Goal: Task Accomplishment & Management: Manage account settings

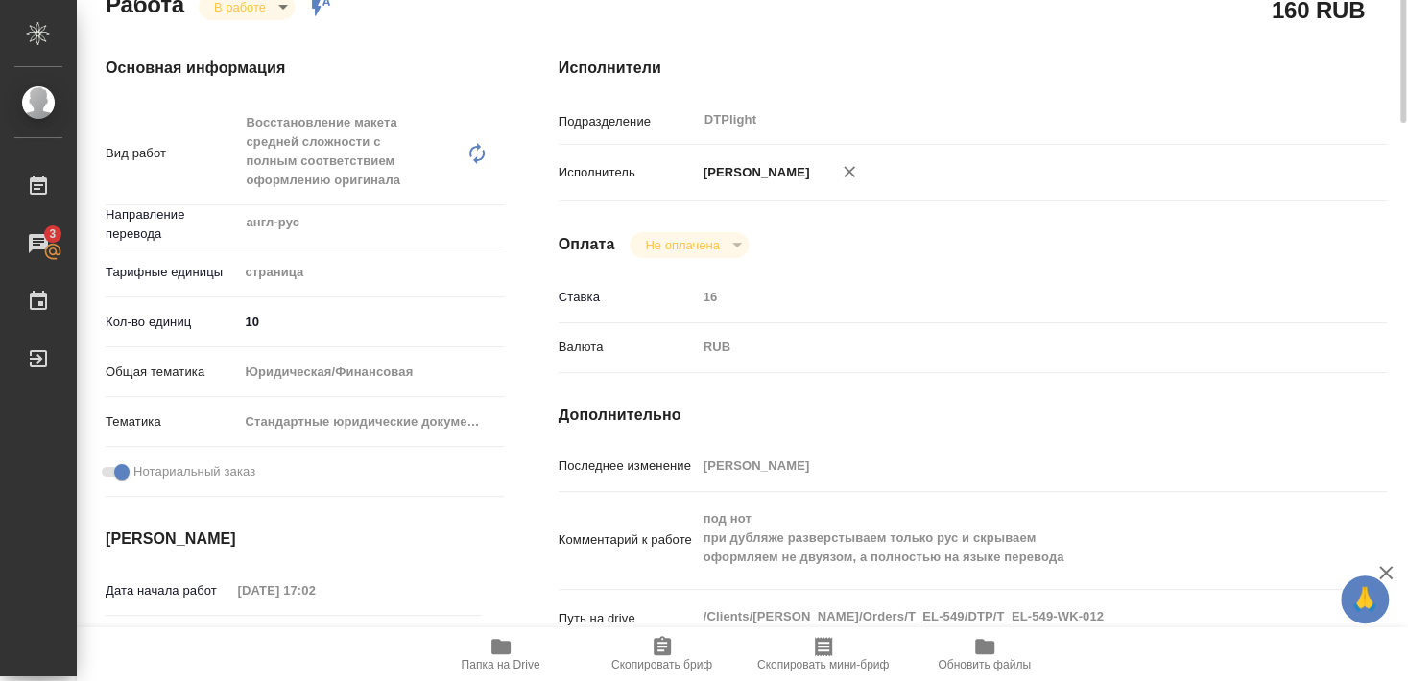
scroll to position [59, 0]
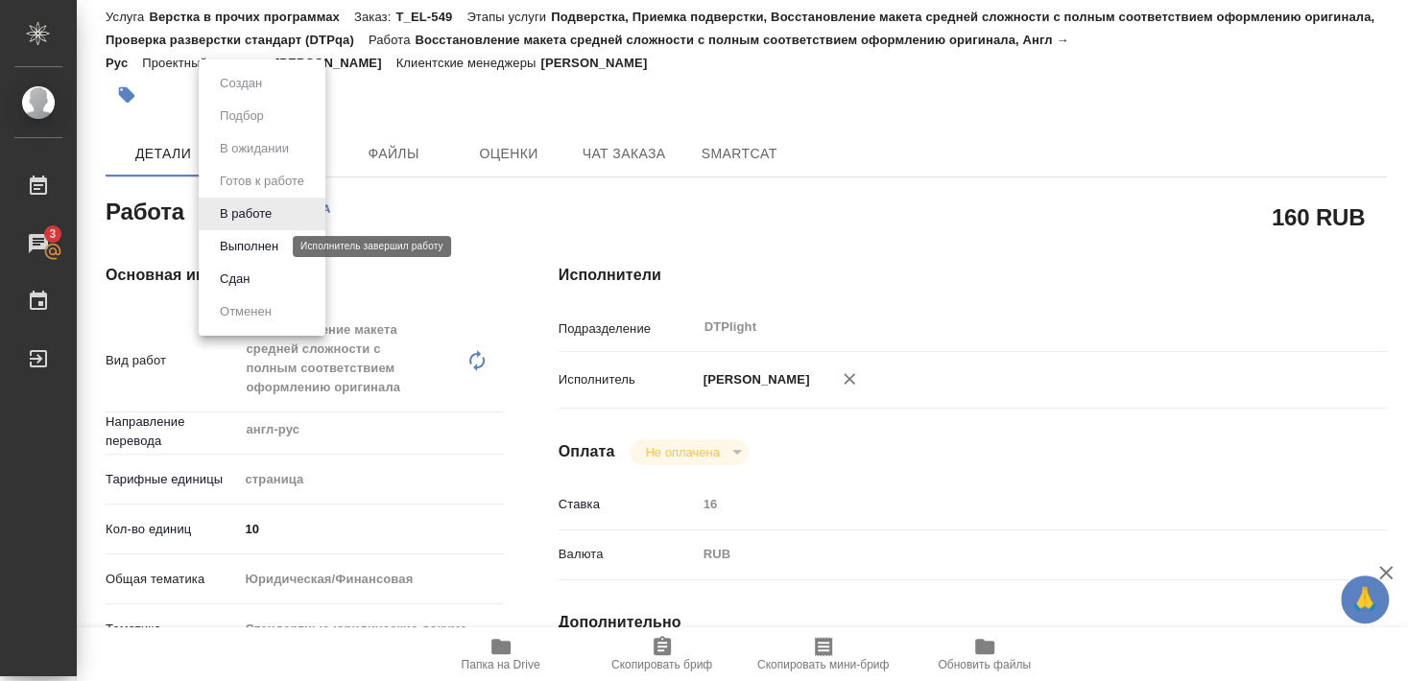
click at [260, 246] on button "Выполнен" at bounding box center [249, 246] width 70 height 21
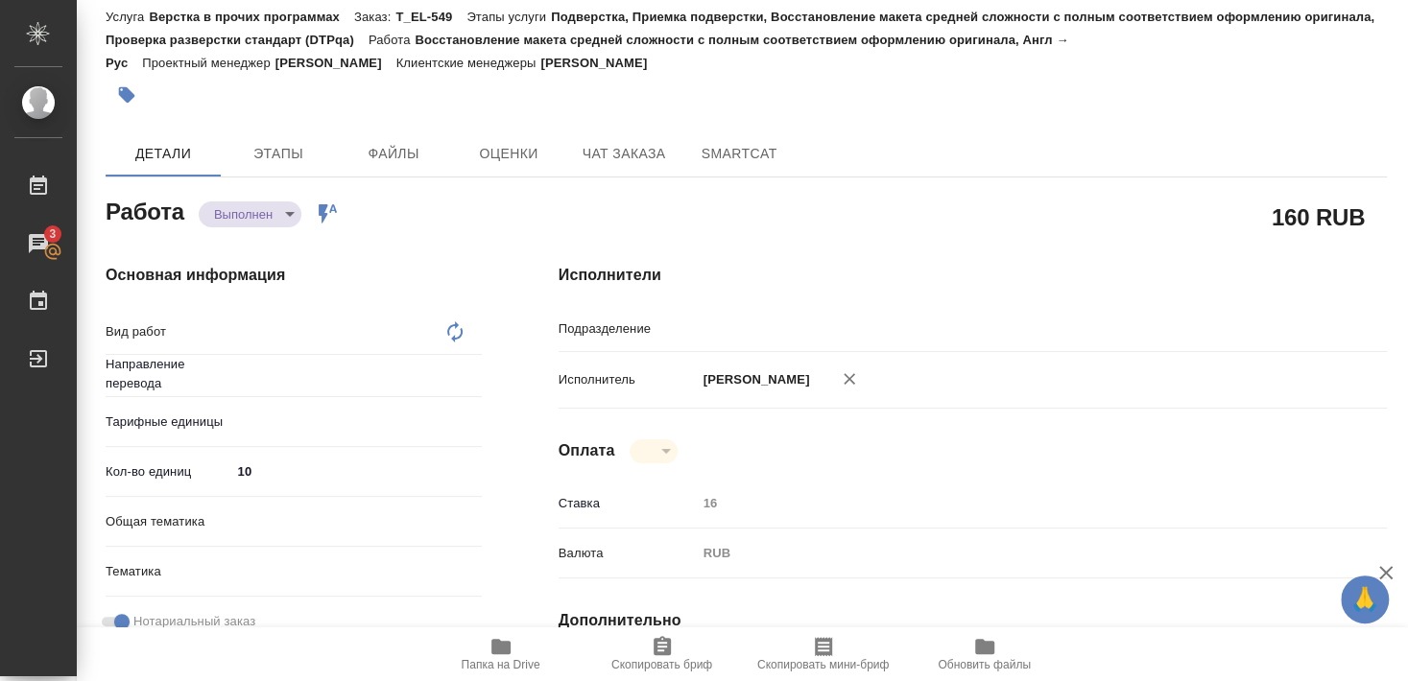
type input "англ-рус"
type textarea "x"
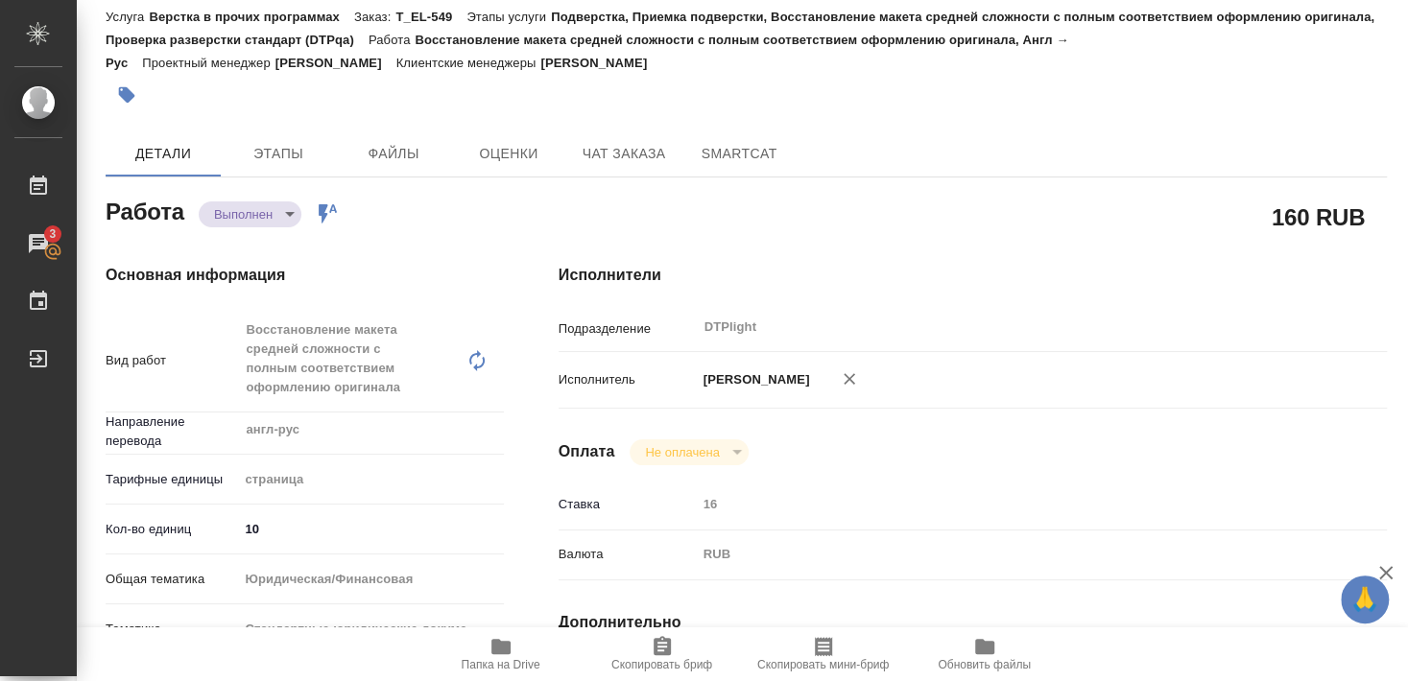
type textarea "Восстановление макета средней сложности с полным соответствием оформлению ориги…"
type textarea "x"
type input "DTPlight"
type textarea "x"
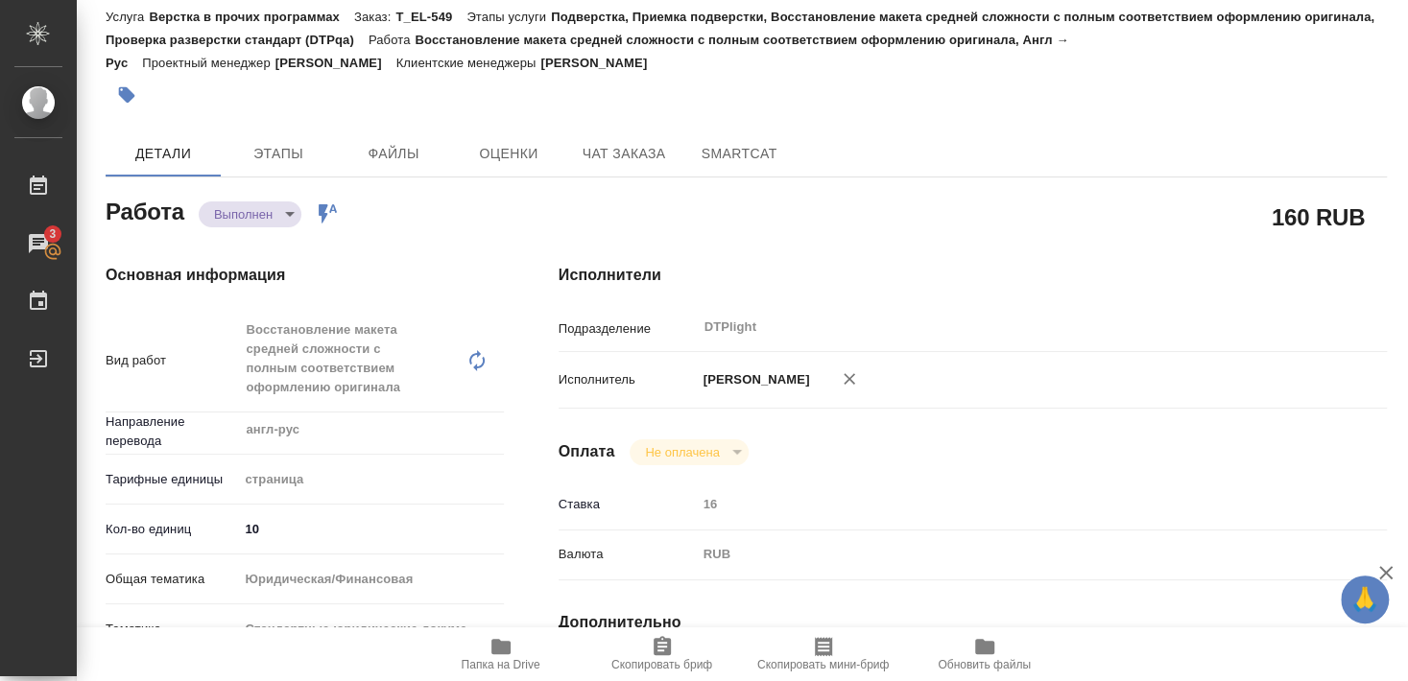
type textarea "x"
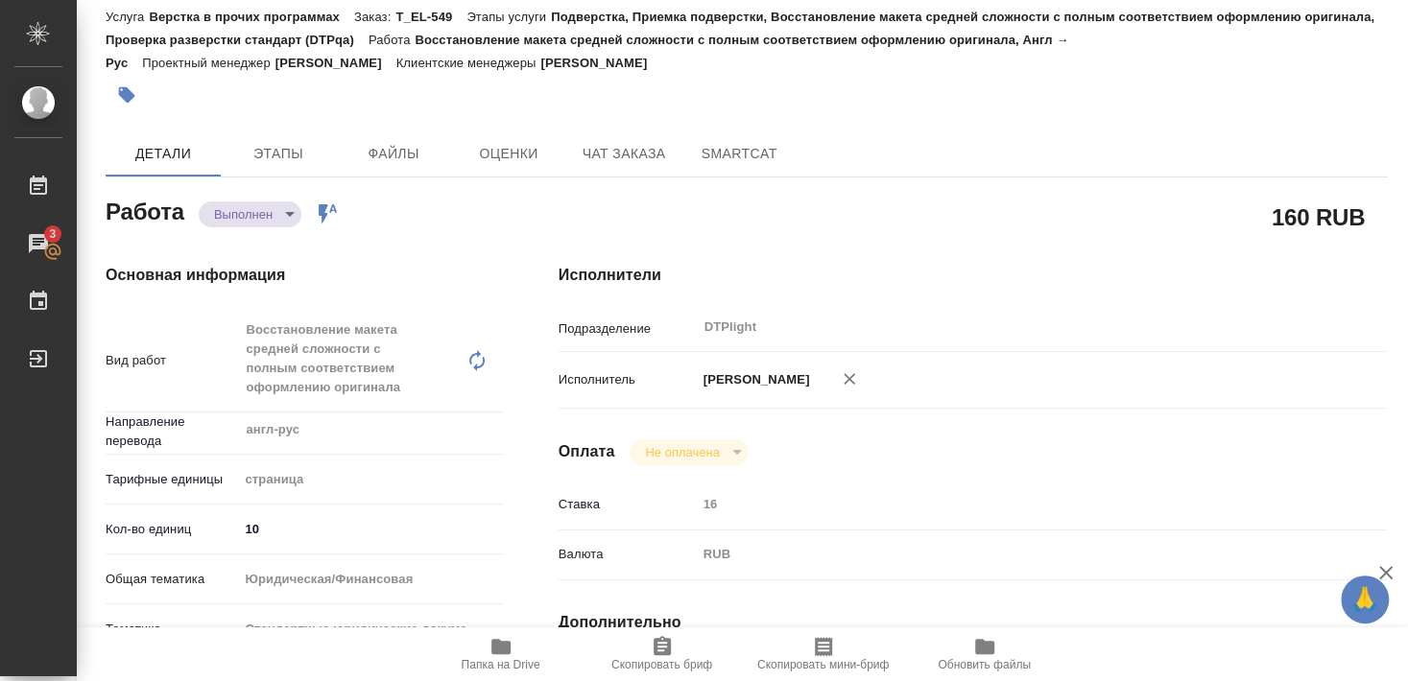
type textarea "x"
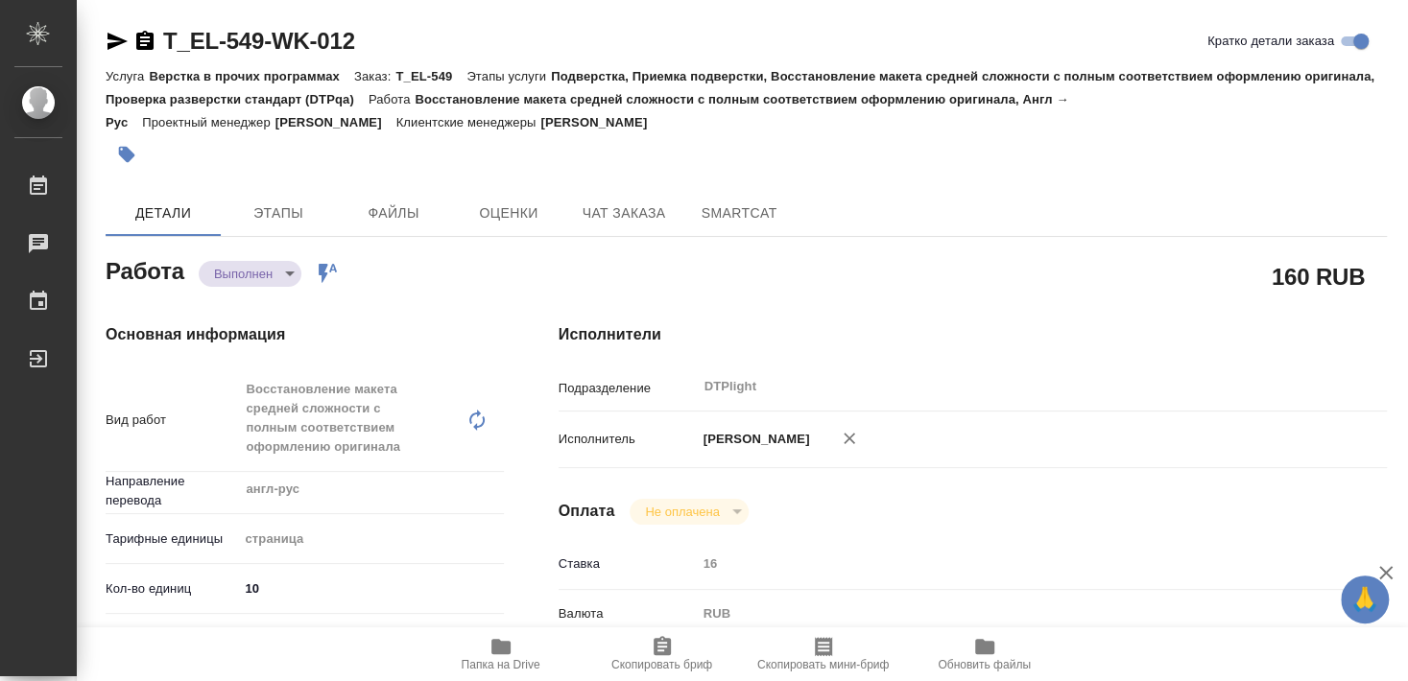
type textarea "x"
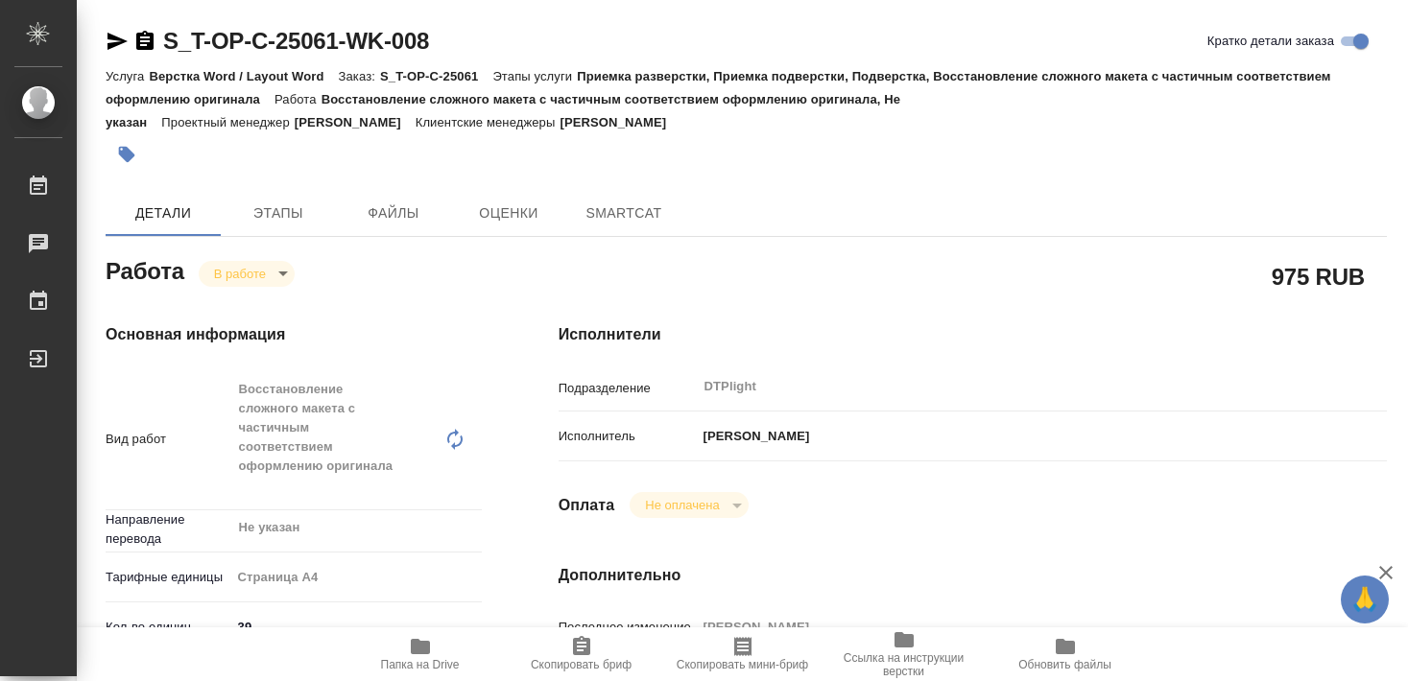
type textarea "x"
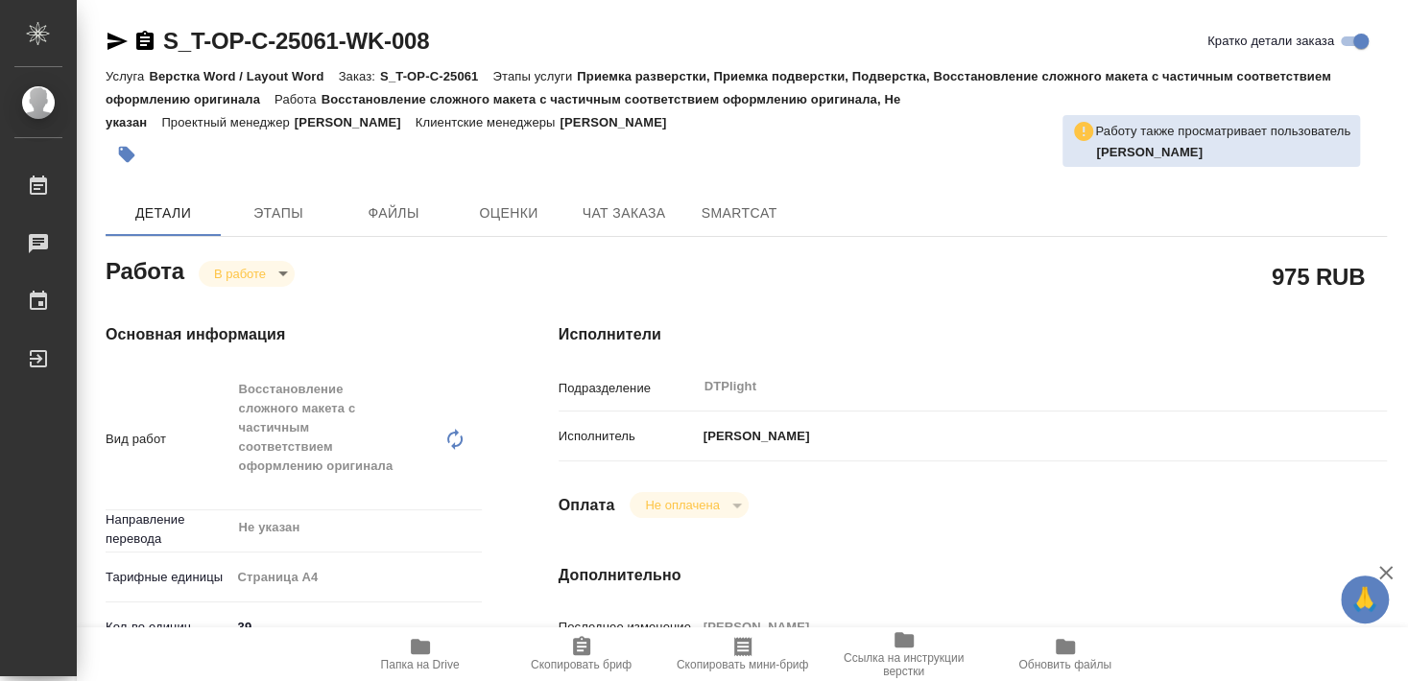
type textarea "x"
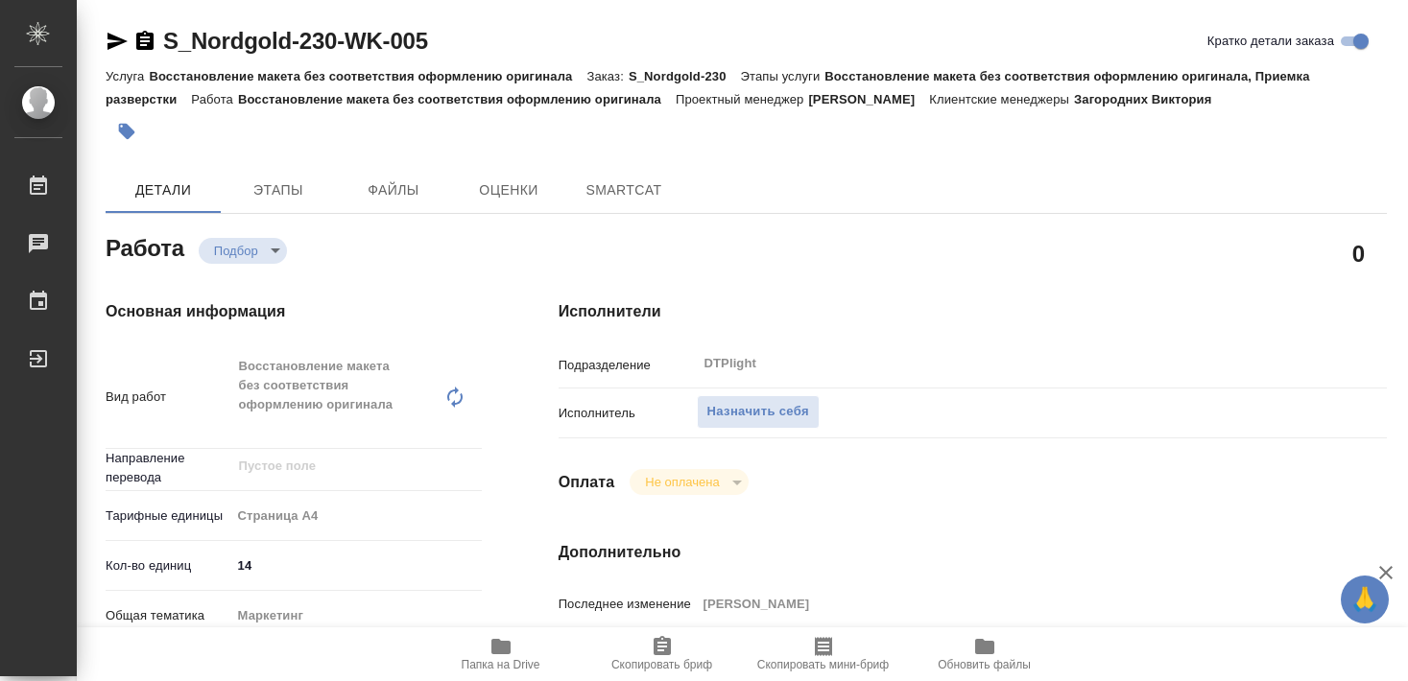
type textarea "x"
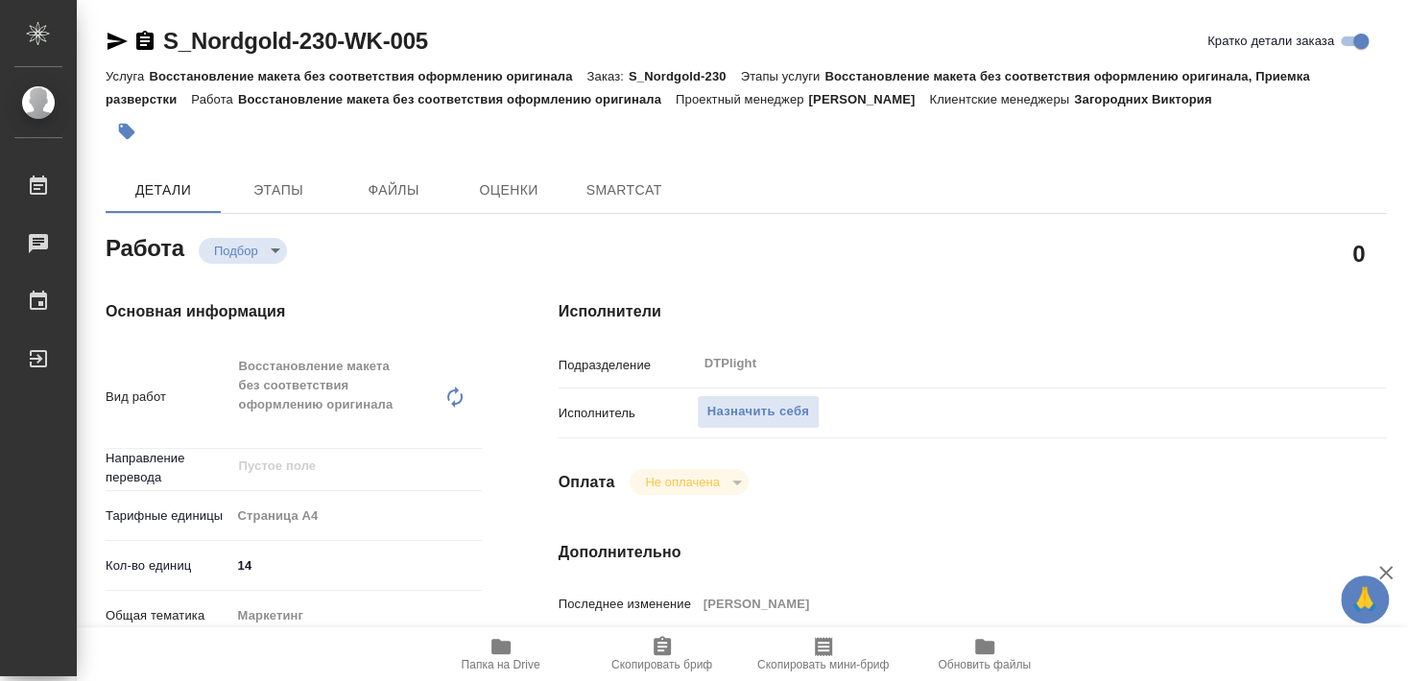
type textarea "x"
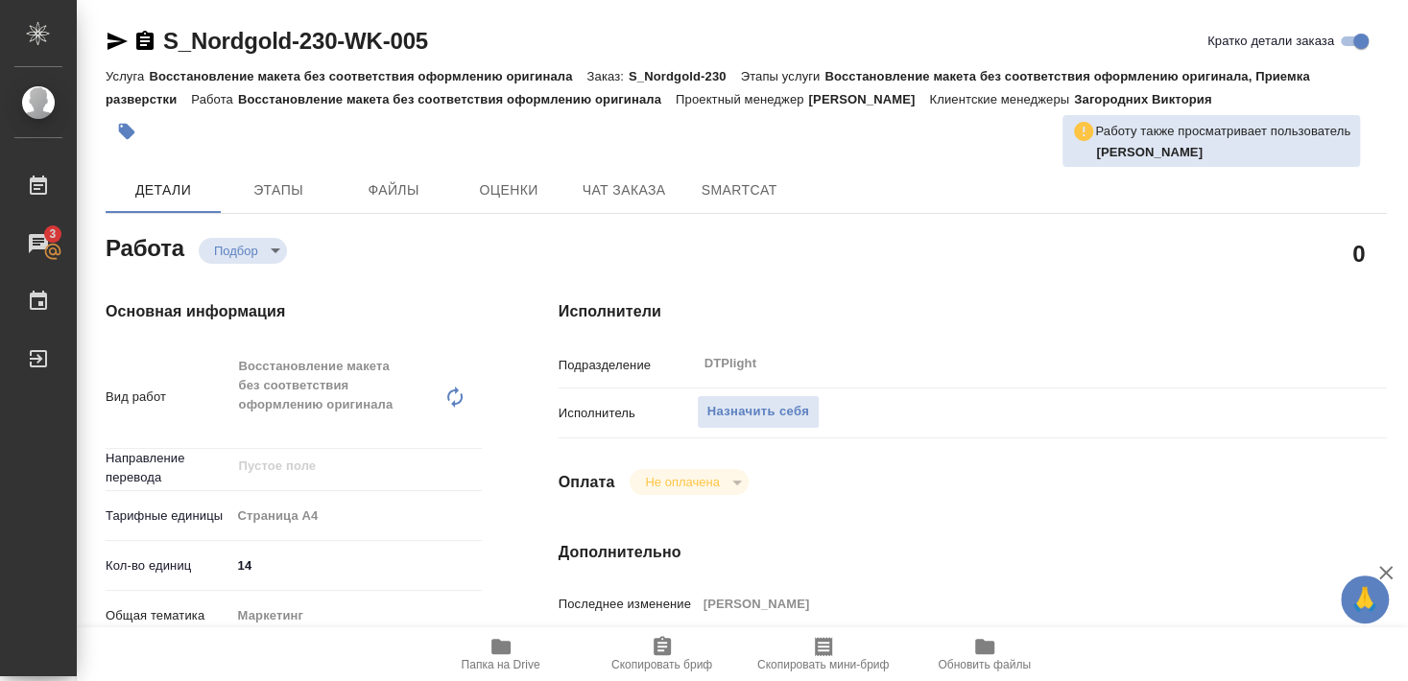
click at [488, 663] on span "Папка на Drive" at bounding box center [501, 664] width 79 height 13
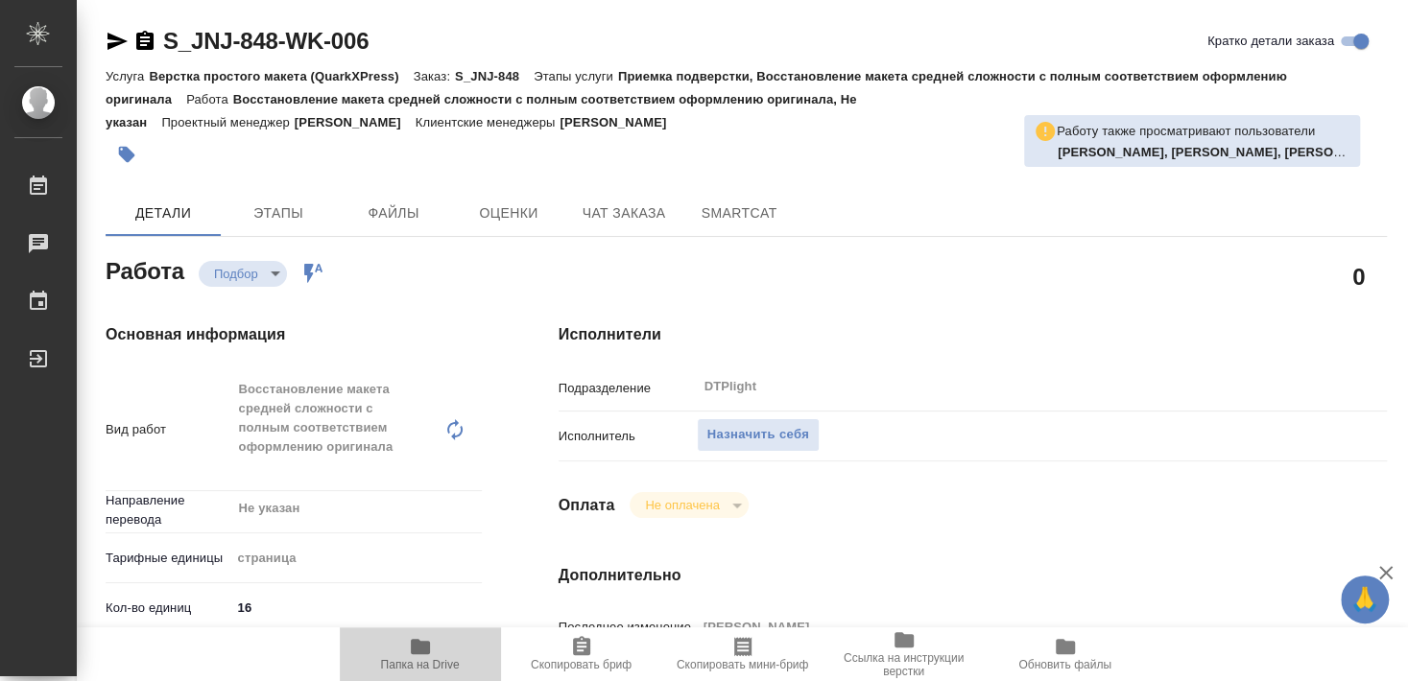
click at [423, 649] on icon "button" at bounding box center [420, 646] width 19 height 15
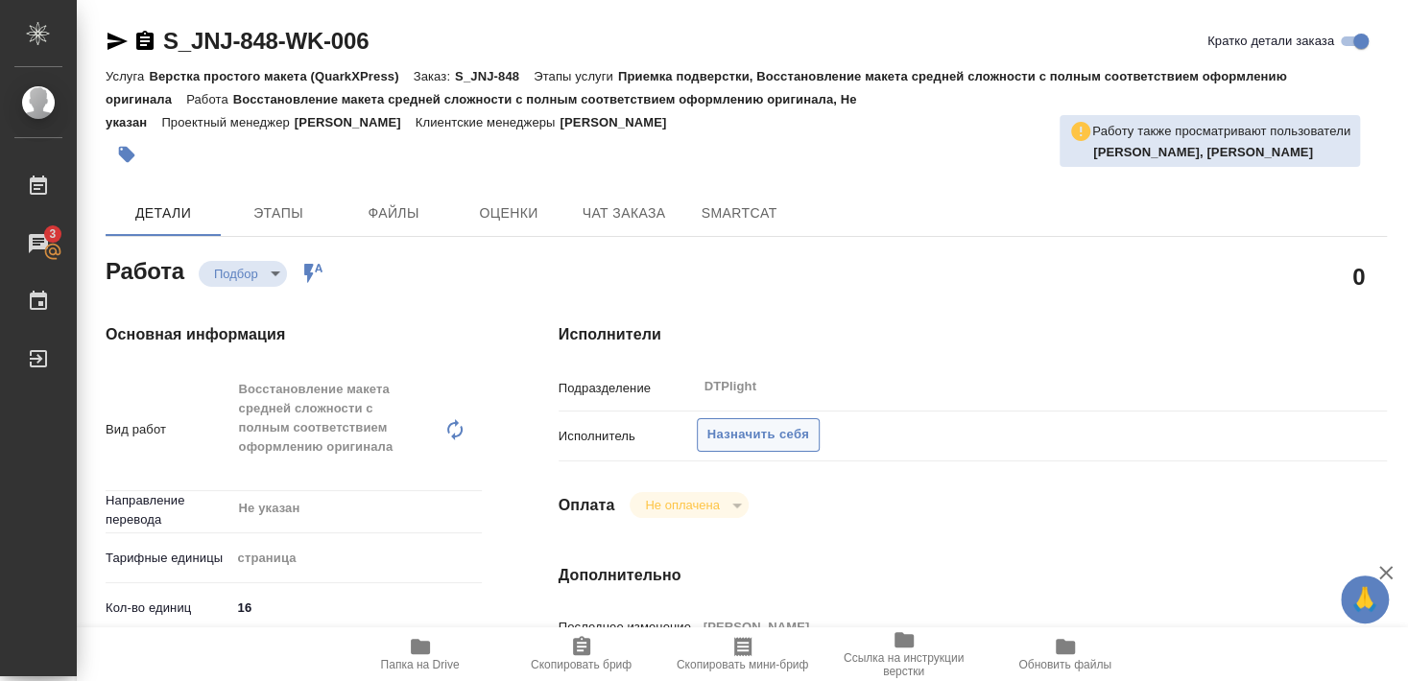
click at [770, 424] on span "Назначить себя" at bounding box center [758, 435] width 102 height 22
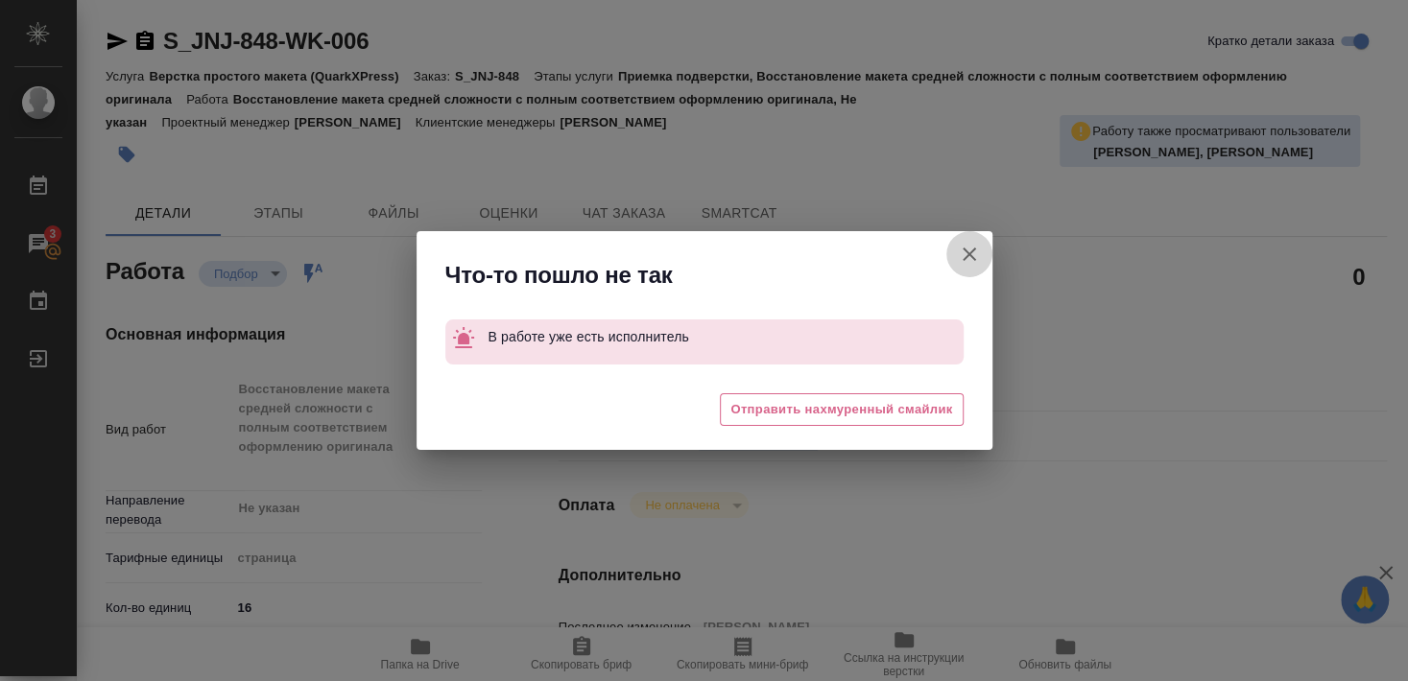
click at [970, 251] on icon "button" at bounding box center [968, 254] width 13 height 13
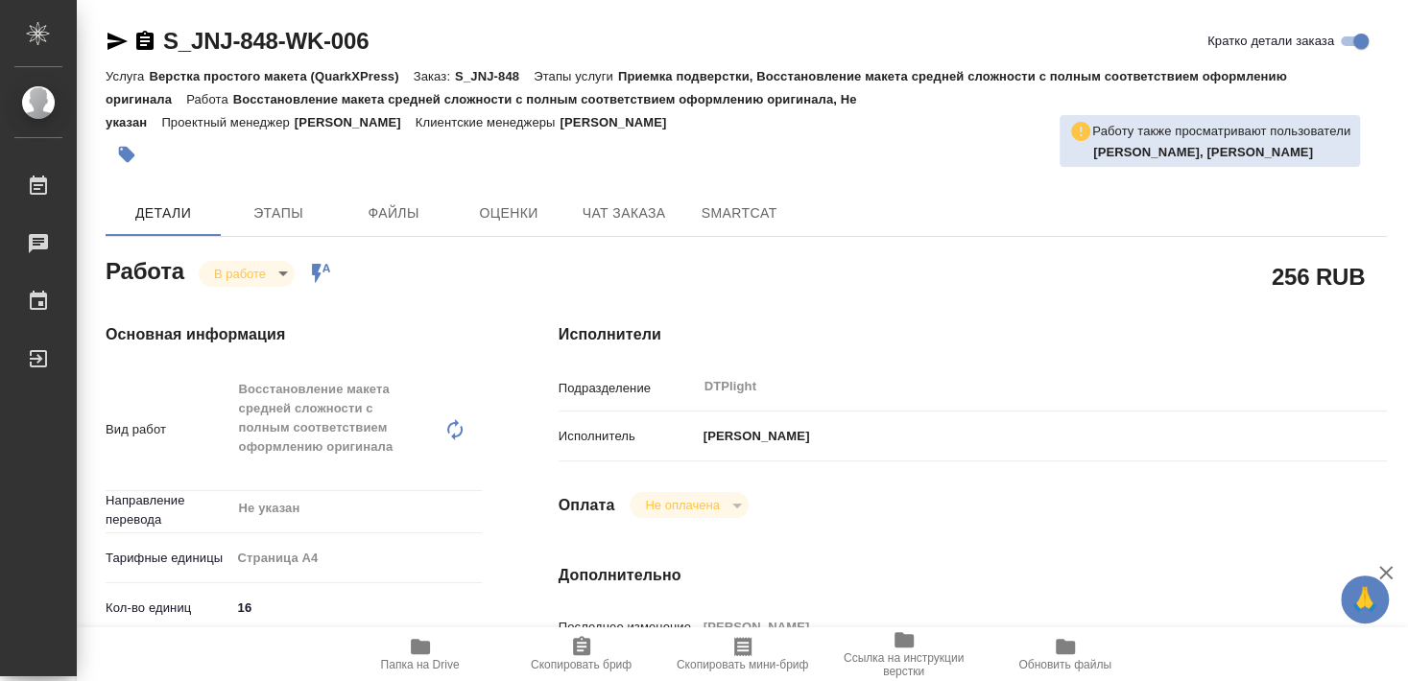
type textarea "x"
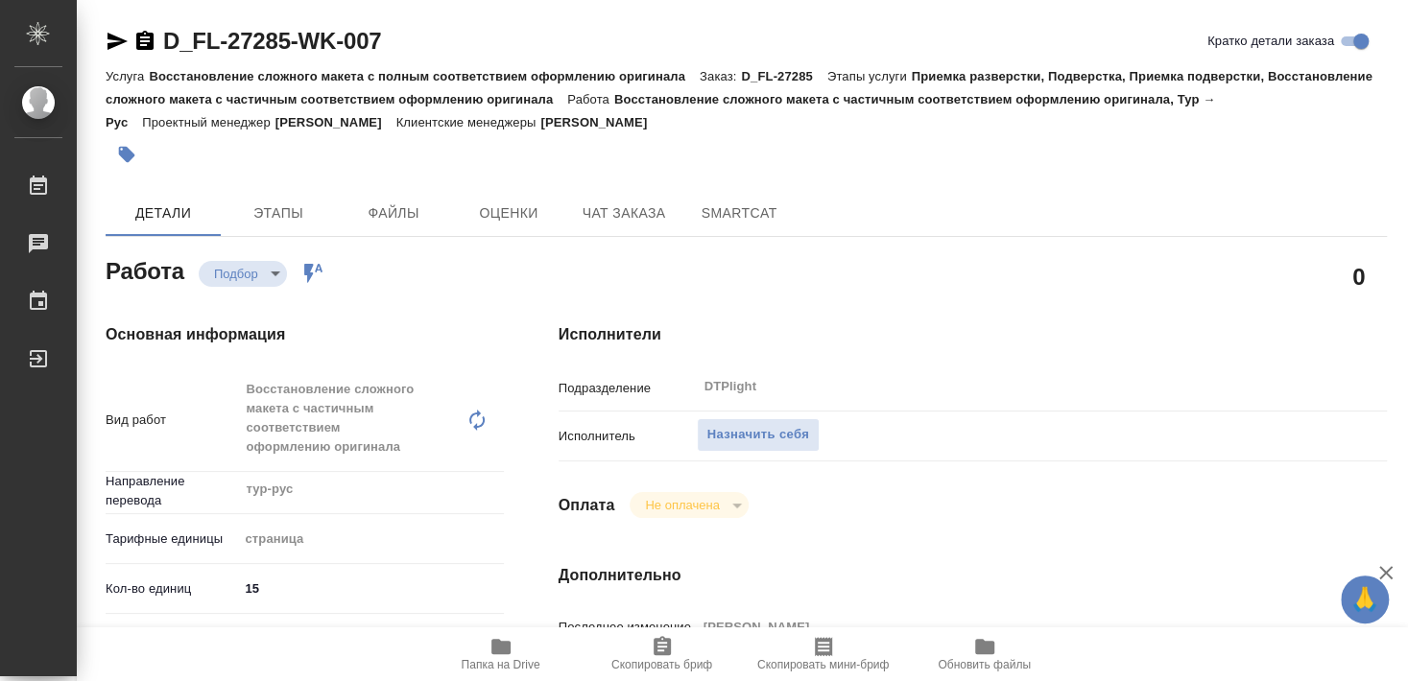
click at [508, 656] on icon "button" at bounding box center [500, 646] width 23 height 23
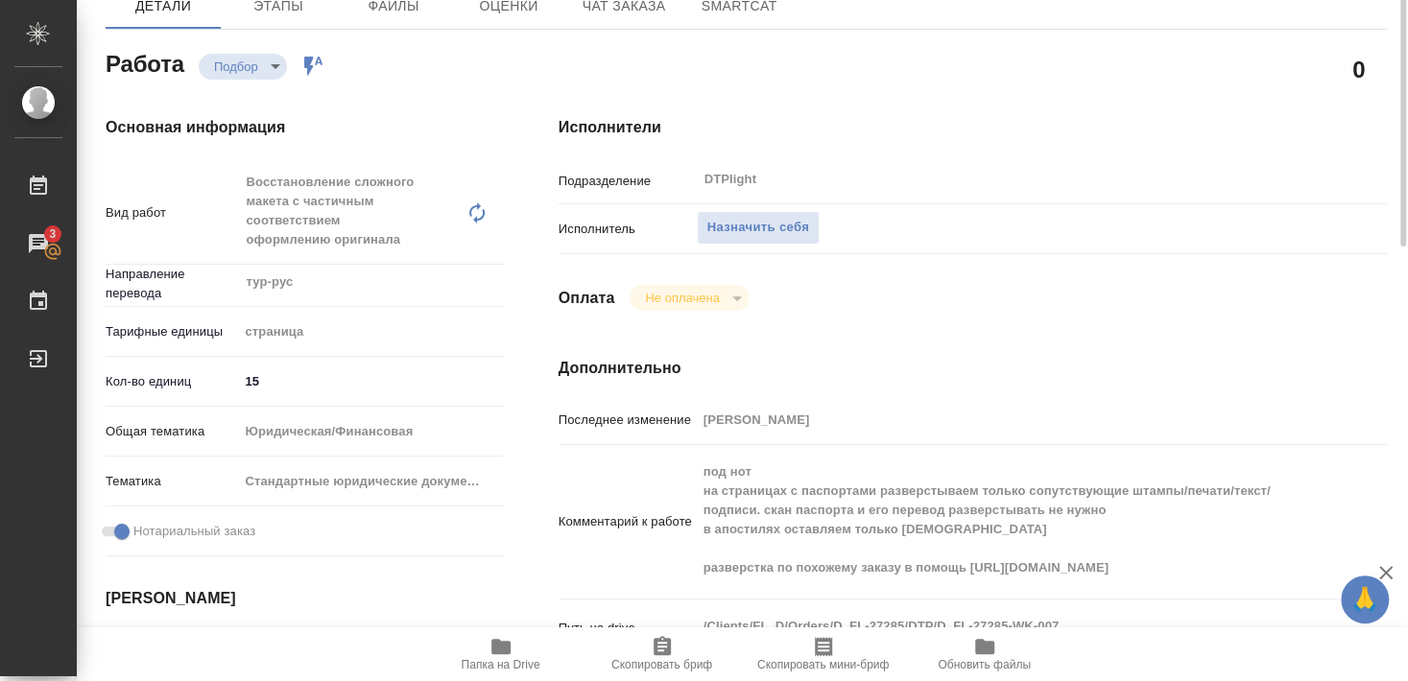
scroll to position [311, 0]
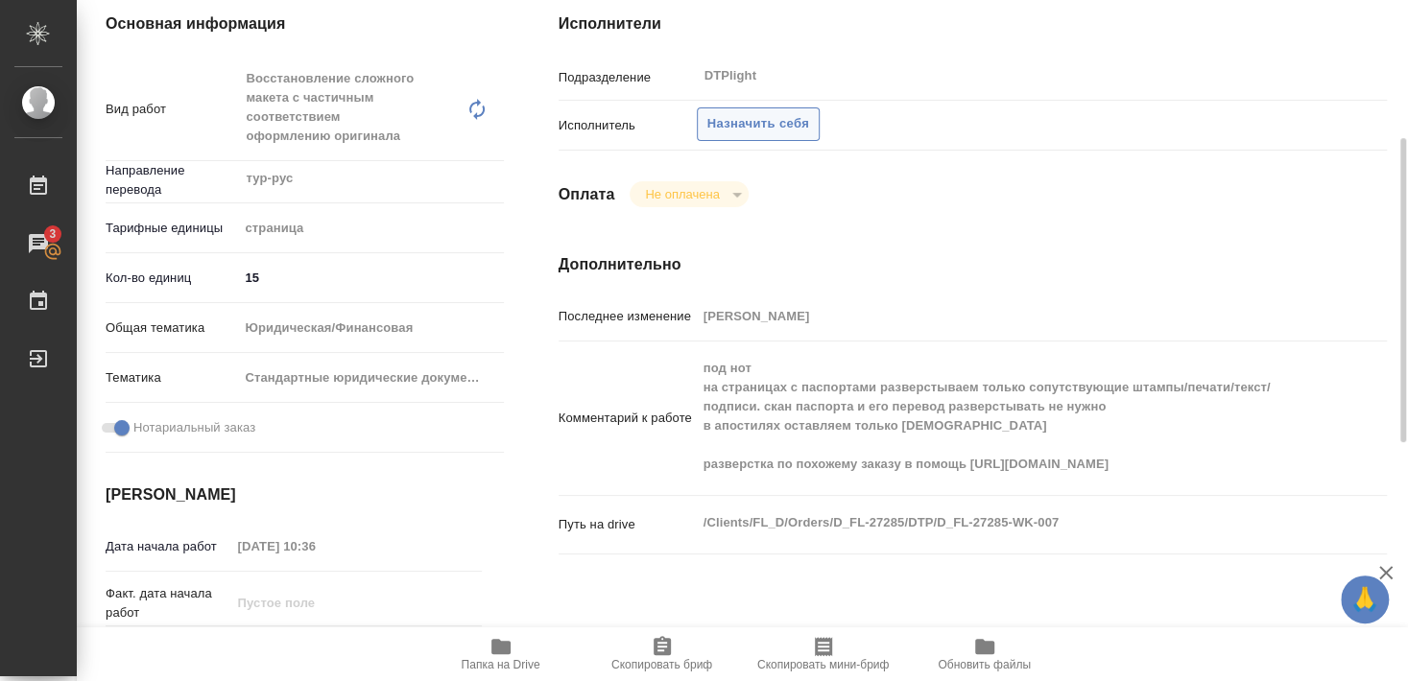
click at [770, 113] on span "Назначить себя" at bounding box center [758, 124] width 102 height 22
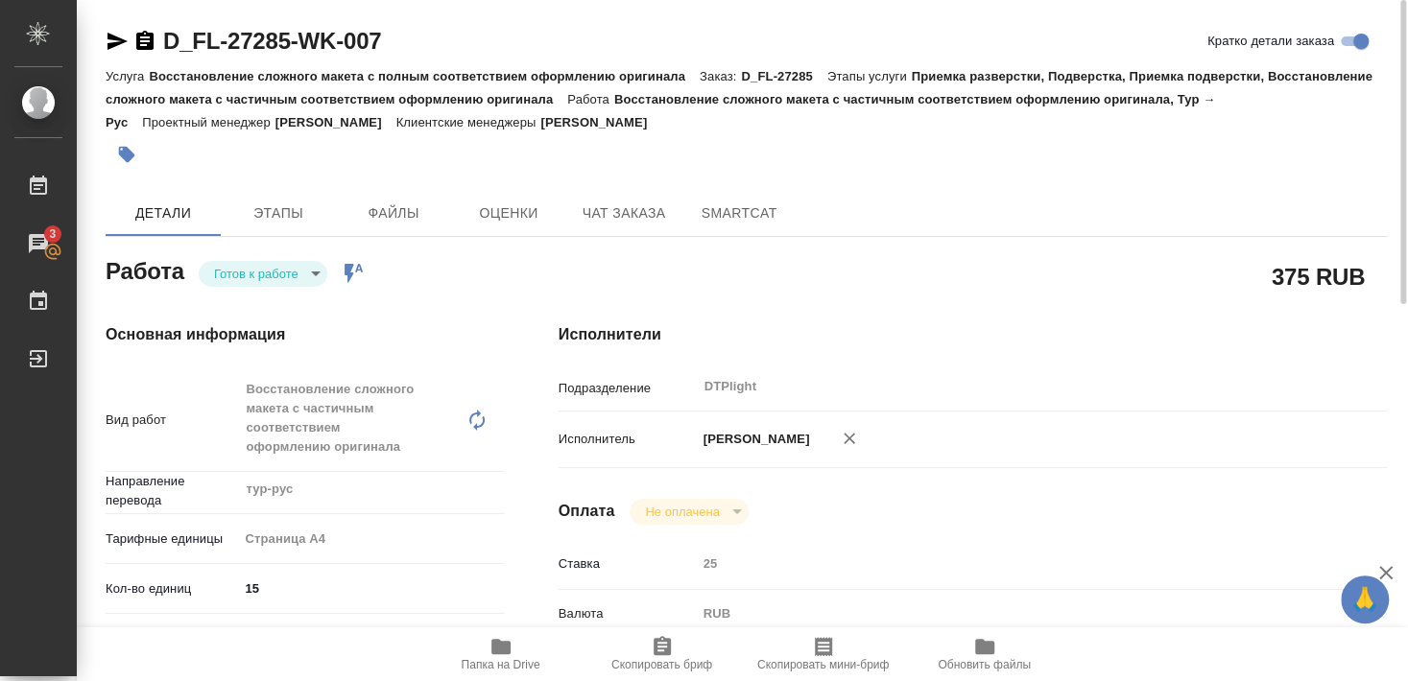
click at [256, 264] on body "🙏 .cls-1 fill:#fff; AWATERA [PERSON_NAME] 3 Чаты График Выйти D_FL-27285-WK-007…" at bounding box center [704, 340] width 1408 height 681
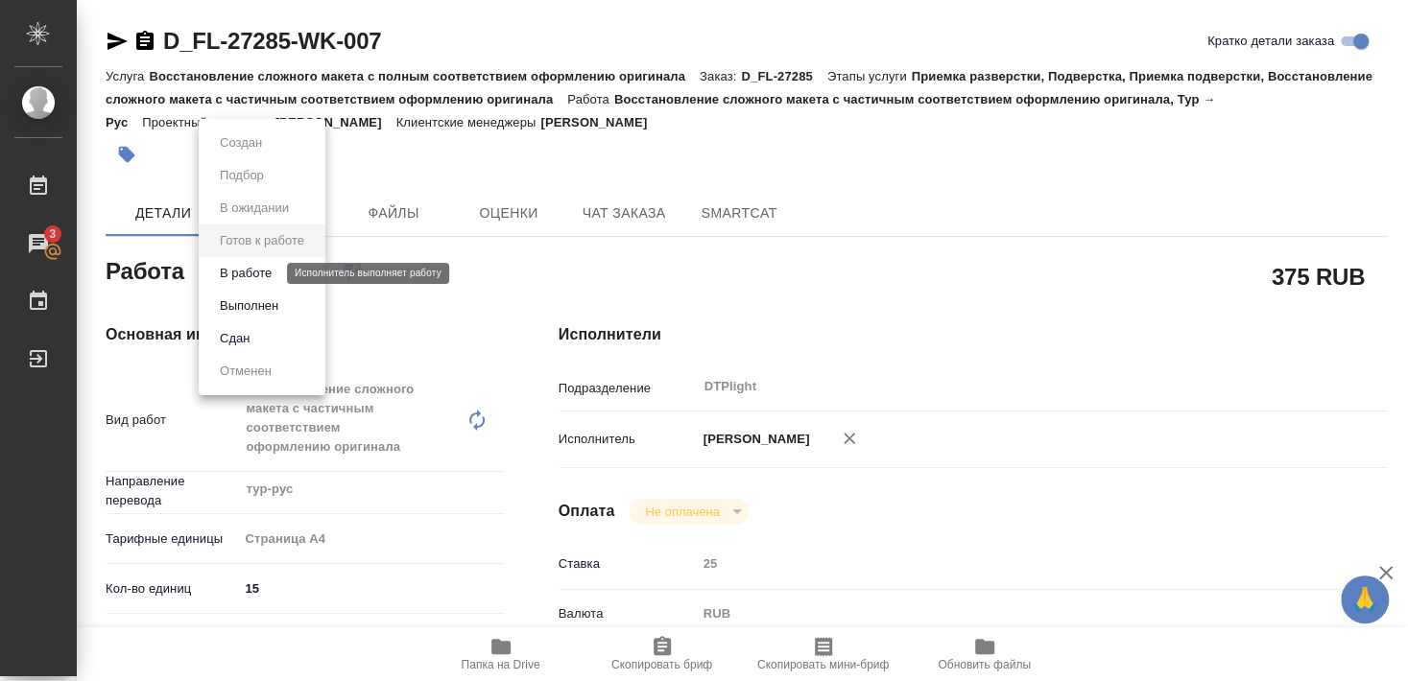
click at [255, 268] on button "В работе" at bounding box center [245, 273] width 63 height 21
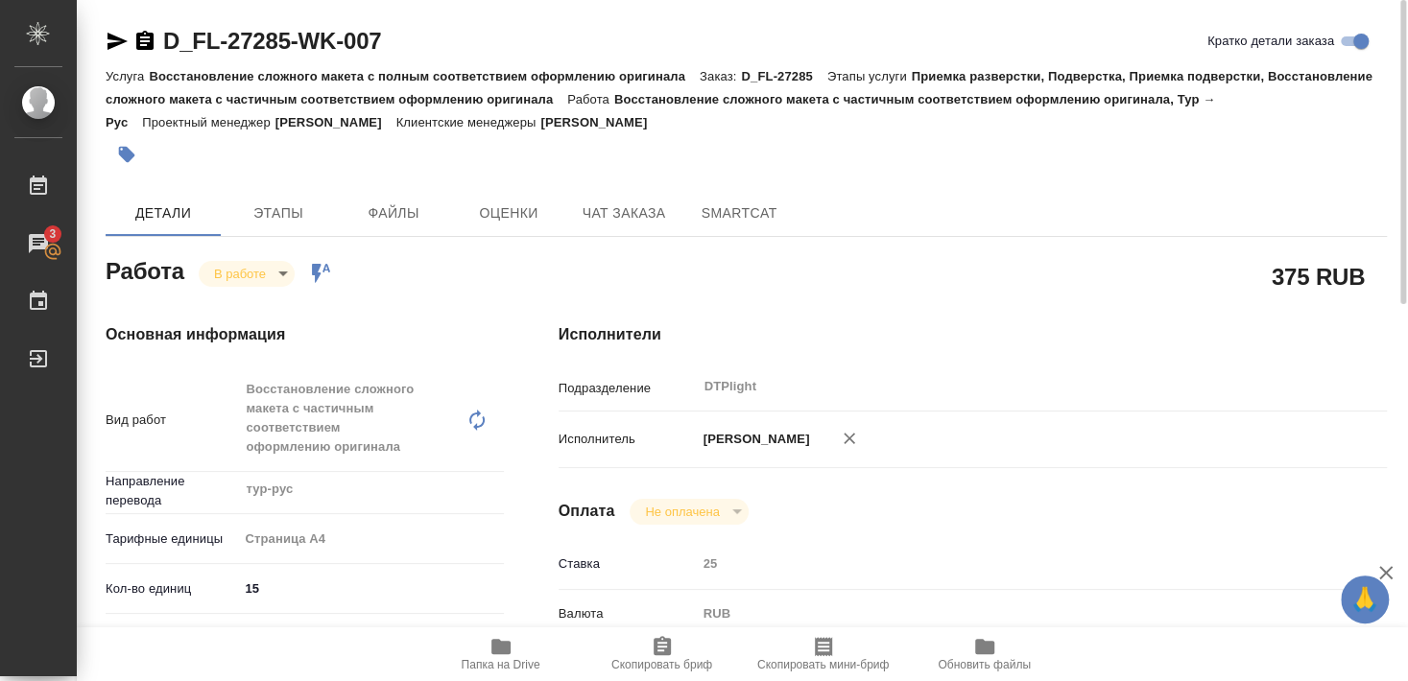
type textarea "x"
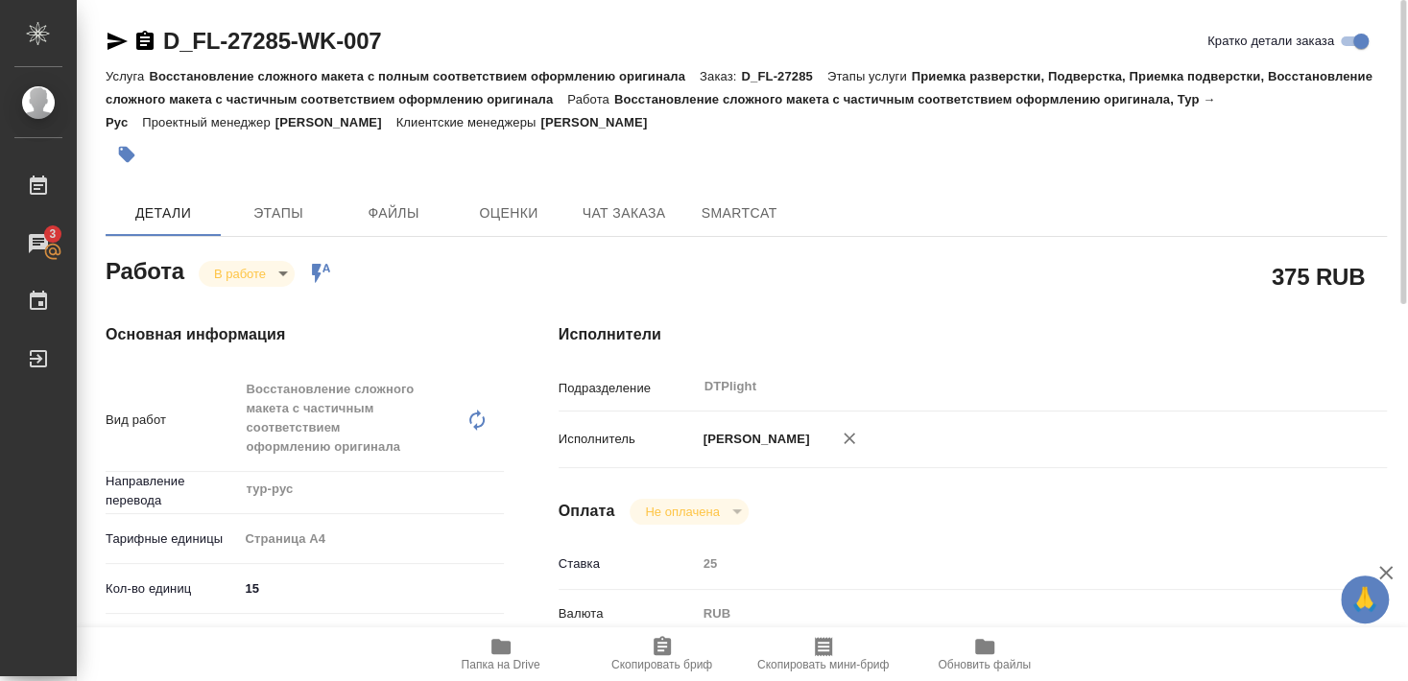
type textarea "x"
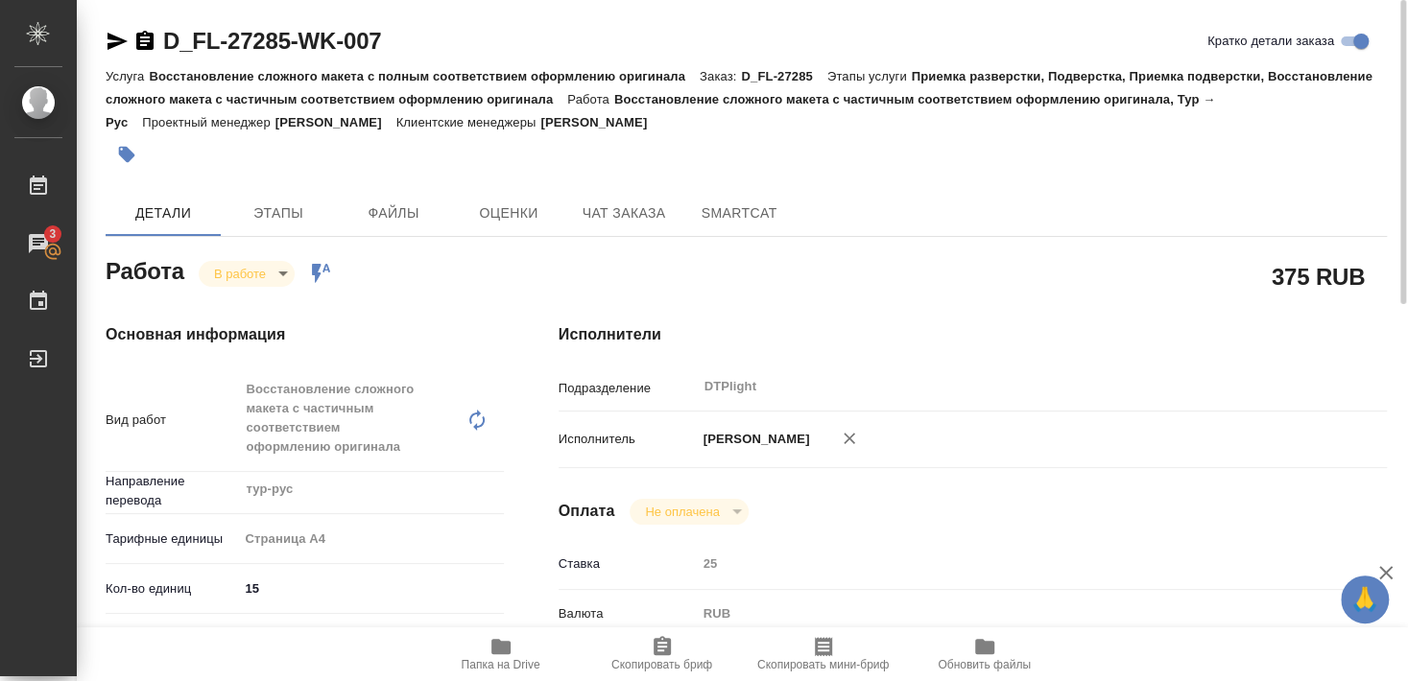
type textarea "x"
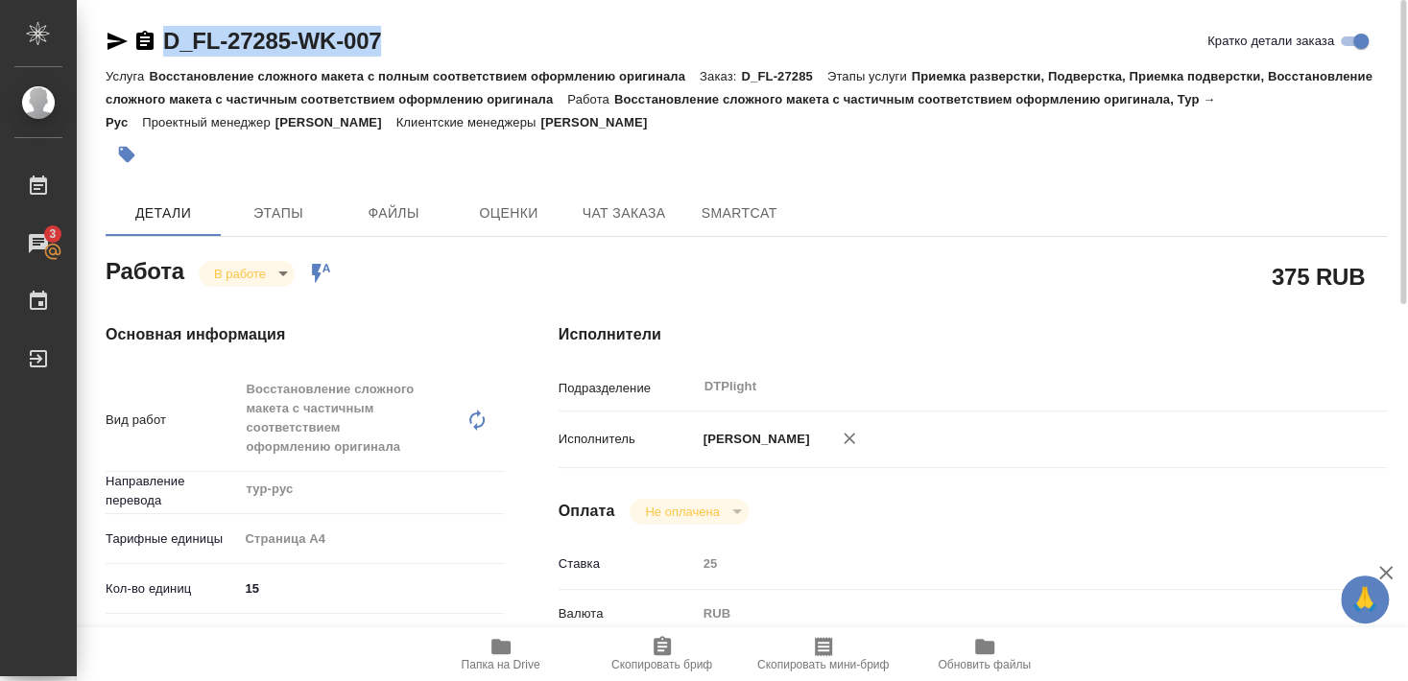
drag, startPoint x: 166, startPoint y: 62, endPoint x: 453, endPoint y: 59, distance: 286.9
click at [453, 59] on div "D_FL-27285-WK-007 Кратко детали заказа" at bounding box center [746, 45] width 1281 height 38
copy div "D_FL-27285-WK-007"
click at [110, 37] on icon "button" at bounding box center [117, 41] width 20 height 17
copy div "D_FL-27285-WK-007"
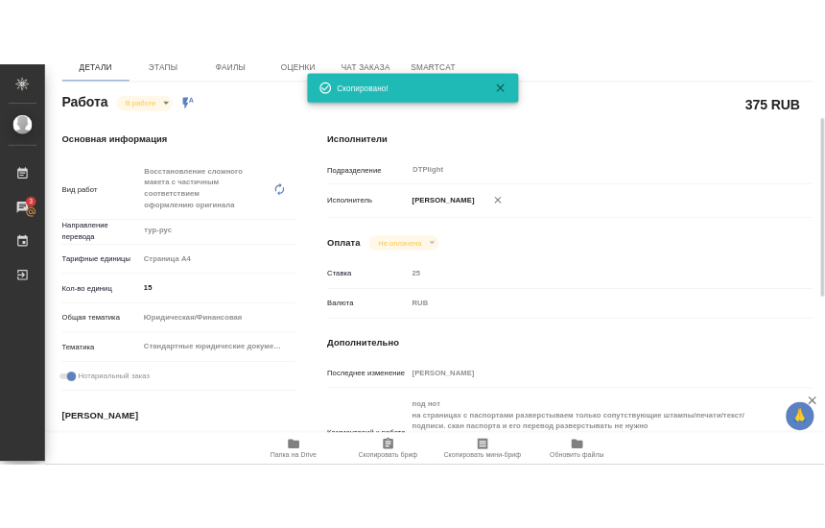
scroll to position [311, 0]
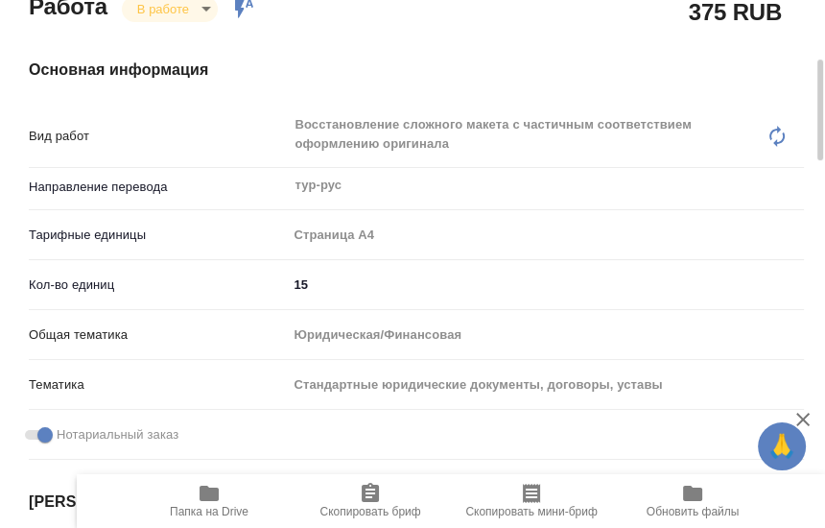
type textarea "x"
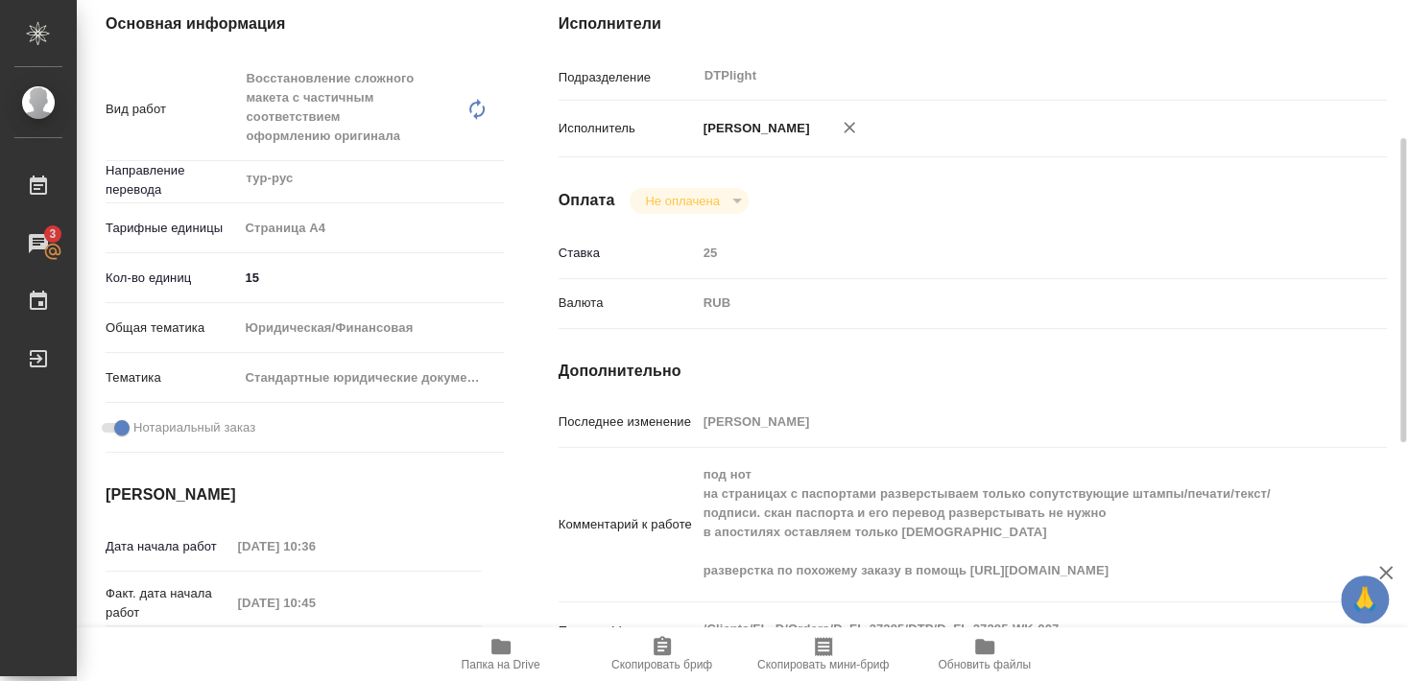
type textarea "x"
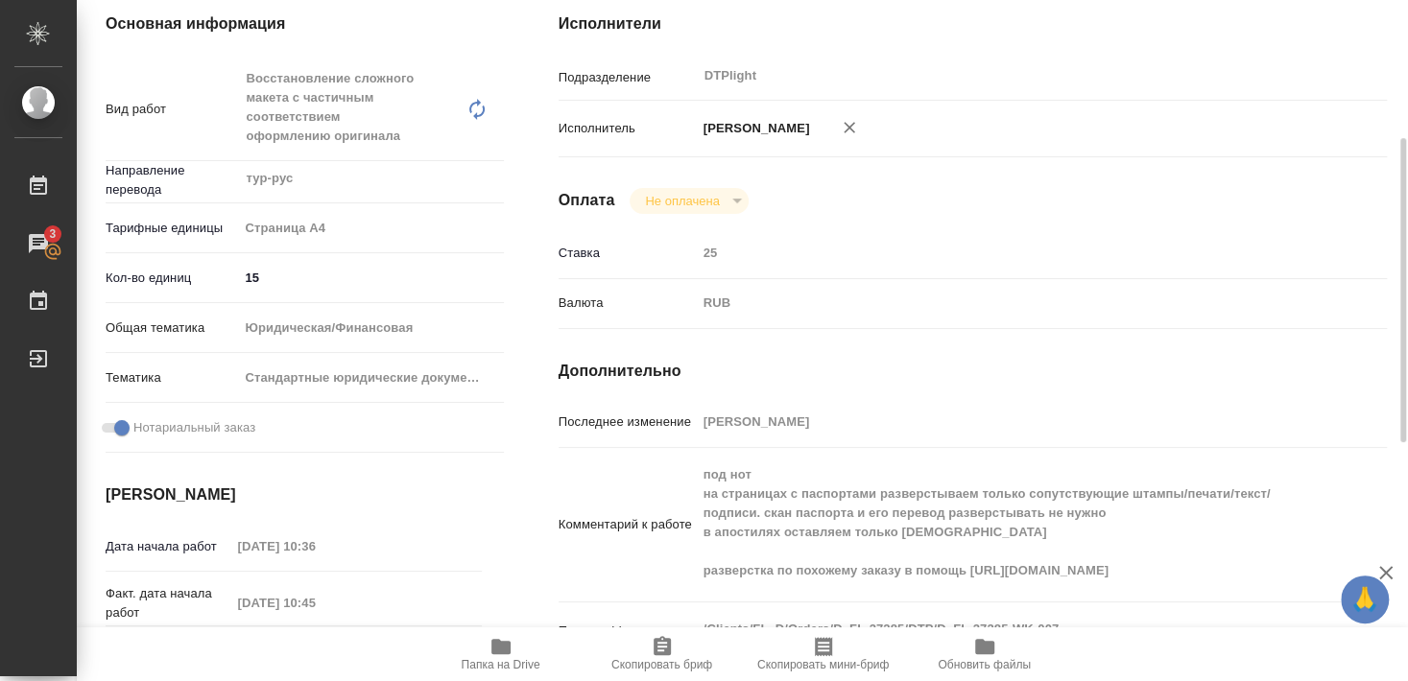
type textarea "x"
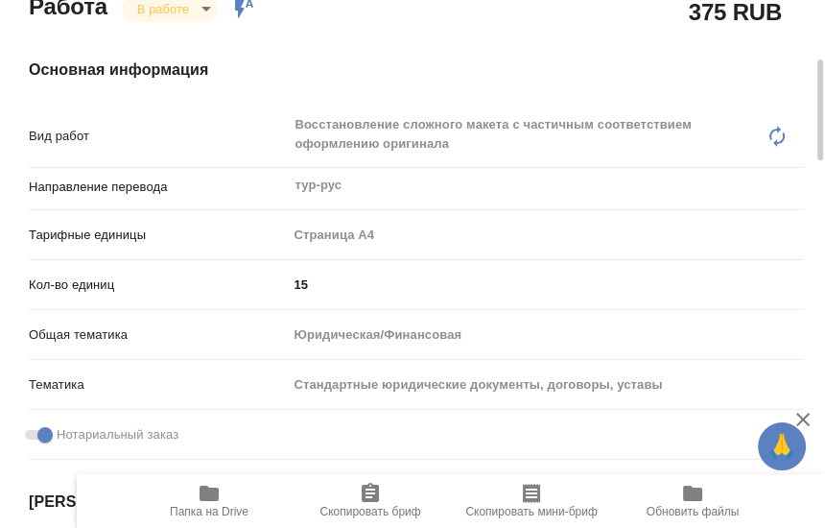
type textarea "x"
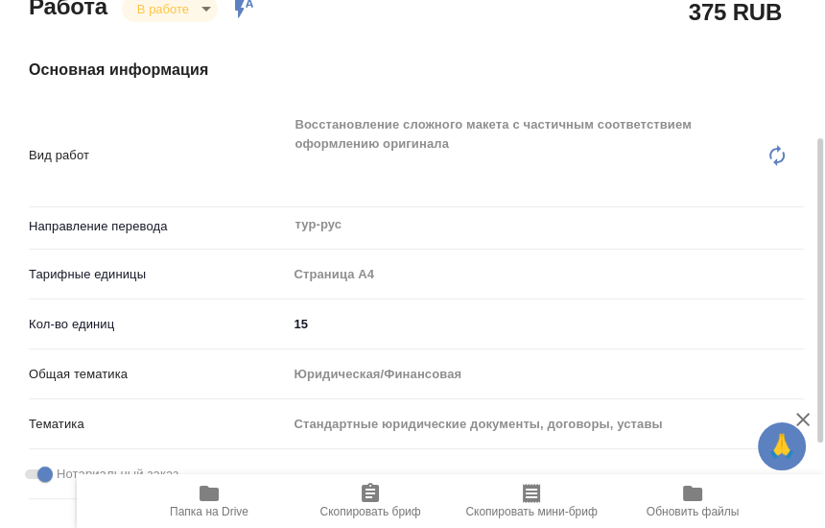
type textarea "x"
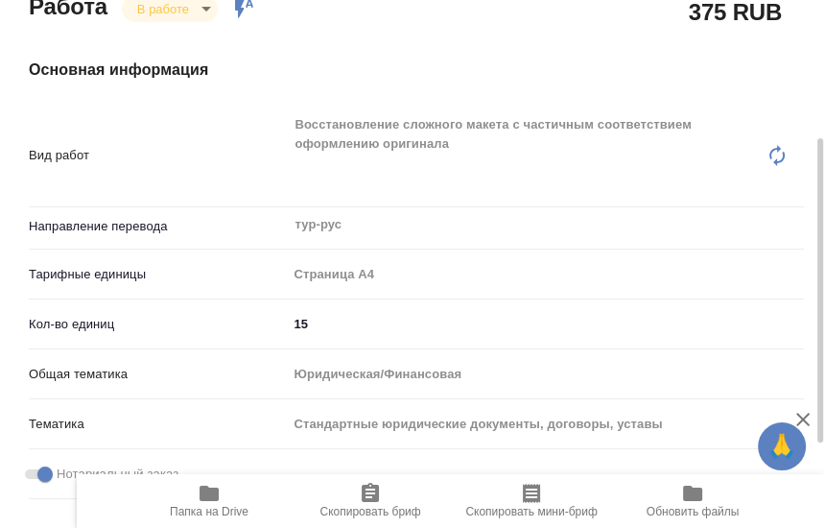
type textarea "x"
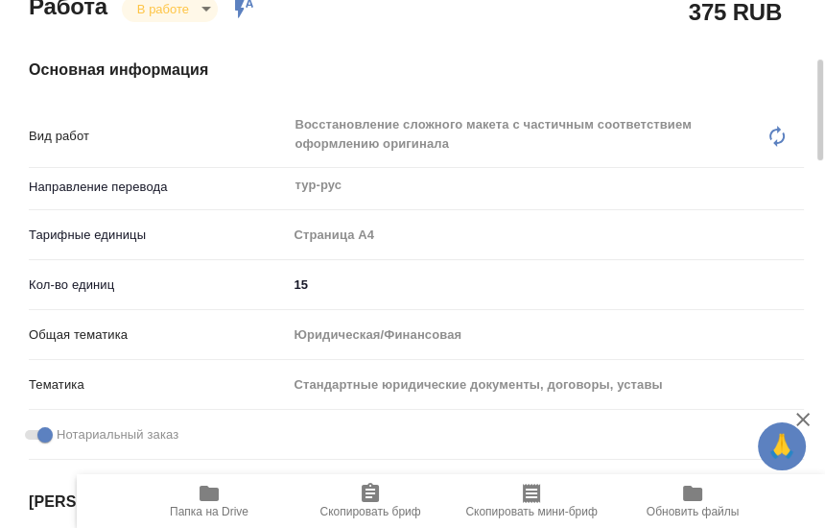
type textarea "x"
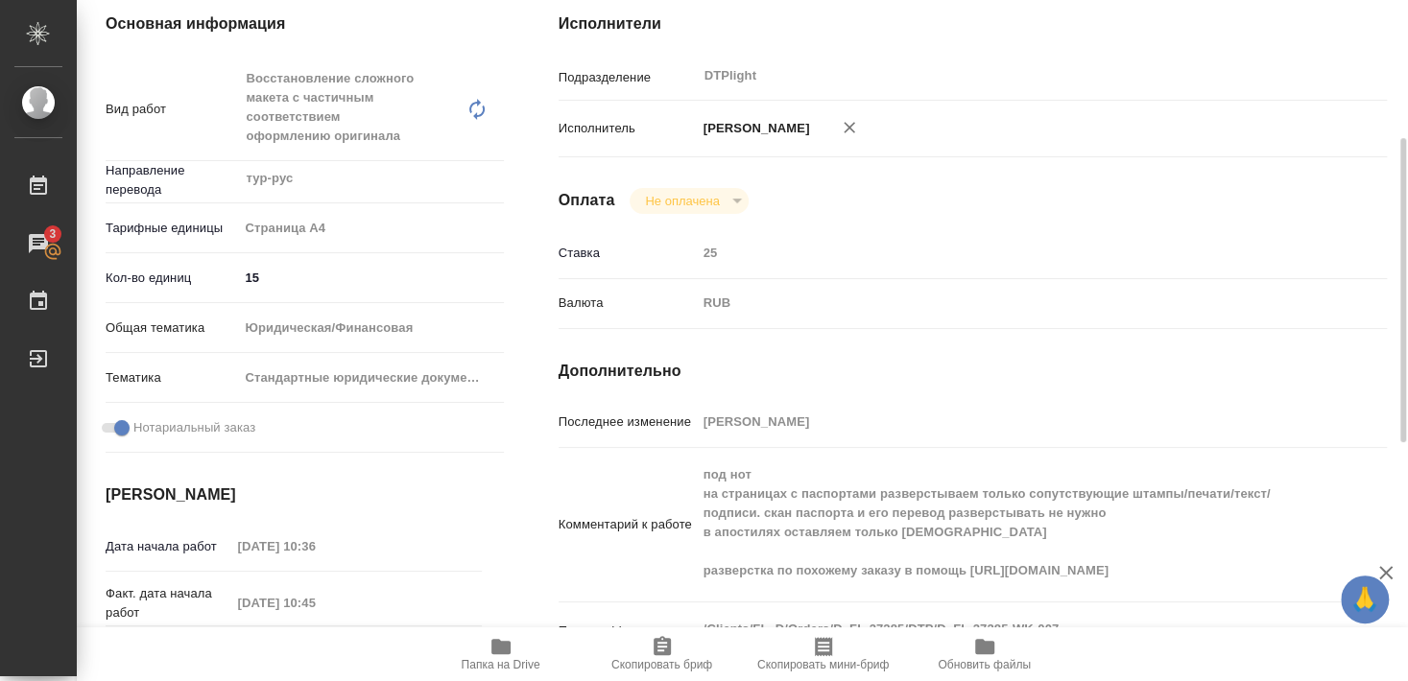
type textarea "x"
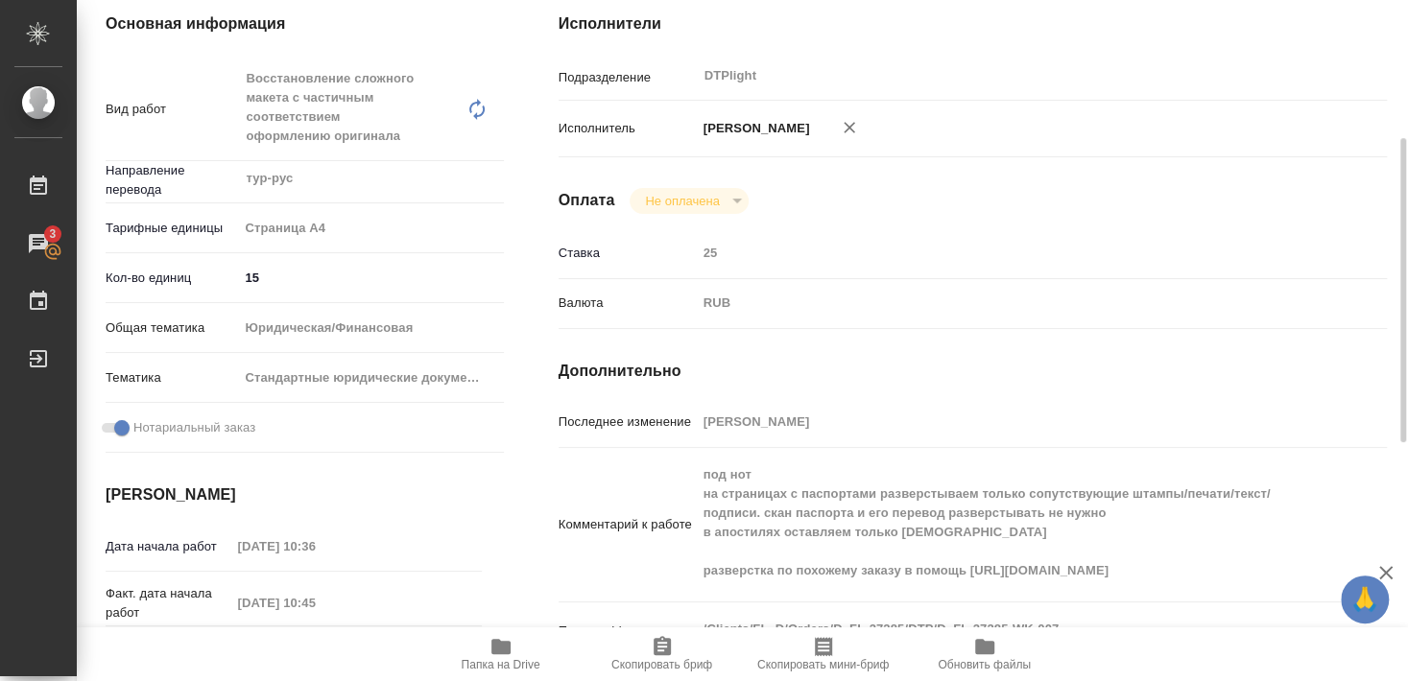
type textarea "x"
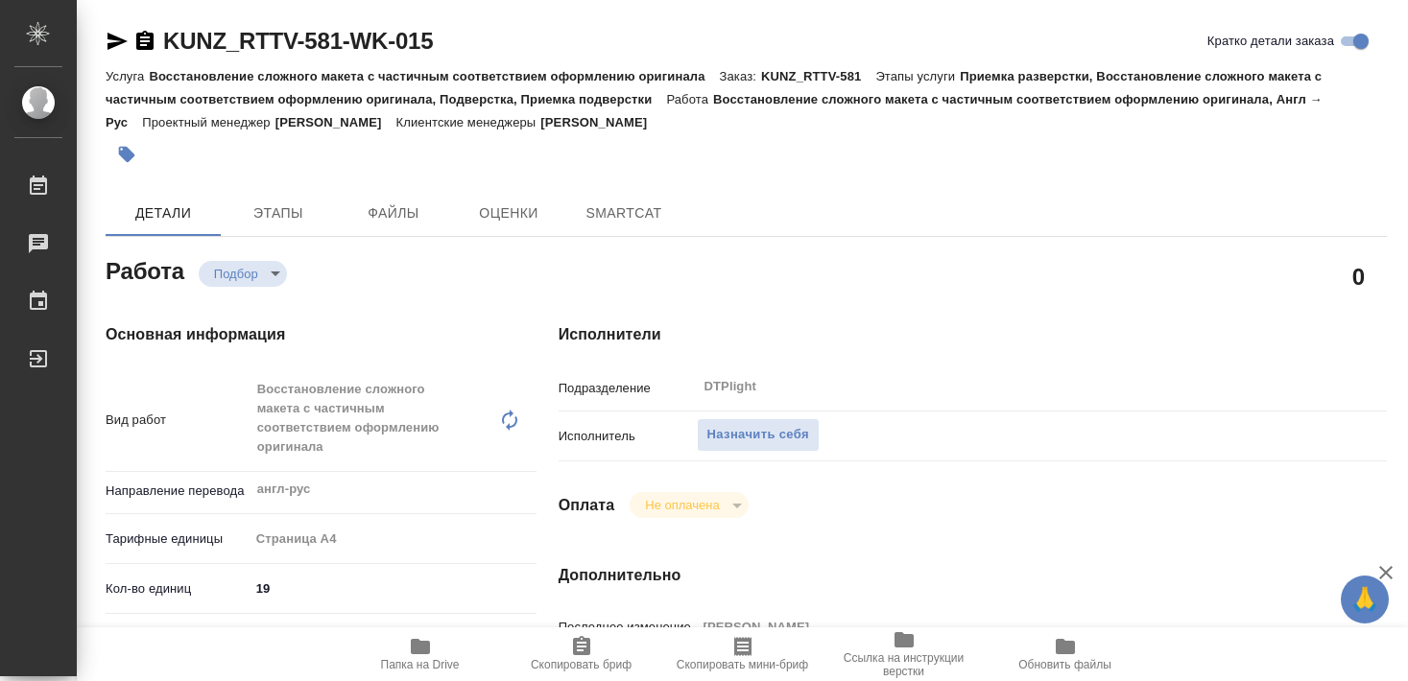
type textarea "x"
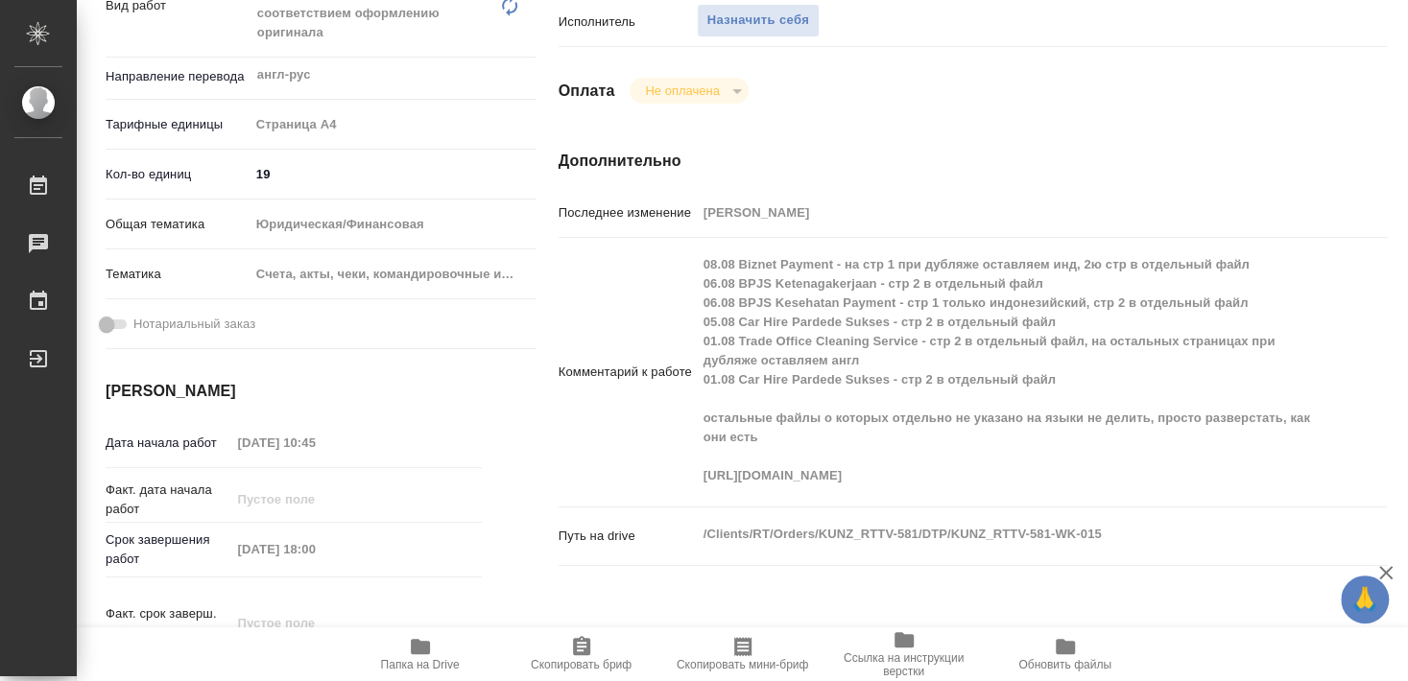
type textarea "x"
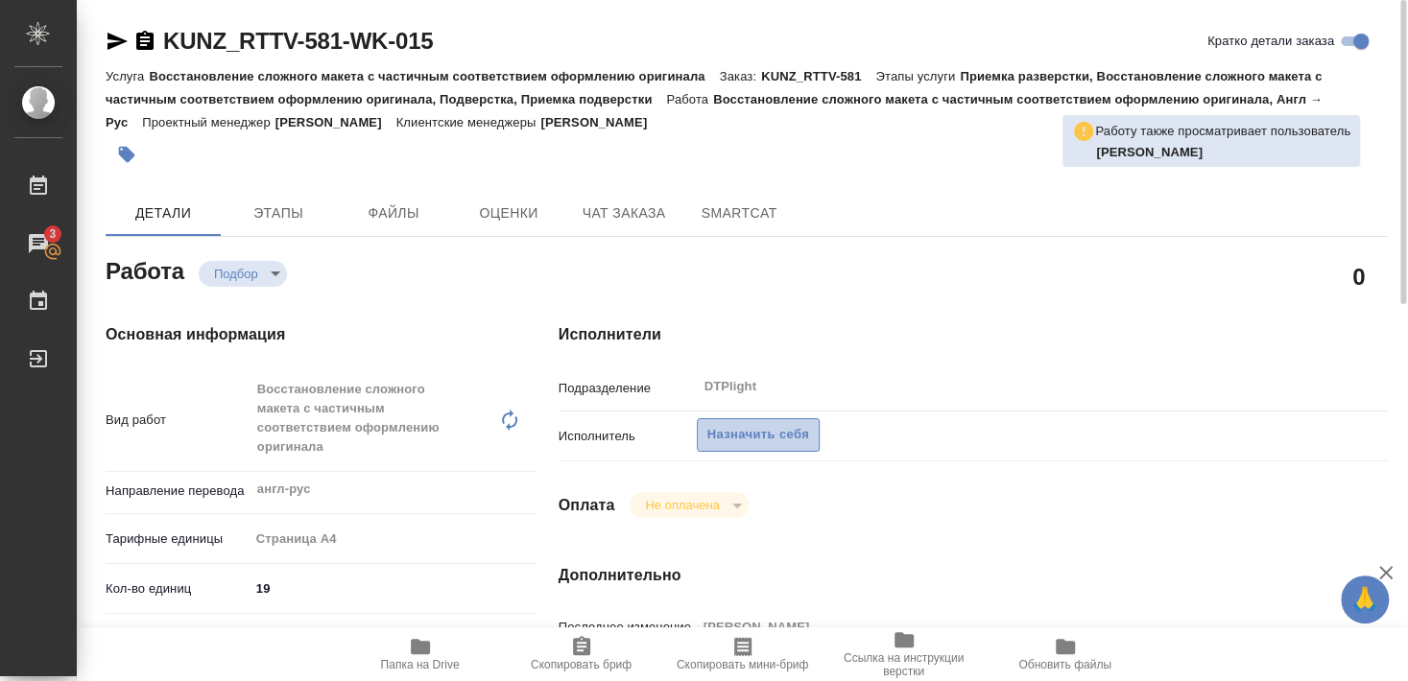
click at [774, 424] on span "Назначить себя" at bounding box center [758, 435] width 102 height 22
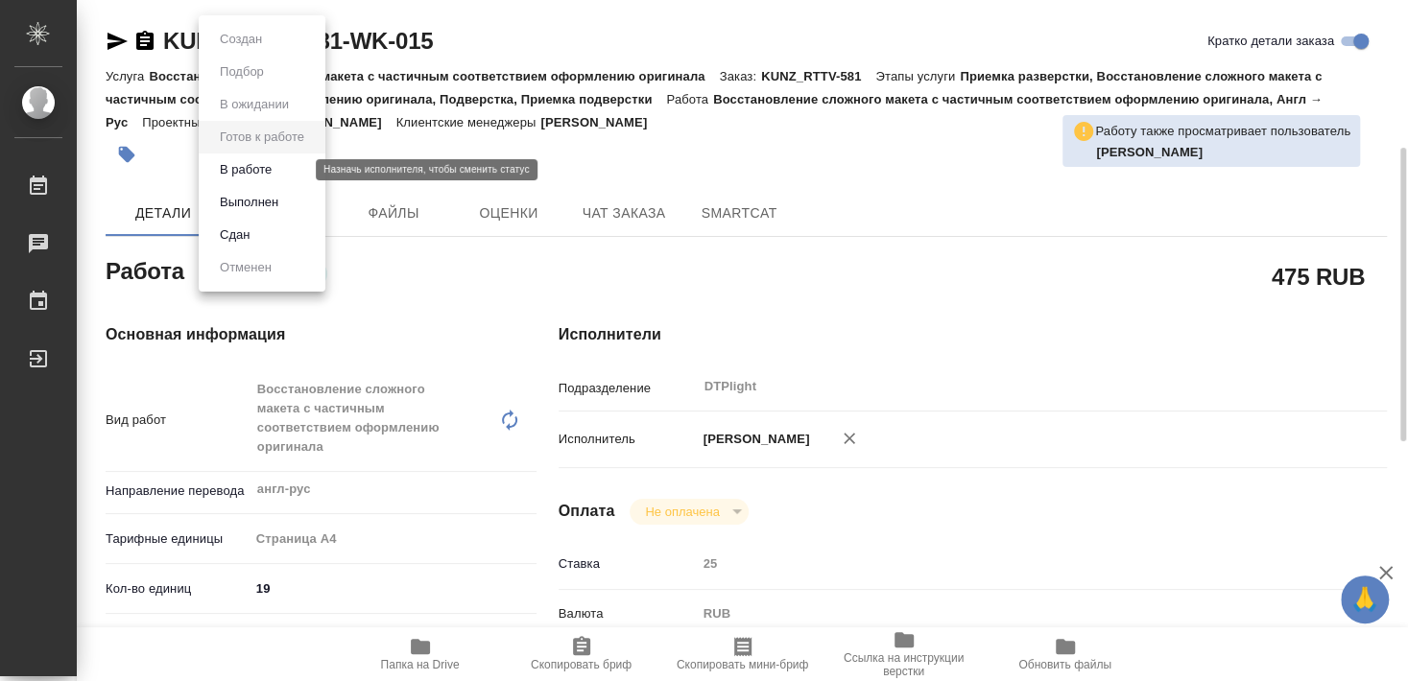
scroll to position [104, 0]
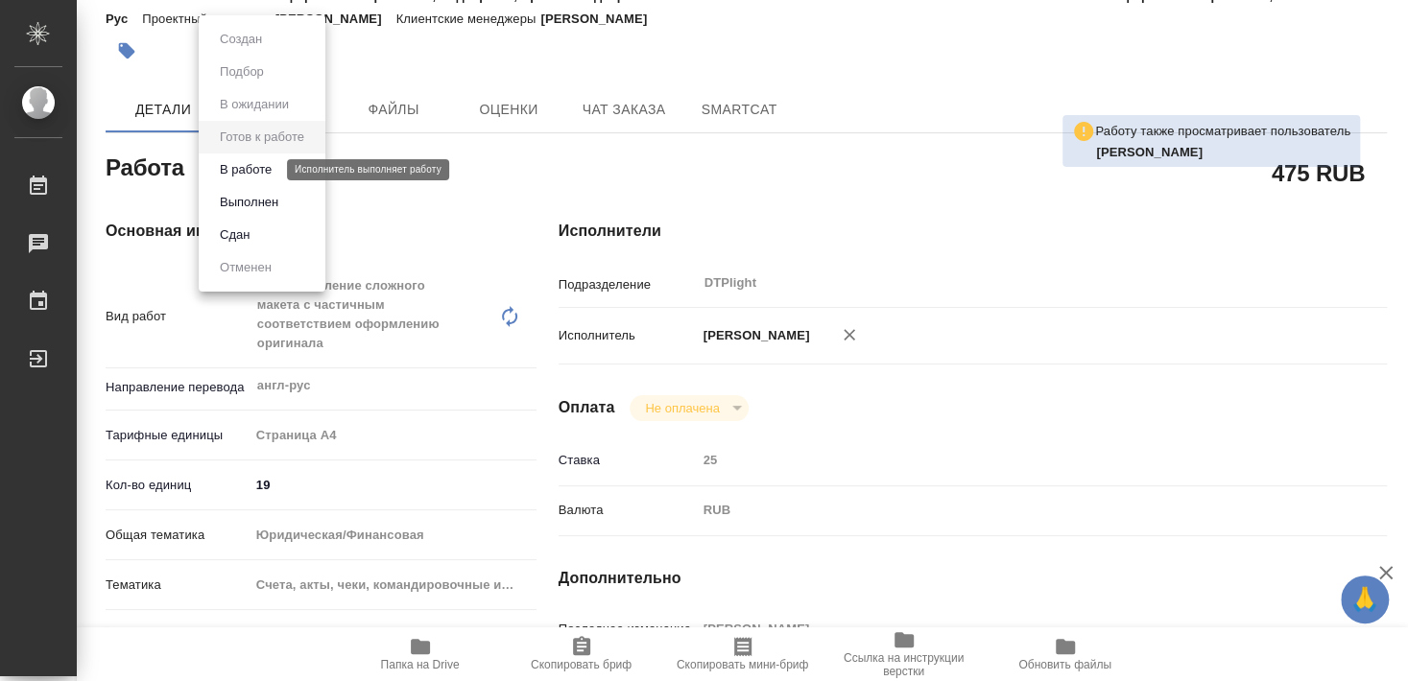
click at [270, 170] on button "В работе" at bounding box center [245, 169] width 63 height 21
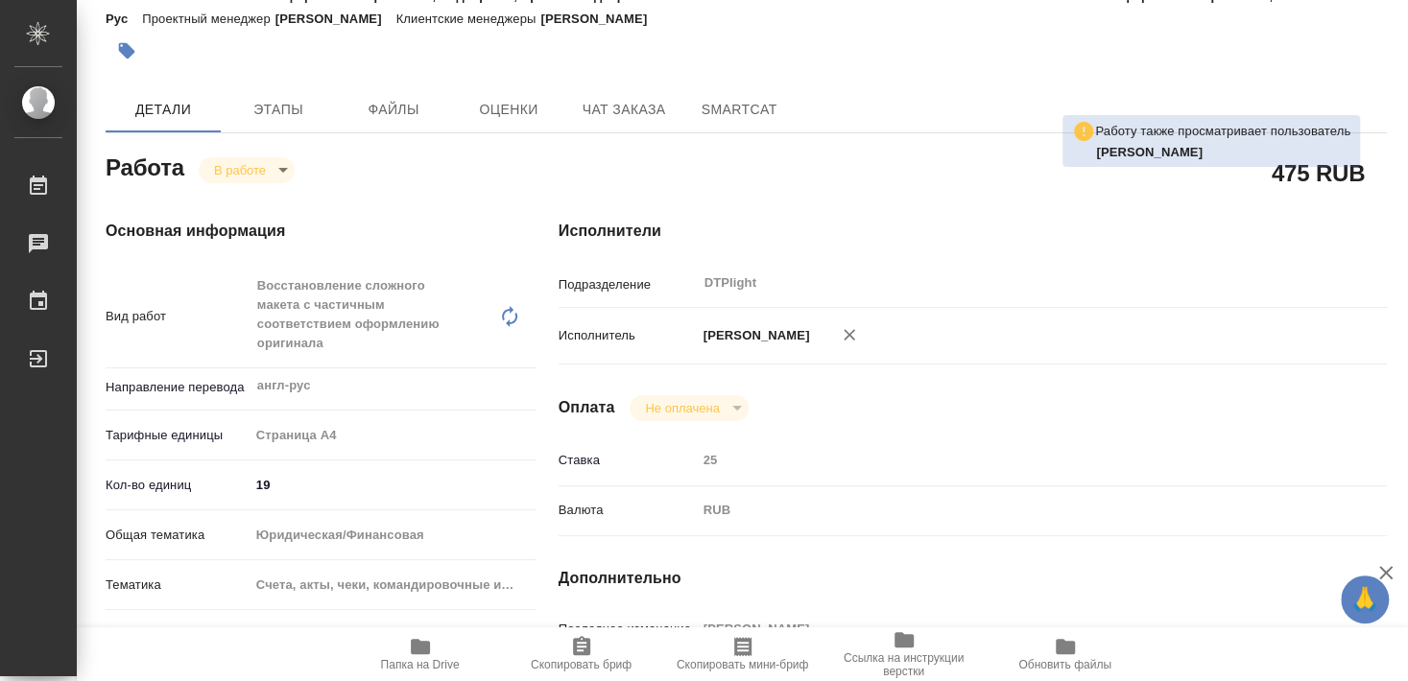
type textarea "x"
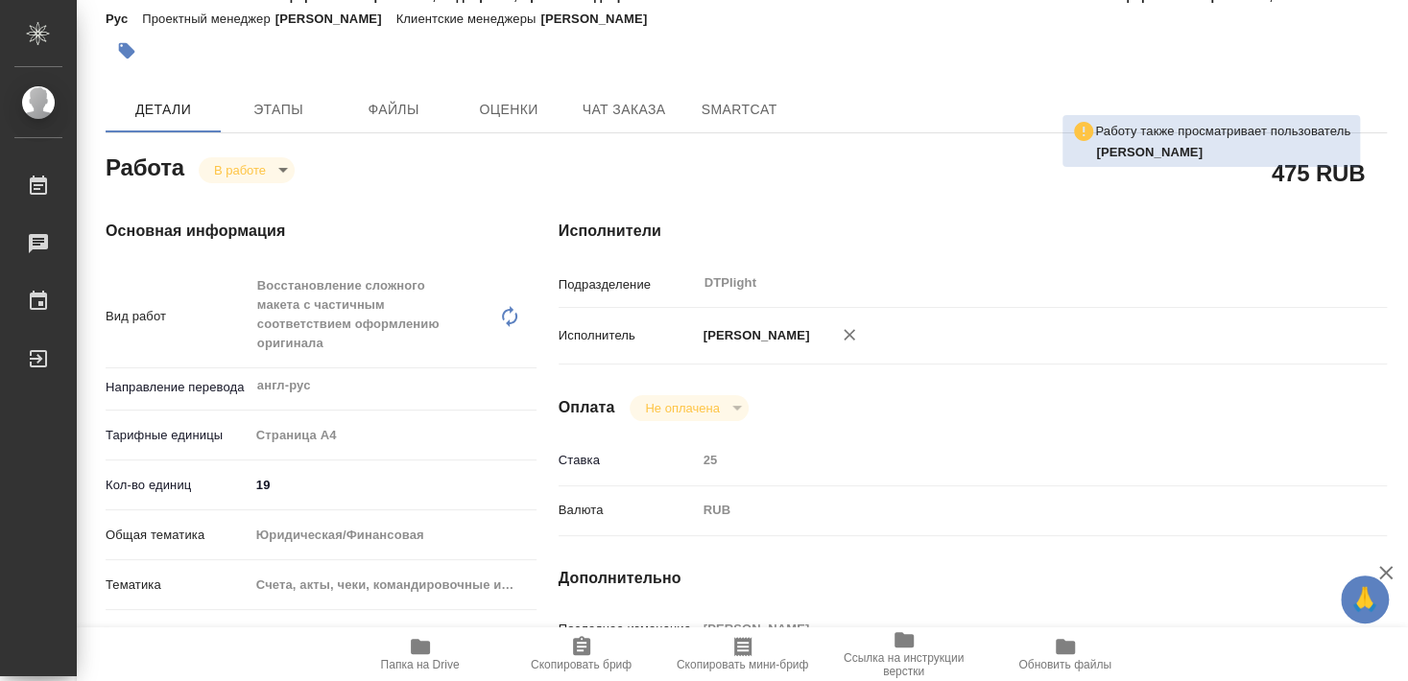
type textarea "x"
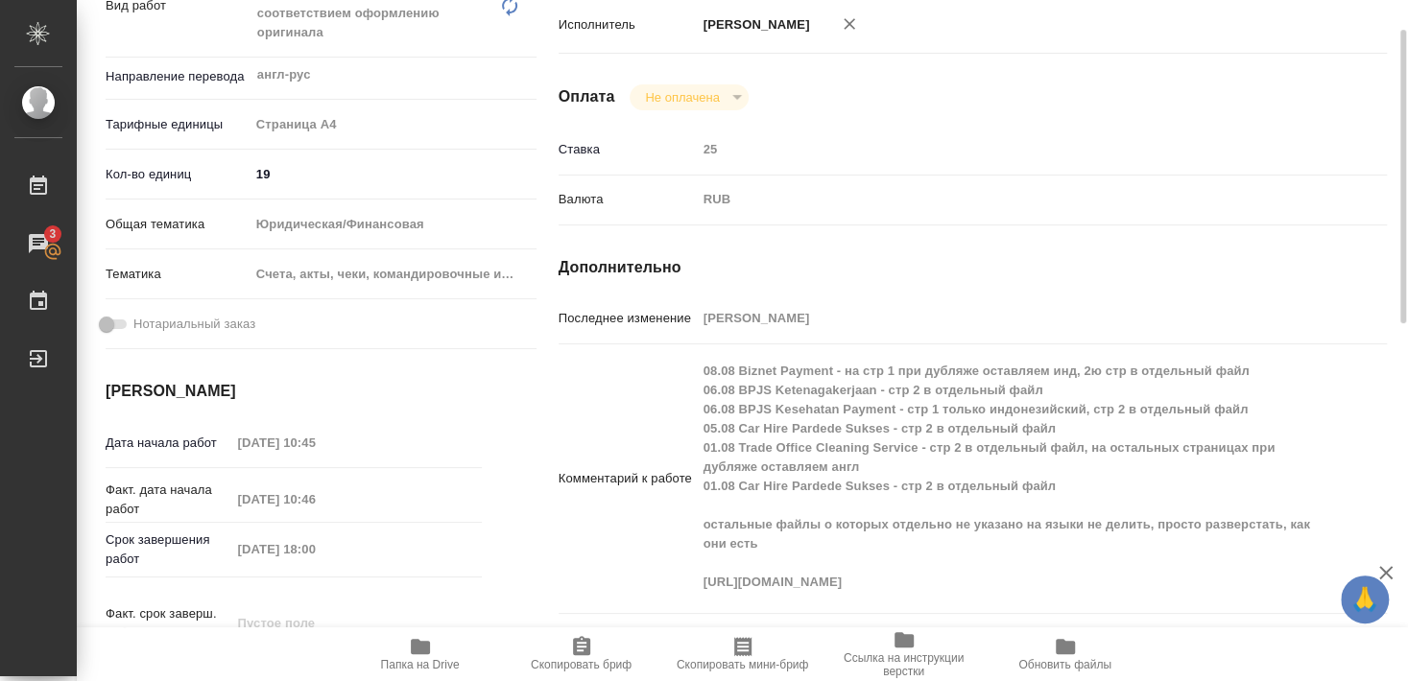
scroll to position [311, 0]
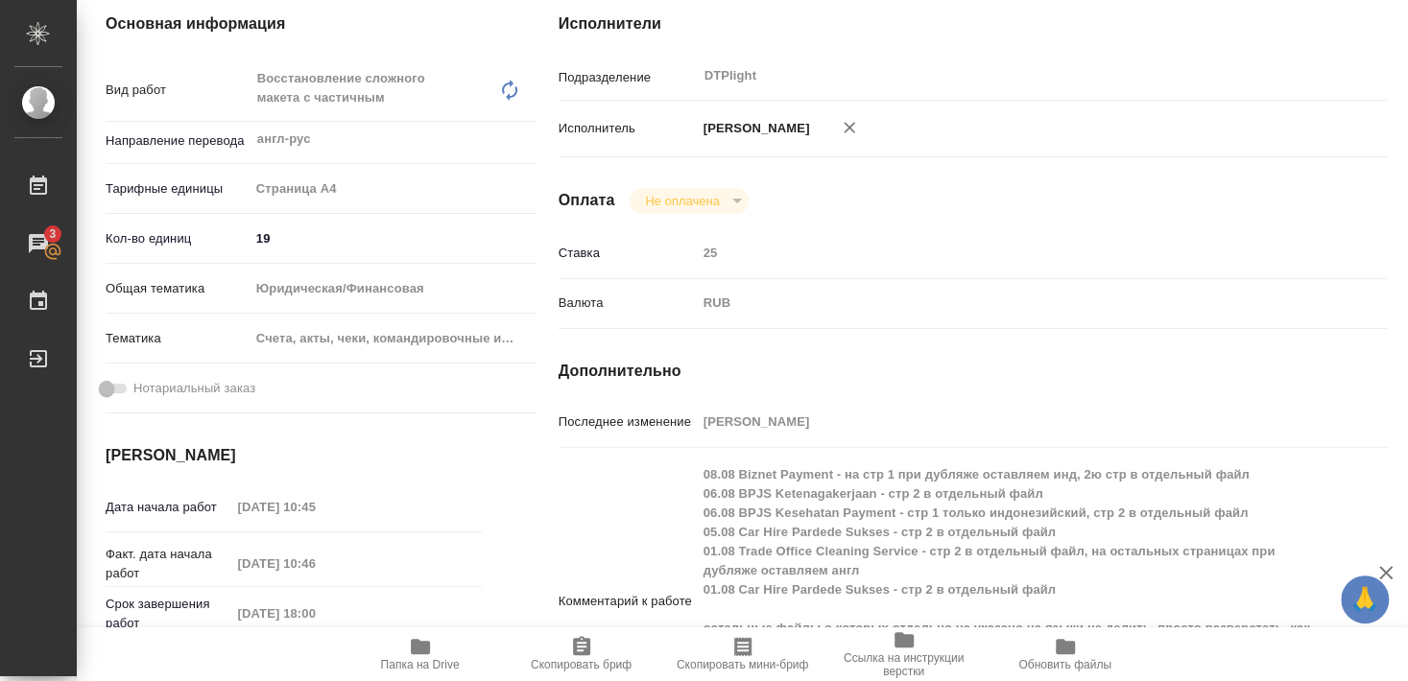
type textarea "x"
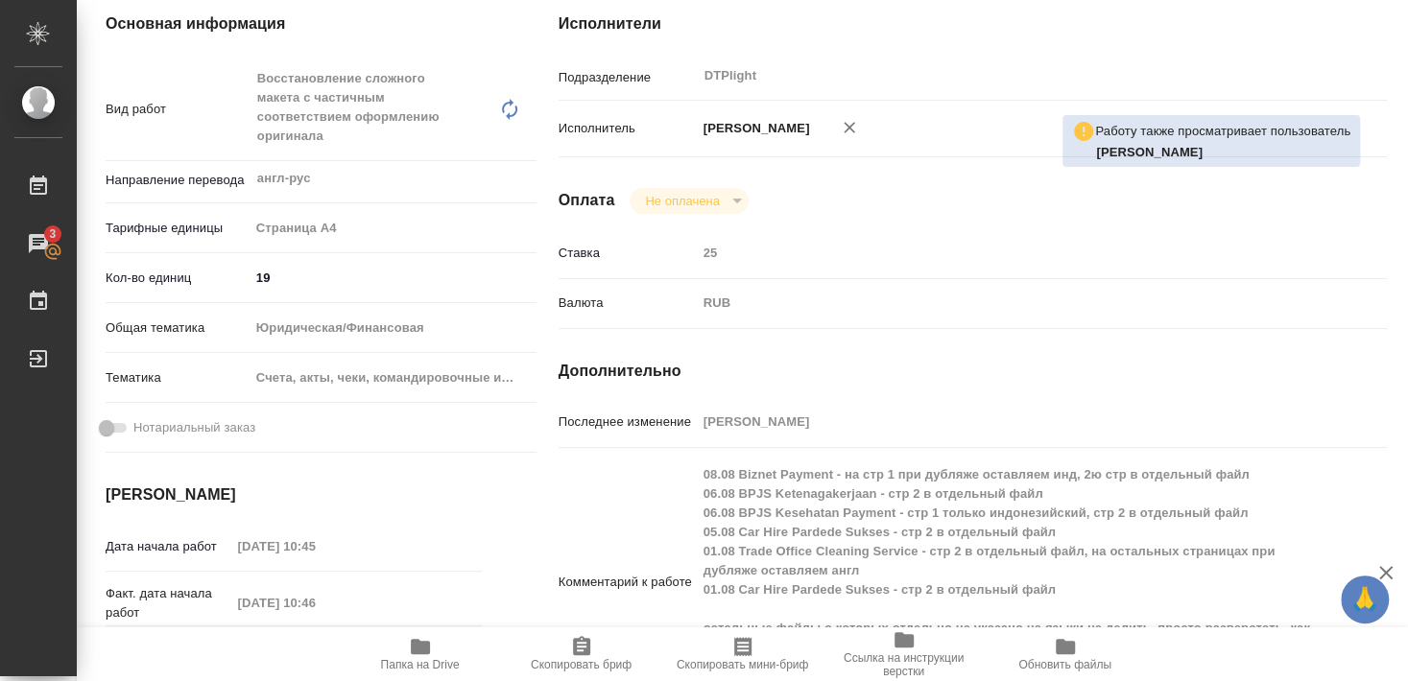
type textarea "x"
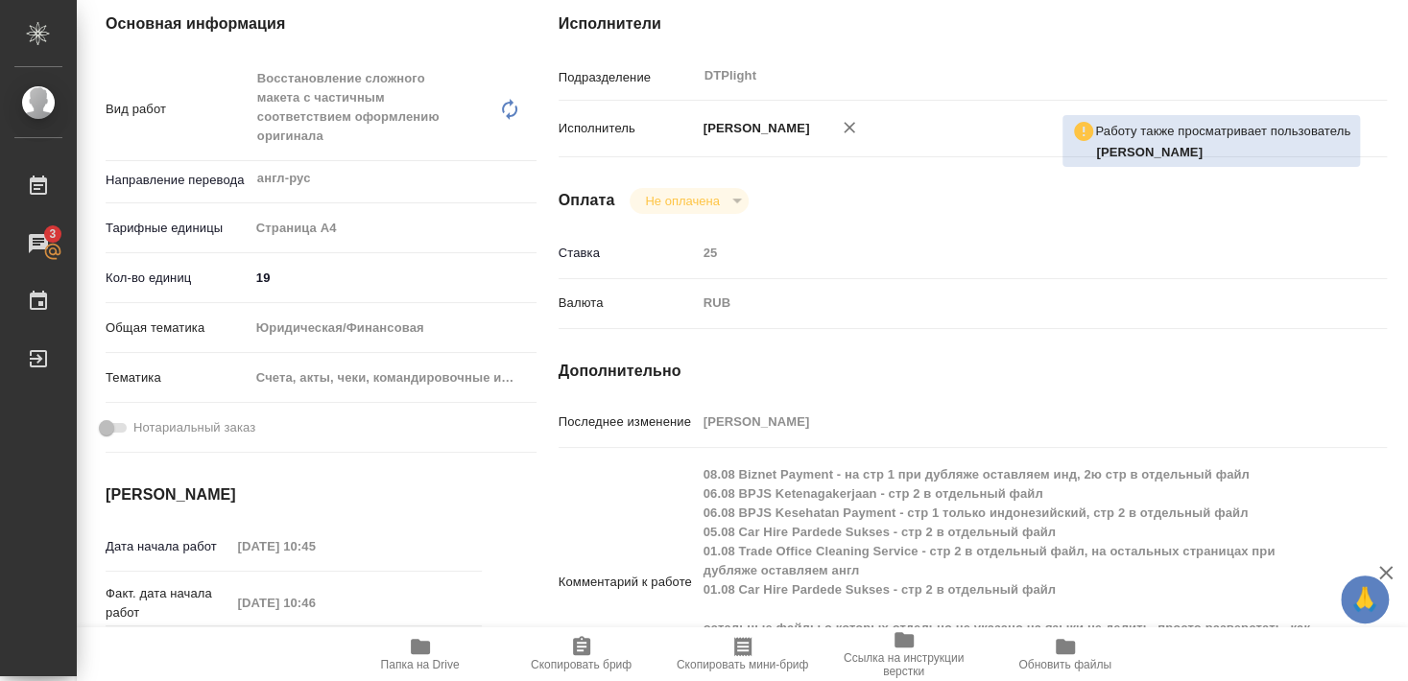
type textarea "x"
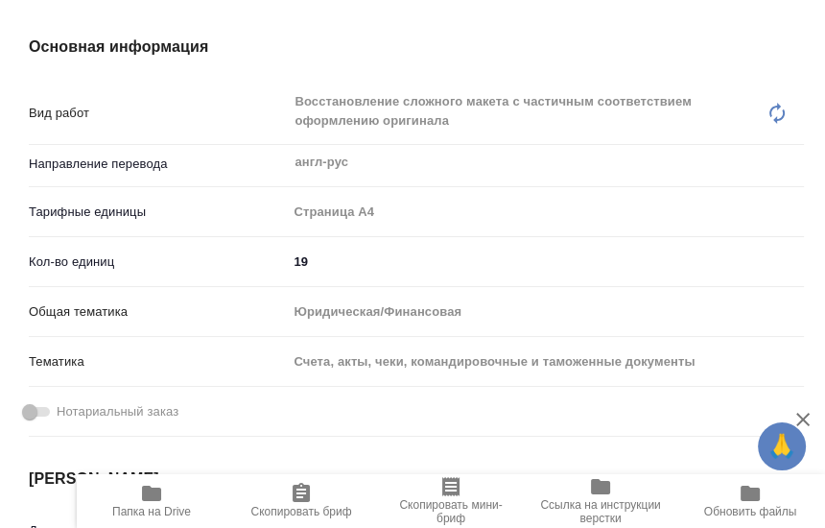
type textarea "x"
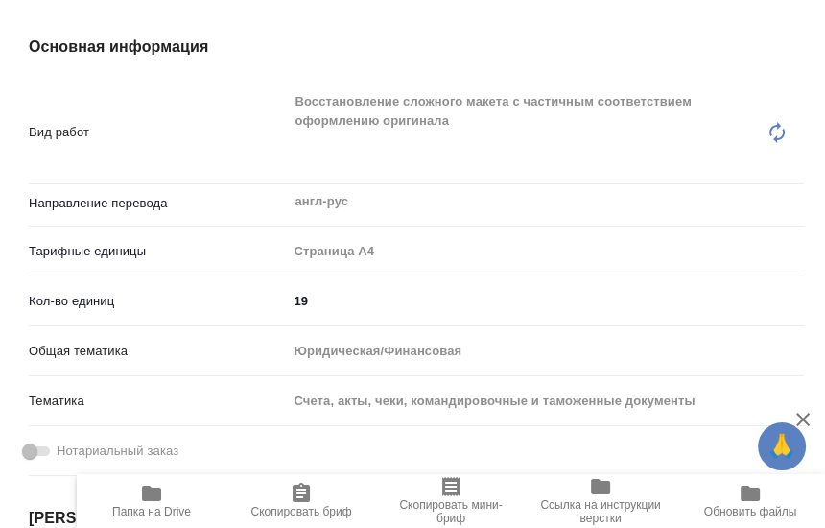
type textarea "x"
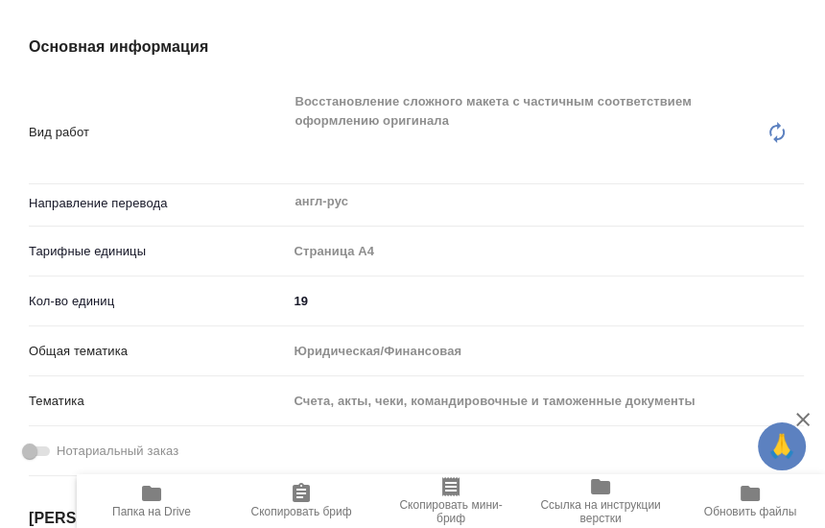
type textarea "x"
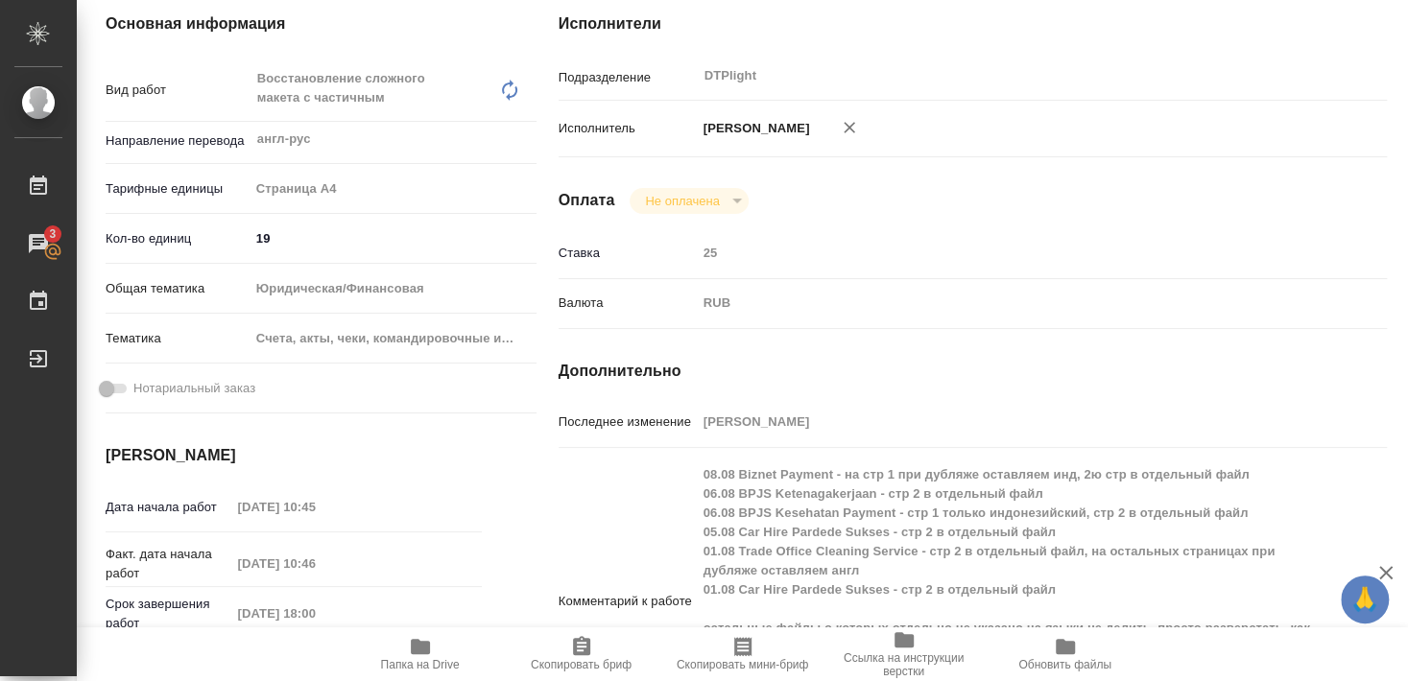
type textarea "x"
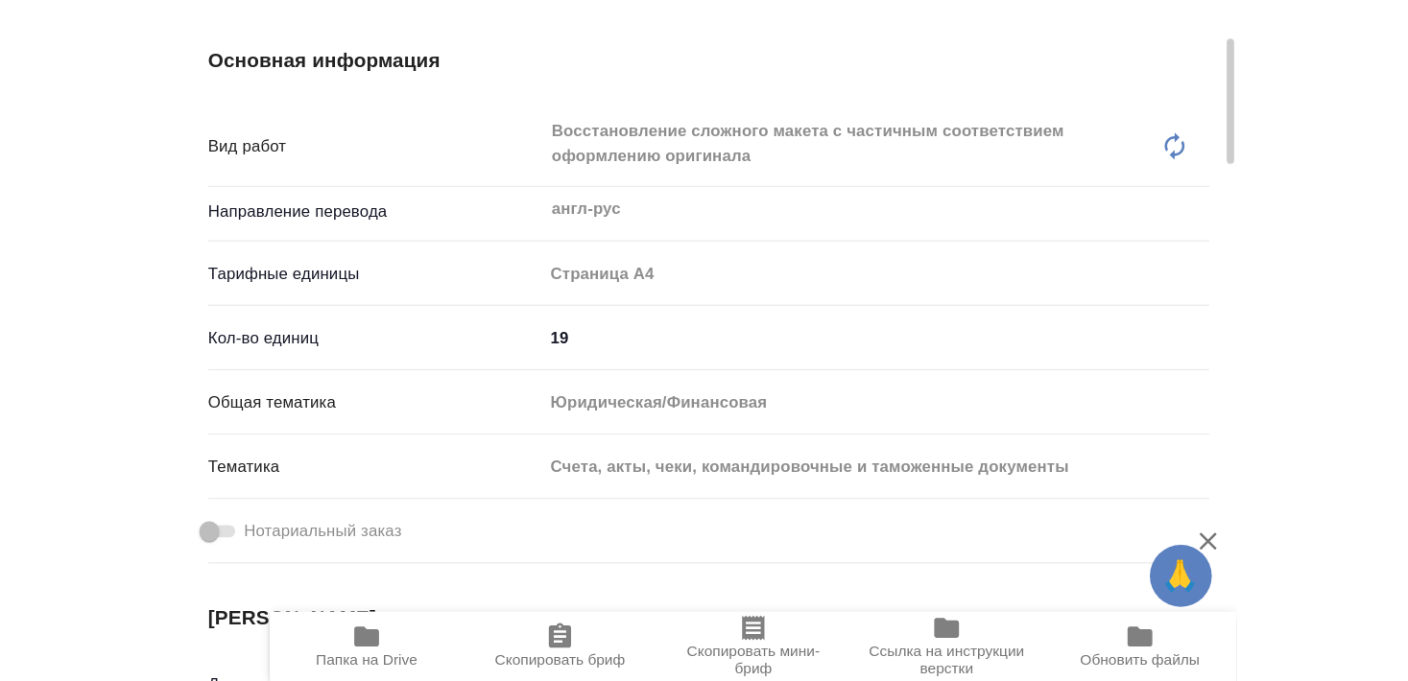
scroll to position [288, 0]
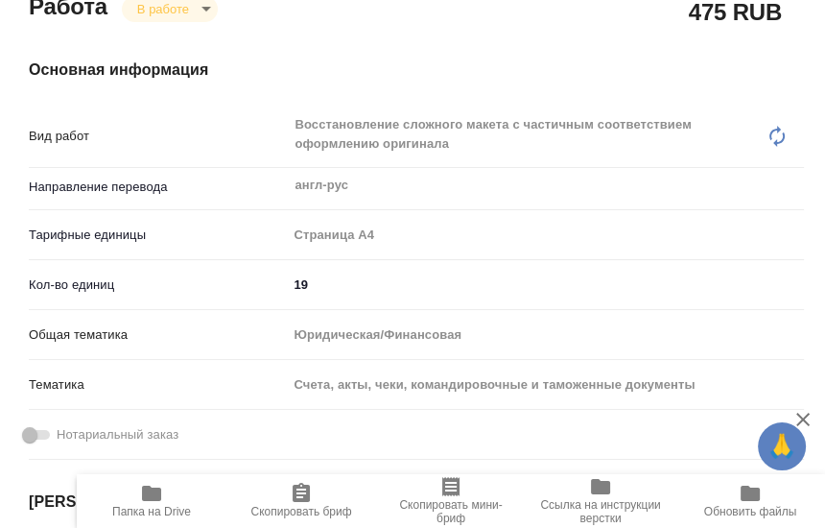
type textarea "x"
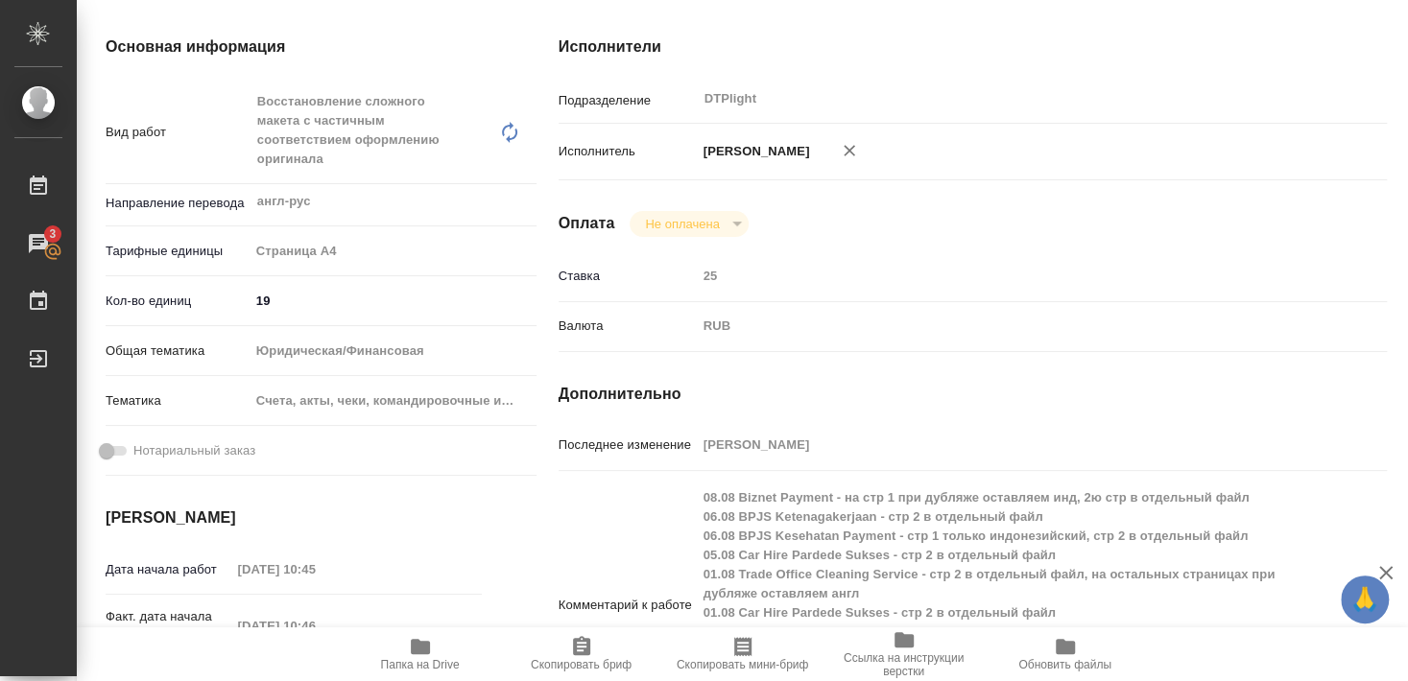
type textarea "x"
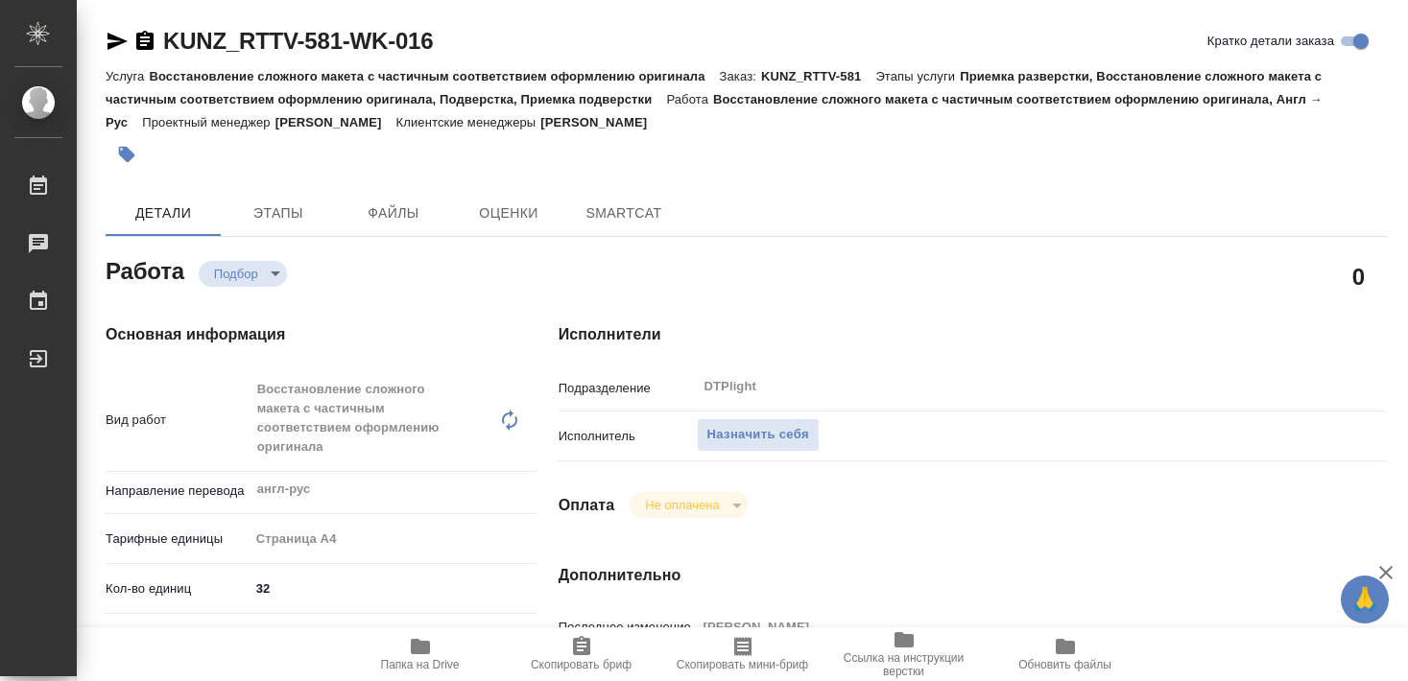
type textarea "x"
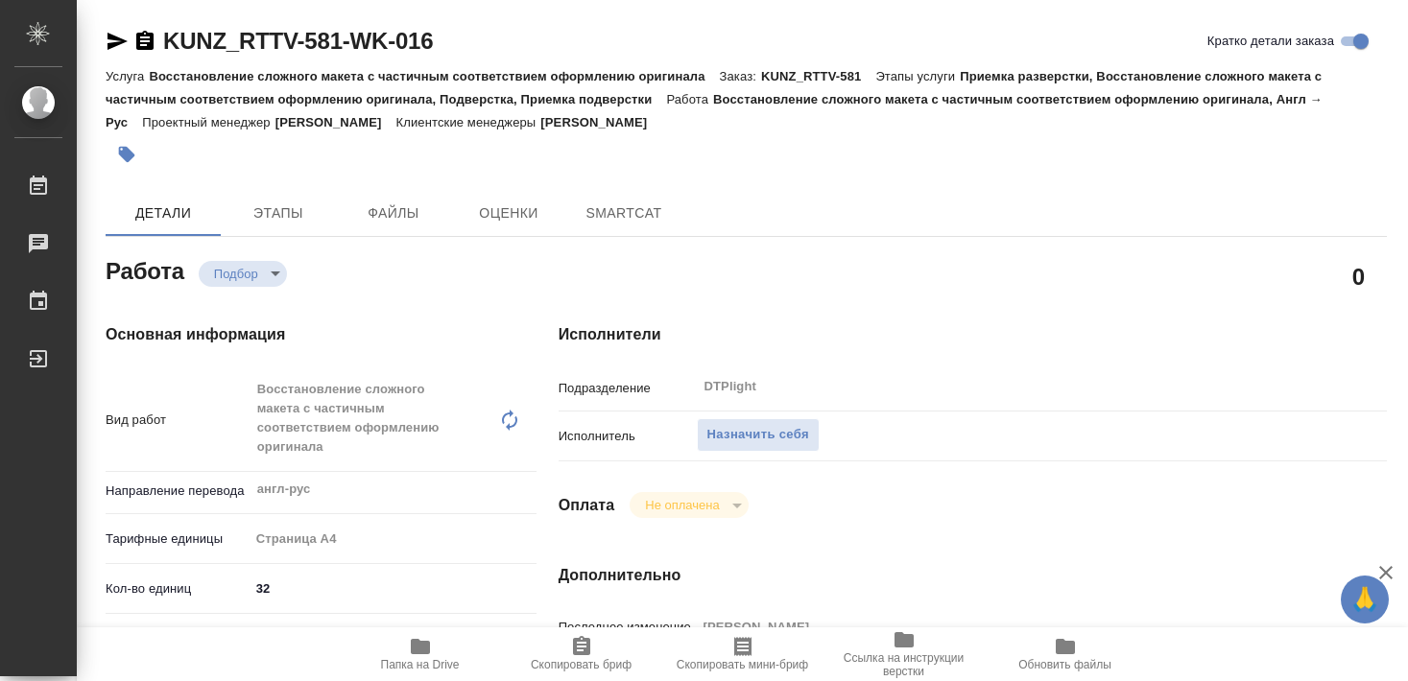
type textarea "x"
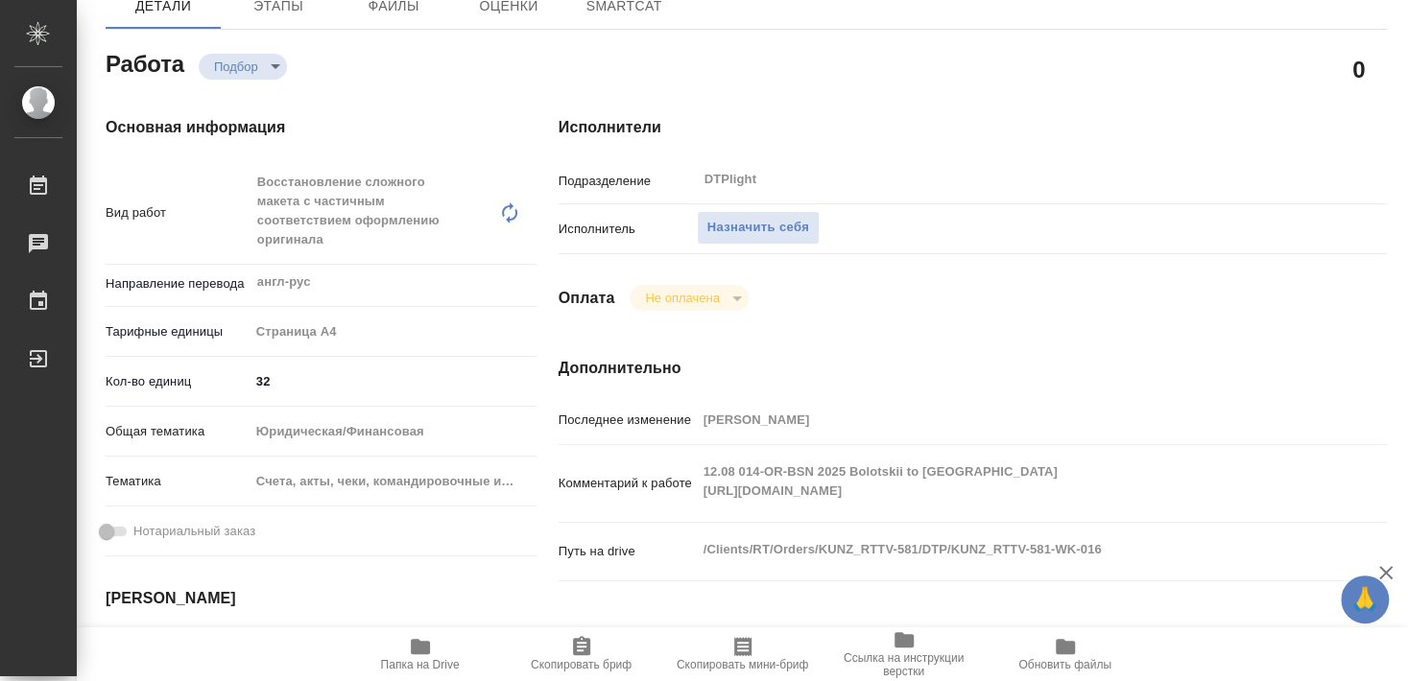
type textarea "x"
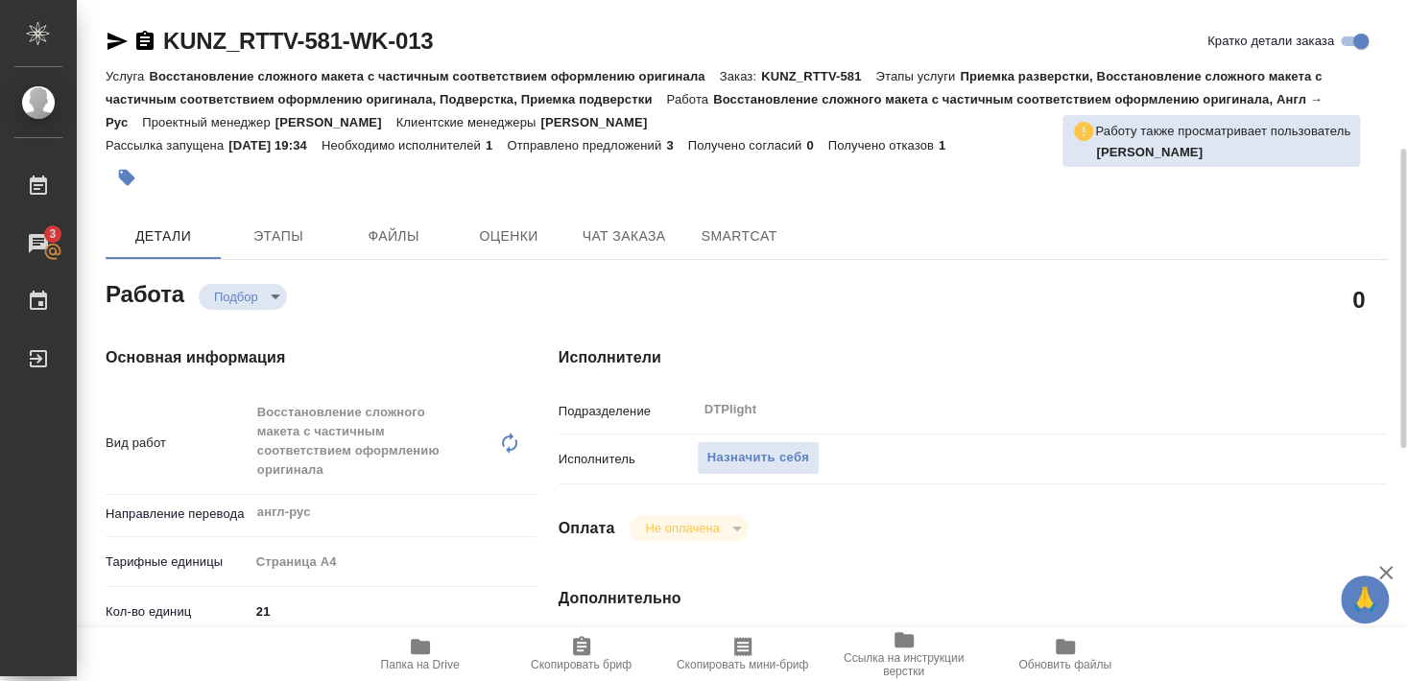
scroll to position [207, 0]
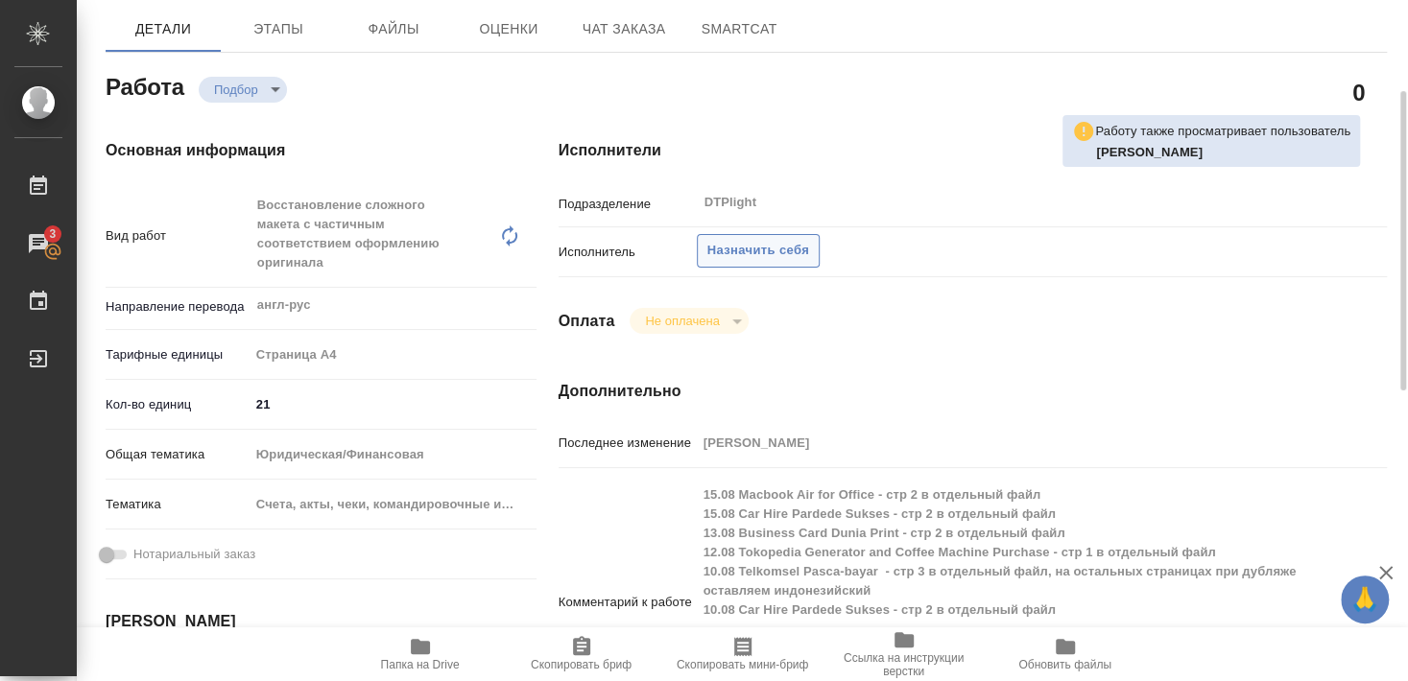
click at [777, 240] on span "Назначить себя" at bounding box center [758, 251] width 102 height 22
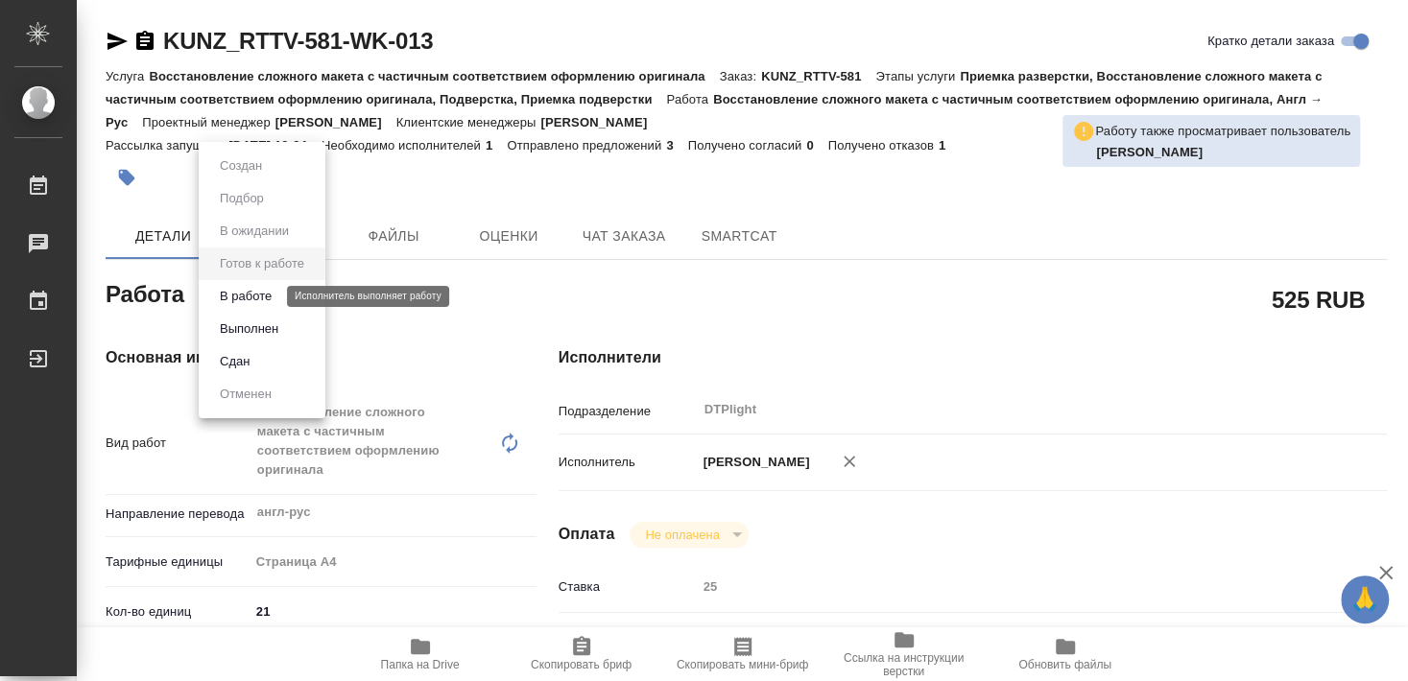
click at [263, 298] on button "В работе" at bounding box center [245, 296] width 63 height 21
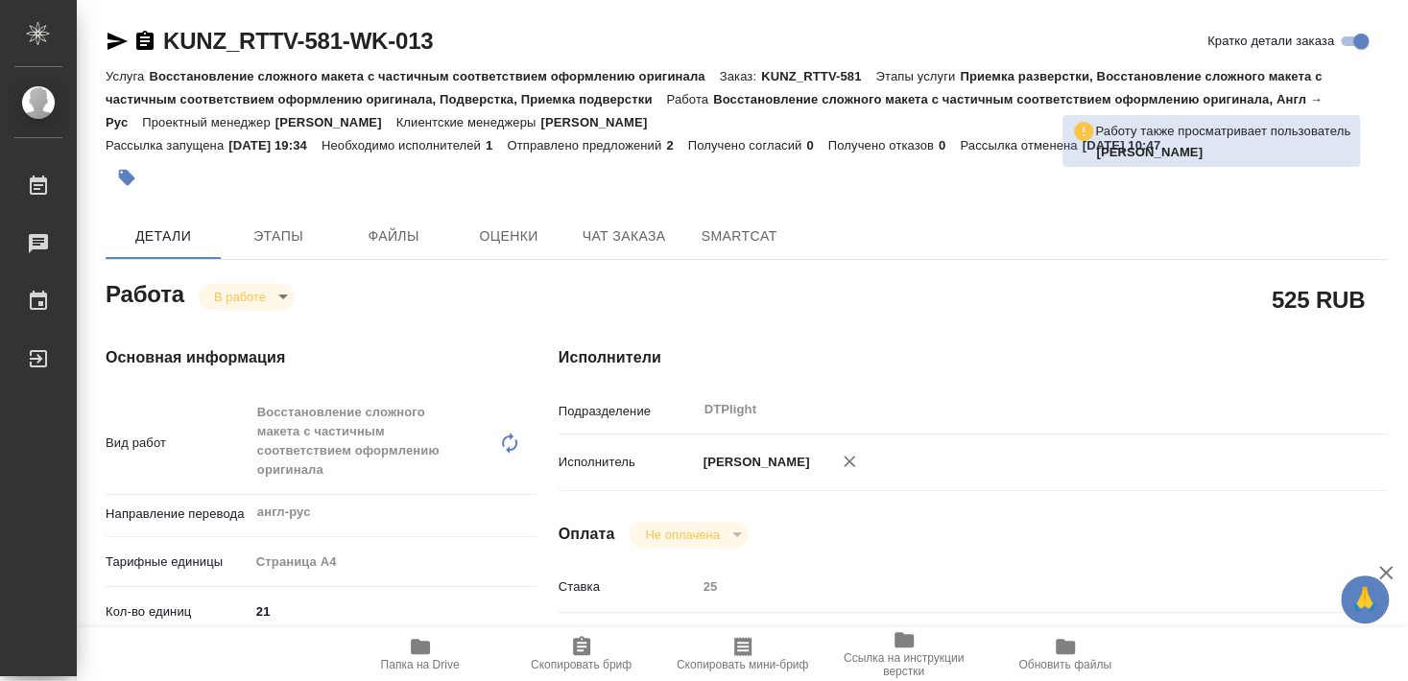
type textarea "x"
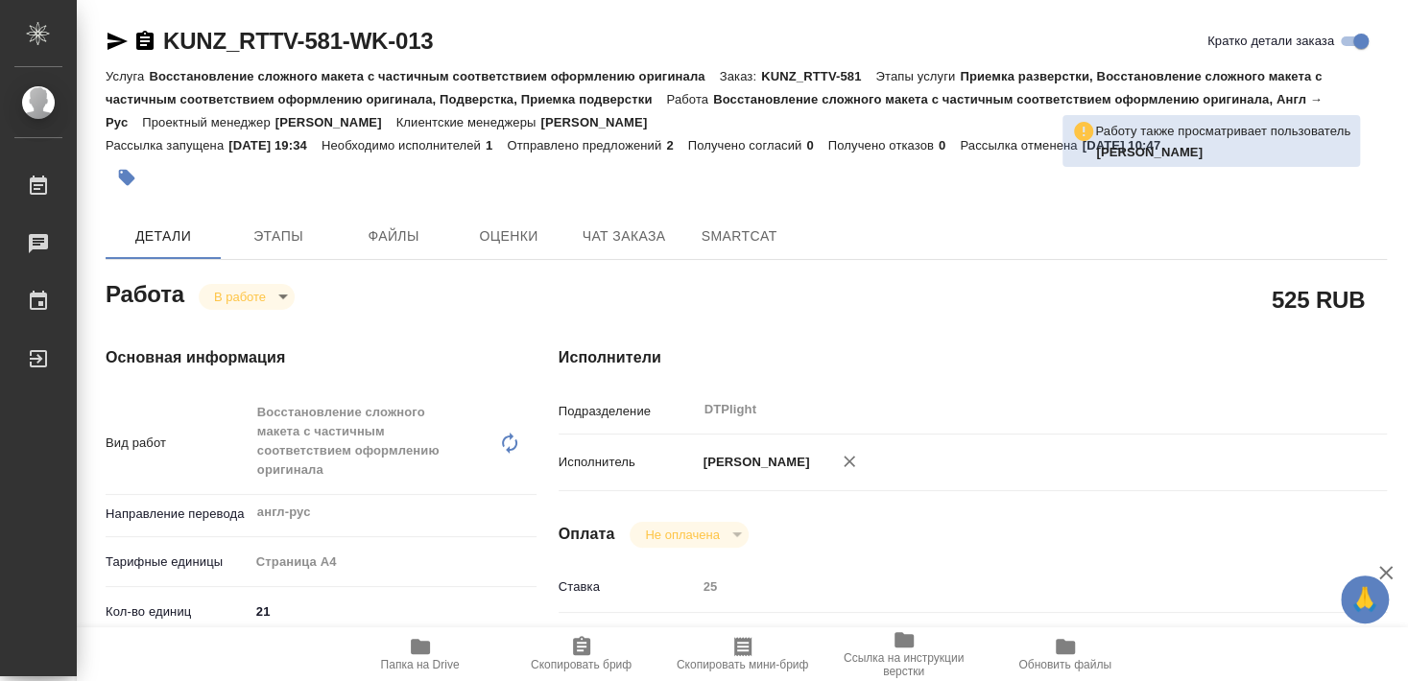
type textarea "x"
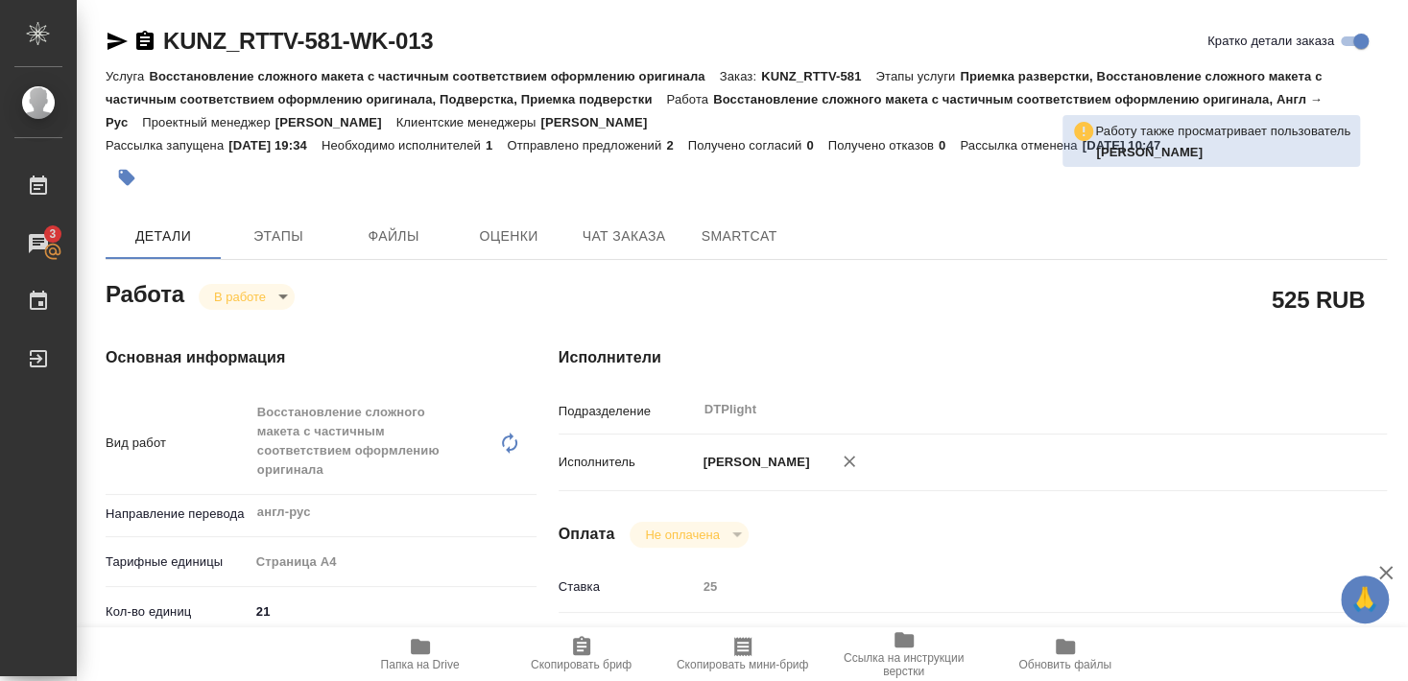
type textarea "x"
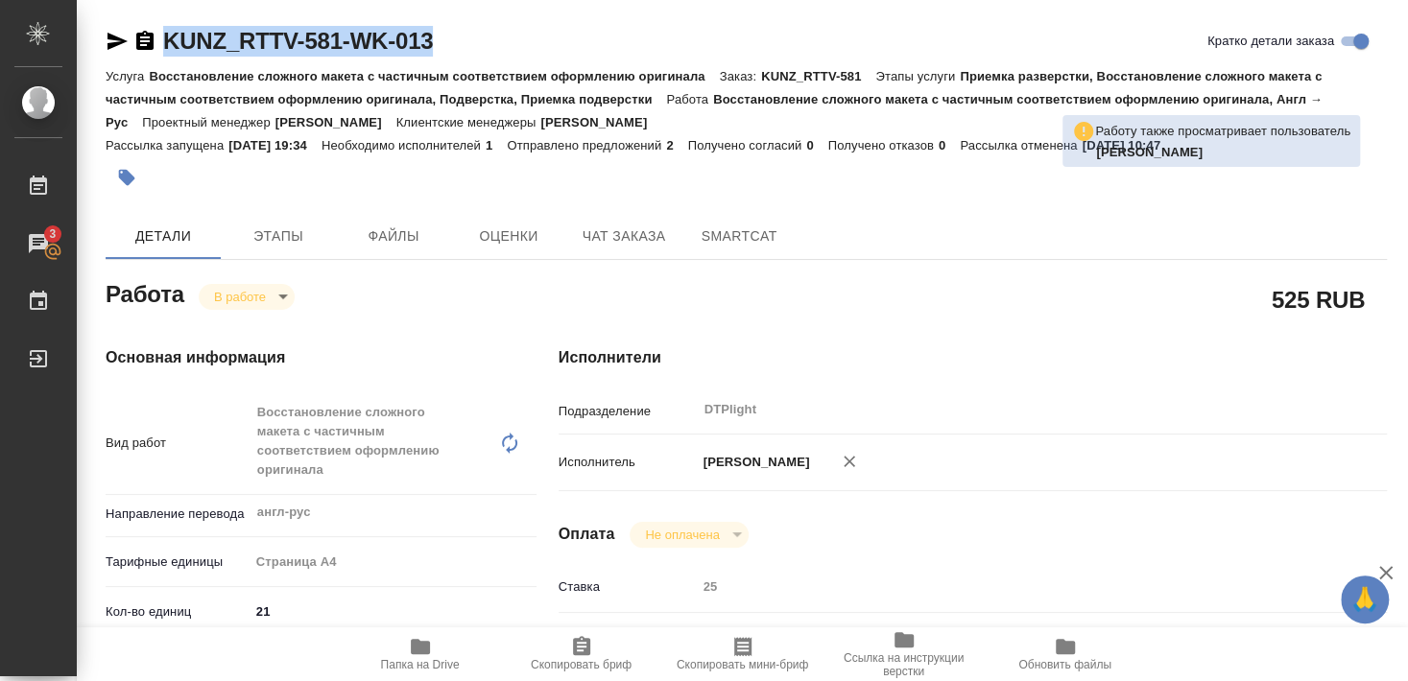
drag, startPoint x: 159, startPoint y: 57, endPoint x: 456, endPoint y: 51, distance: 296.5
click at [456, 51] on div "KUNZ_RTTV-581-WK-013 Кратко детали заказа" at bounding box center [746, 41] width 1281 height 31
copy div "KUNZ_RTTV-581-WK-013"
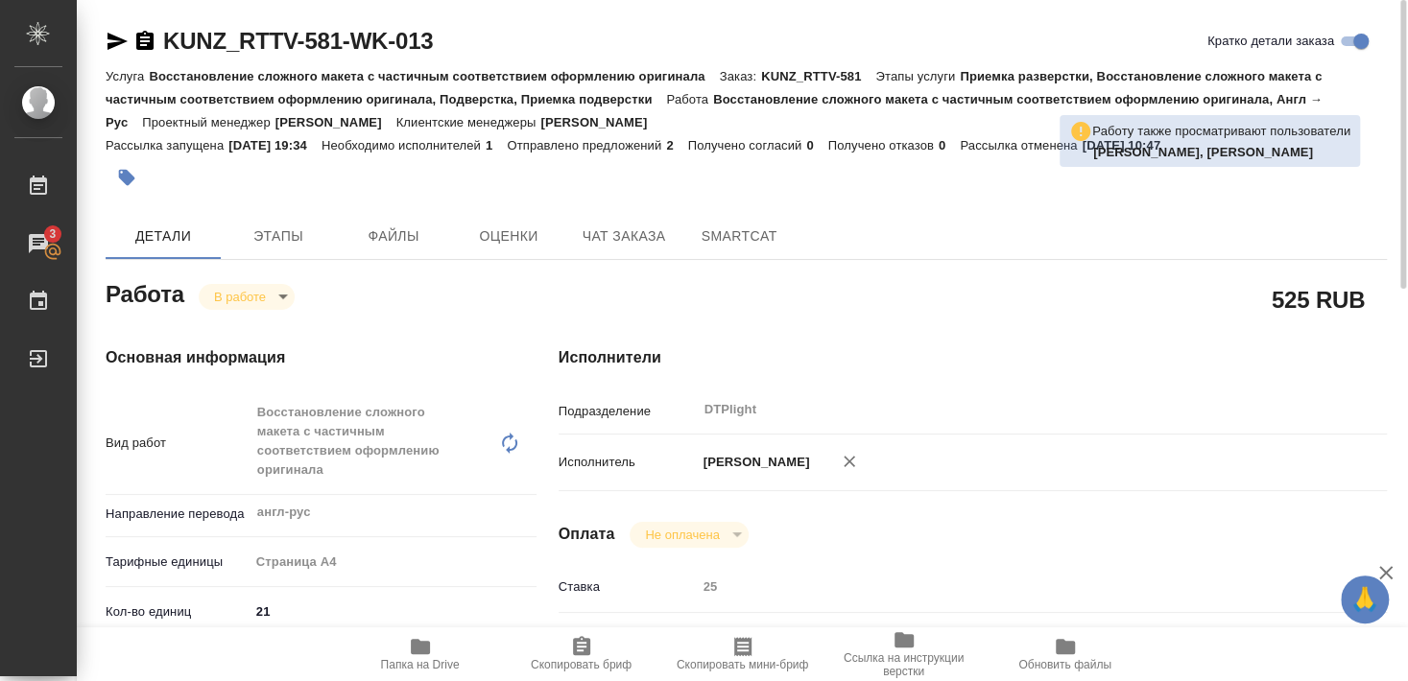
click at [391, 82] on p "Восстановление сложного макета с частичным соответствием оформлению оригинала" at bounding box center [434, 76] width 570 height 14
click at [263, 94] on p "Приемка разверстки, Восстановление сложного макета с частичным соответствием оф…" at bounding box center [714, 87] width 1216 height 37
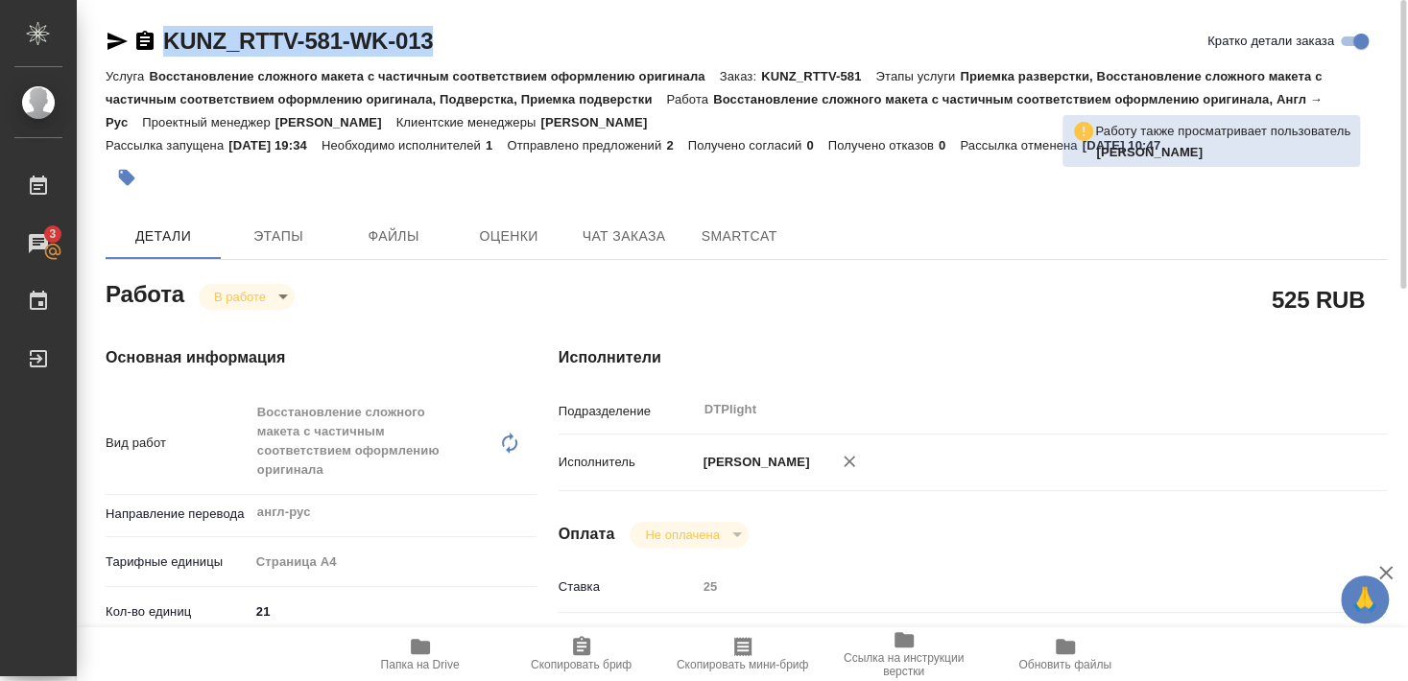
drag, startPoint x: 194, startPoint y: 59, endPoint x: 430, endPoint y: 56, distance: 236.1
click at [430, 56] on div "KUNZ_RTTV-581-WK-013 Кратко детали заказа" at bounding box center [746, 45] width 1281 height 38
copy link "KUNZ_RTTV-581-WK-013"
type textarea "x"
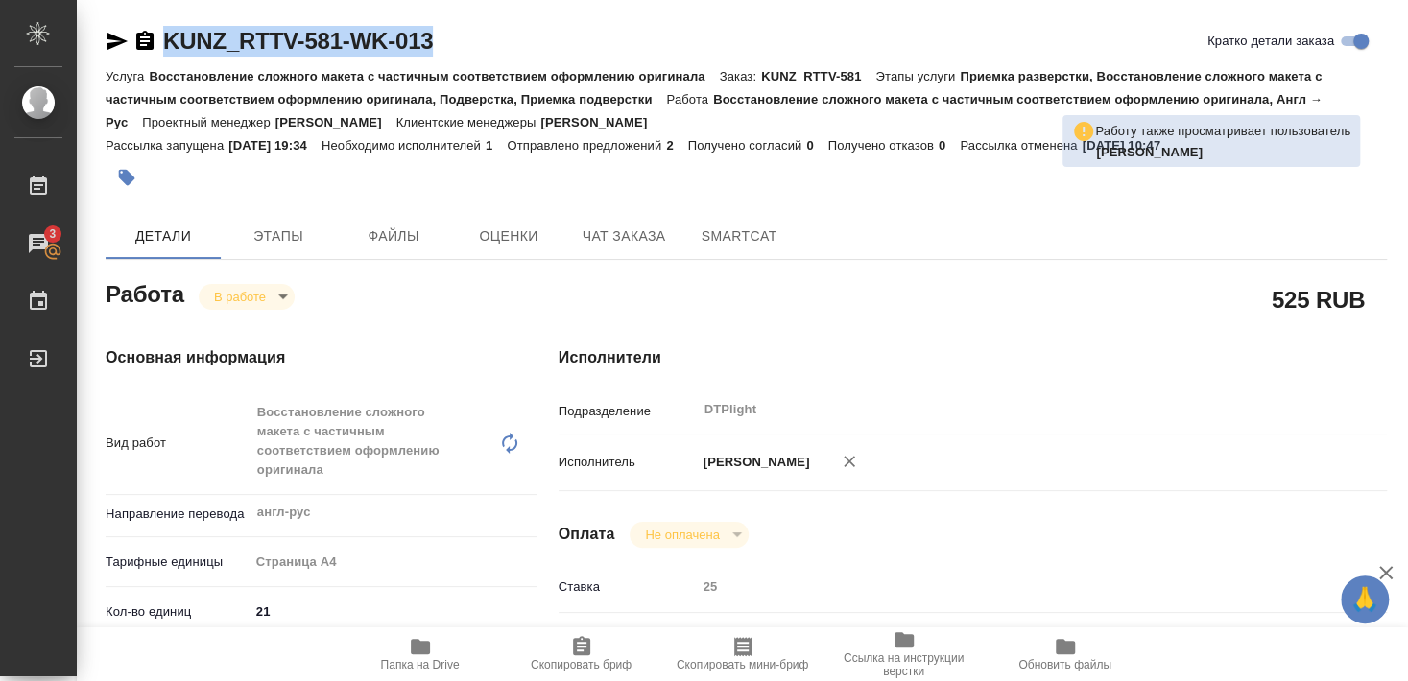
type textarea "x"
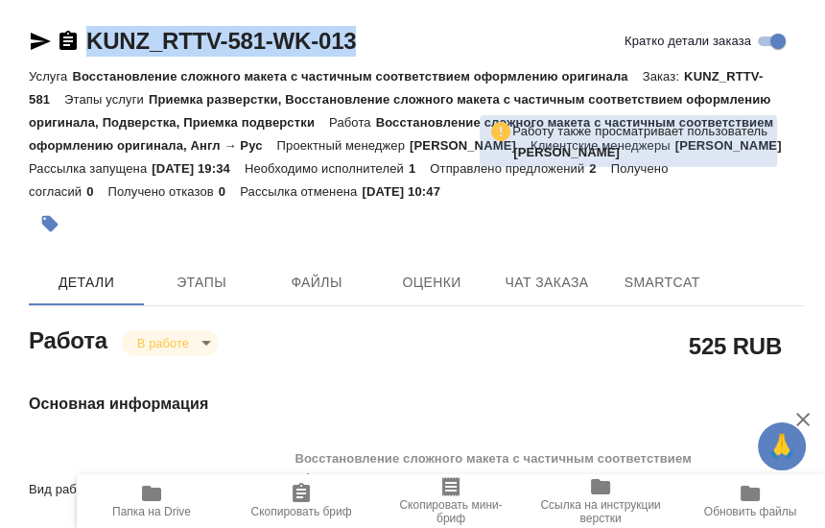
type textarea "x"
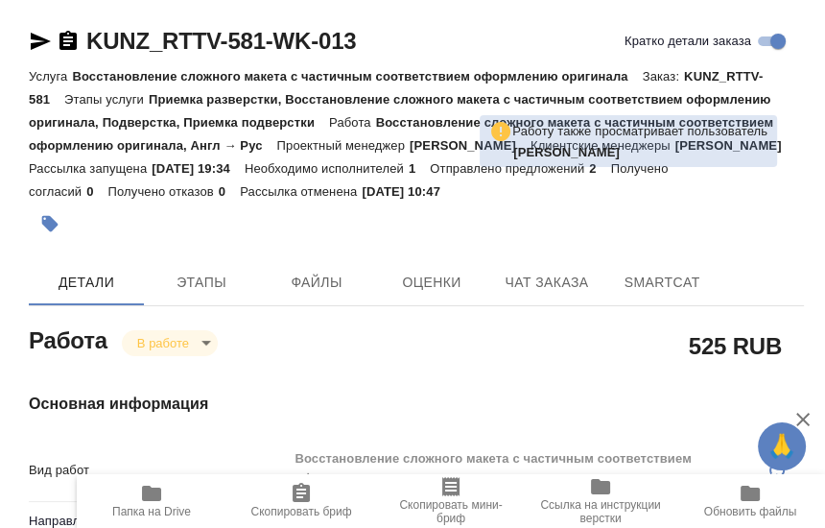
type textarea "x"
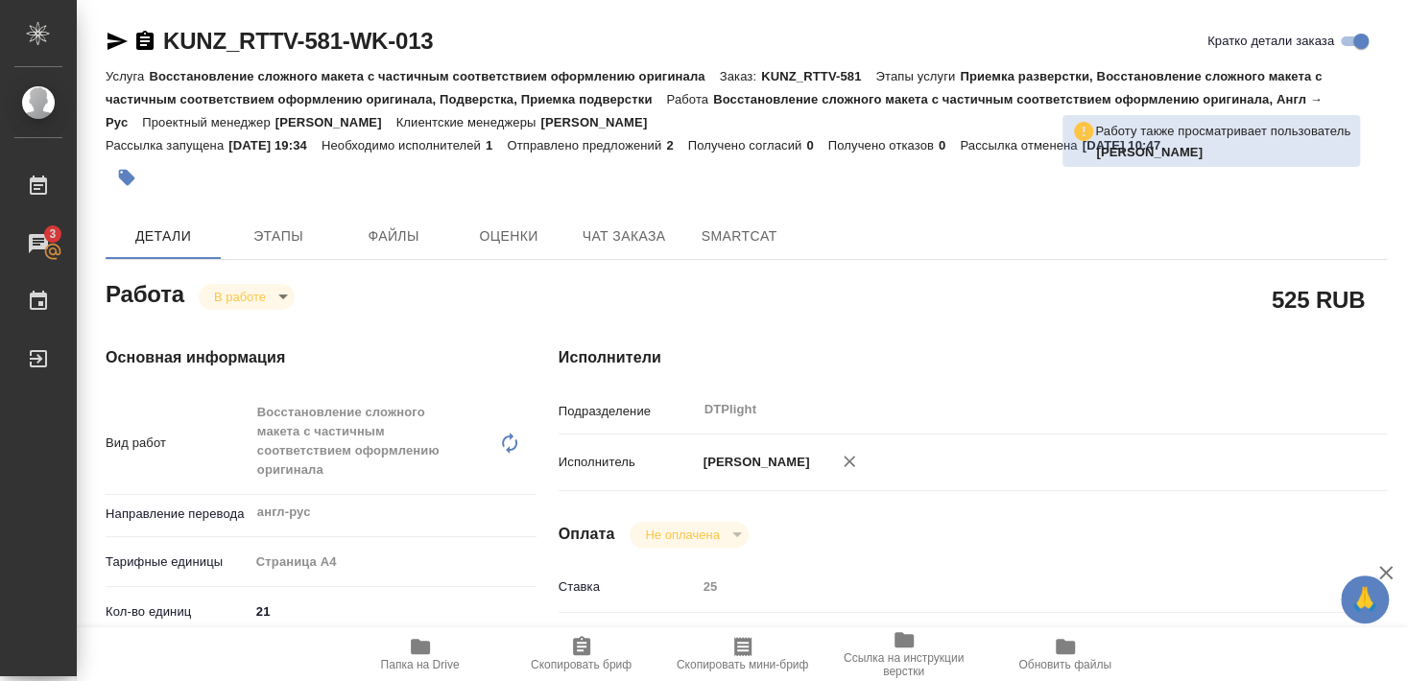
type textarea "x"
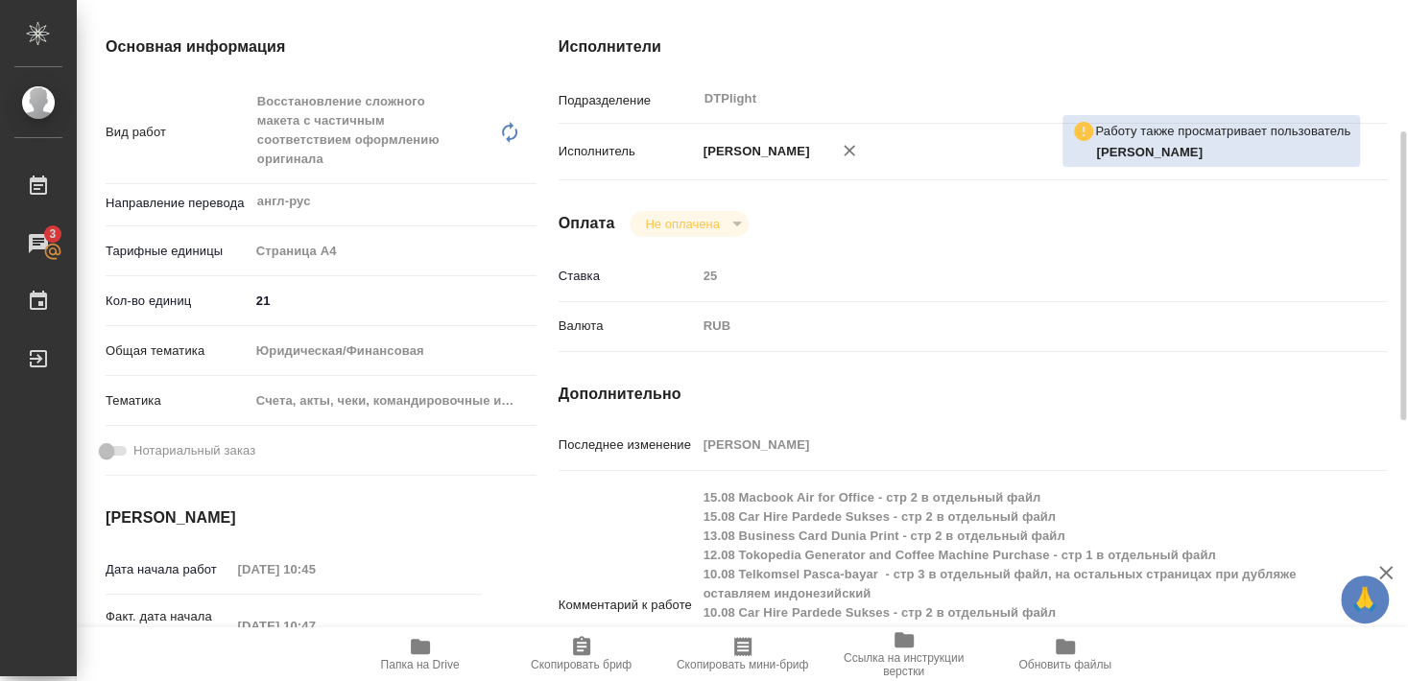
scroll to position [518, 0]
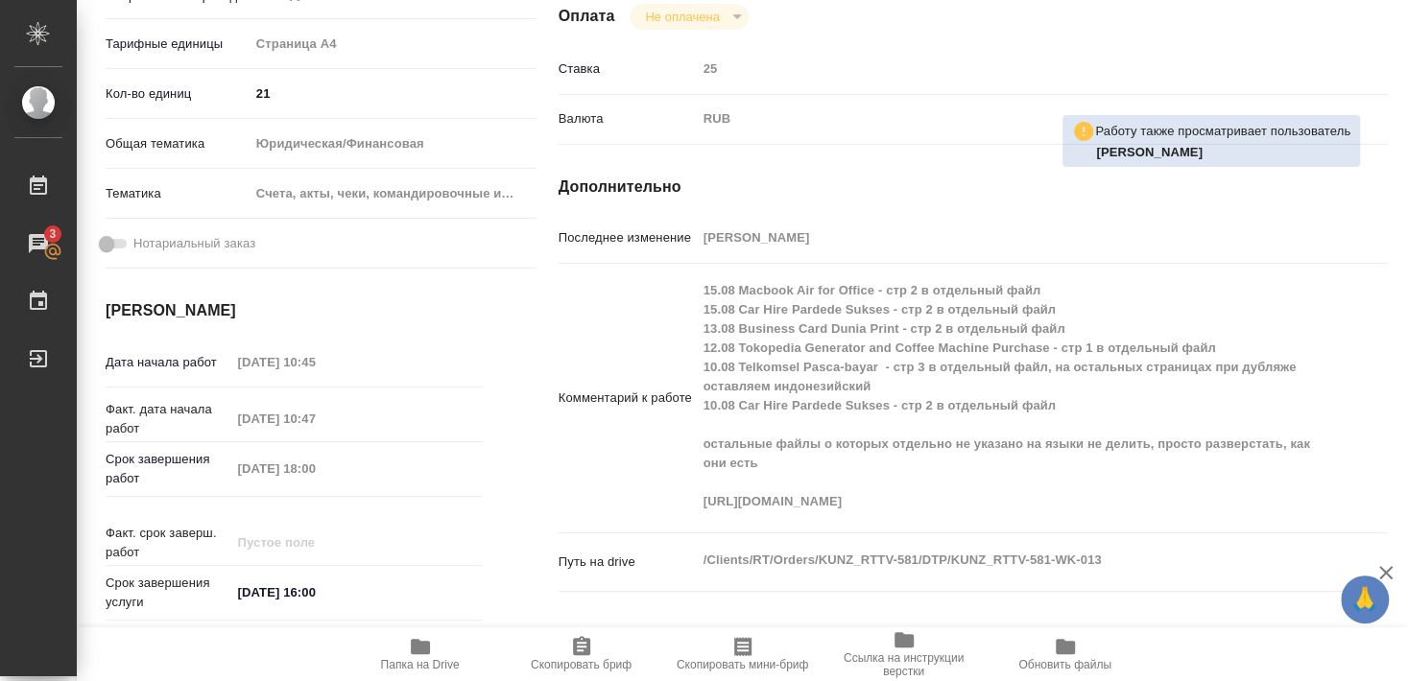
click at [412, 657] on icon "button" at bounding box center [420, 646] width 23 height 23
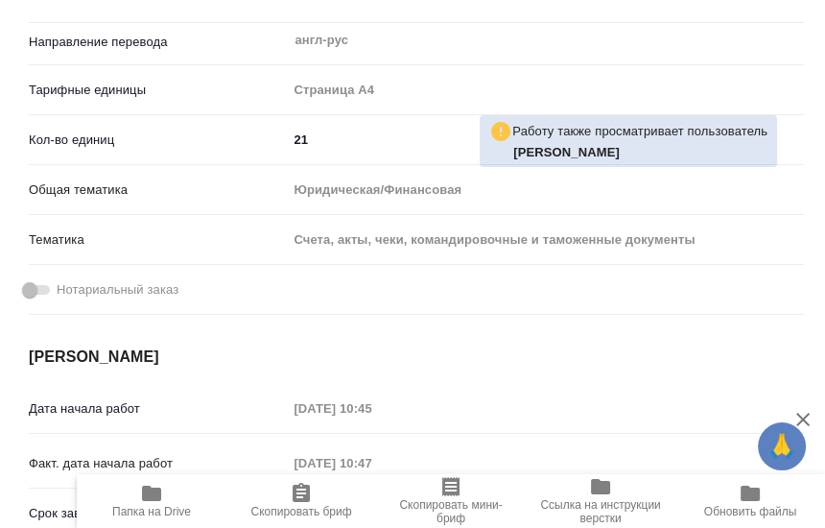
type textarea "x"
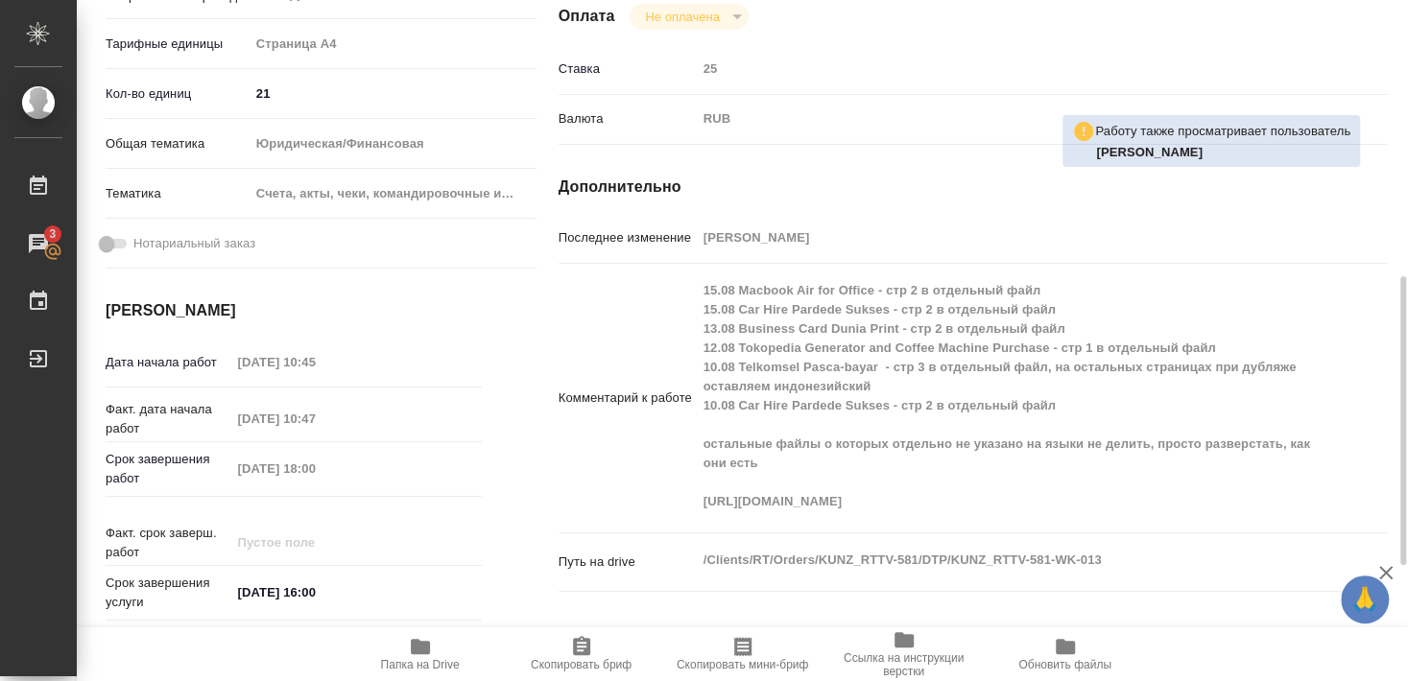
type textarea "x"
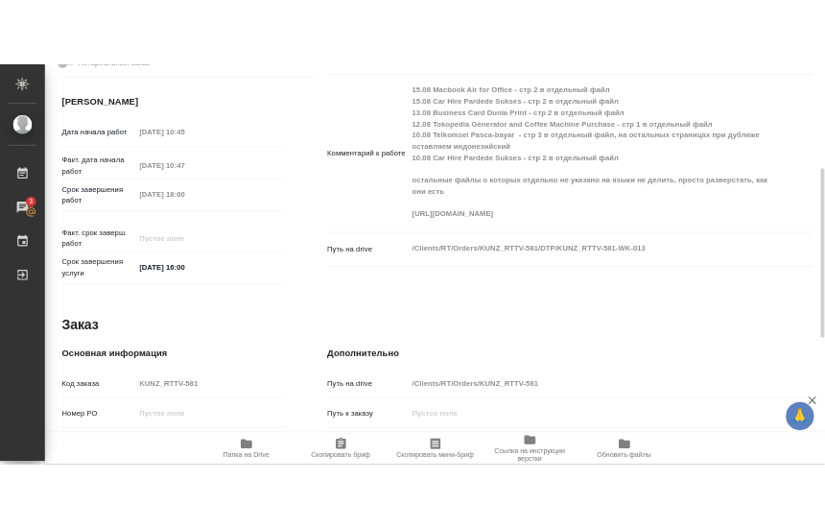
scroll to position [557, 0]
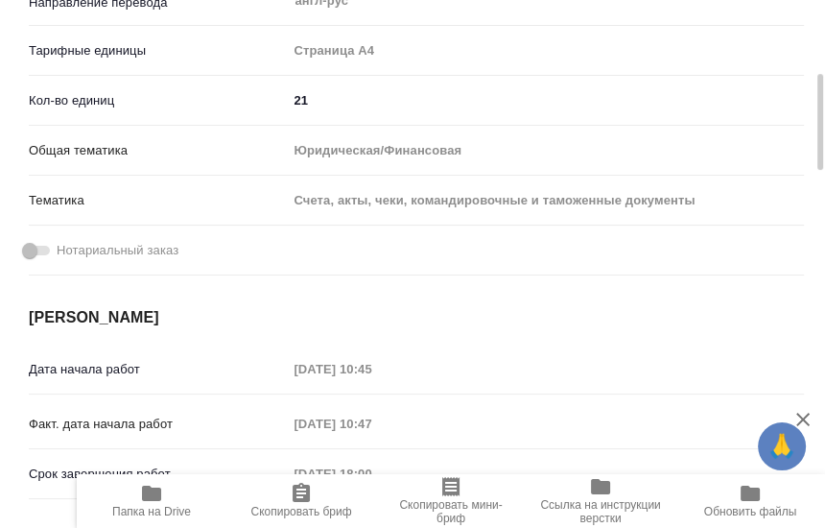
type textarea "x"
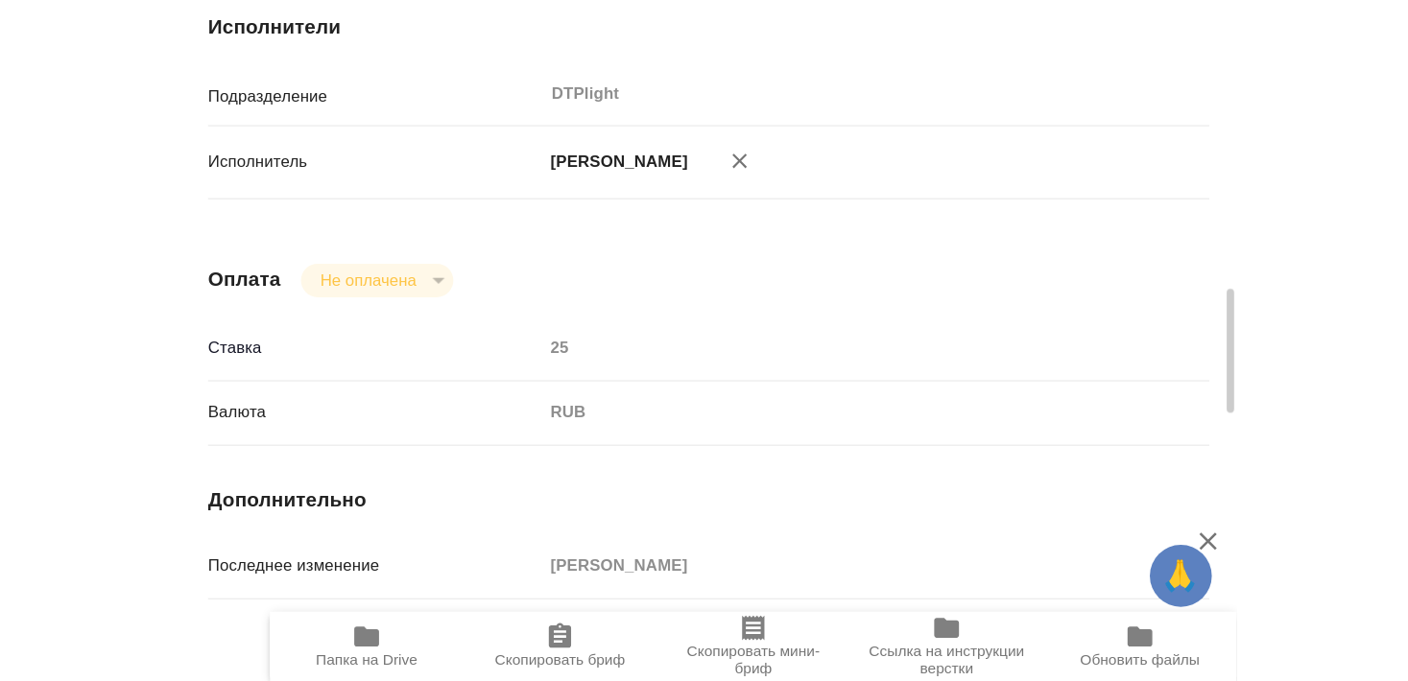
scroll to position [1428, 0]
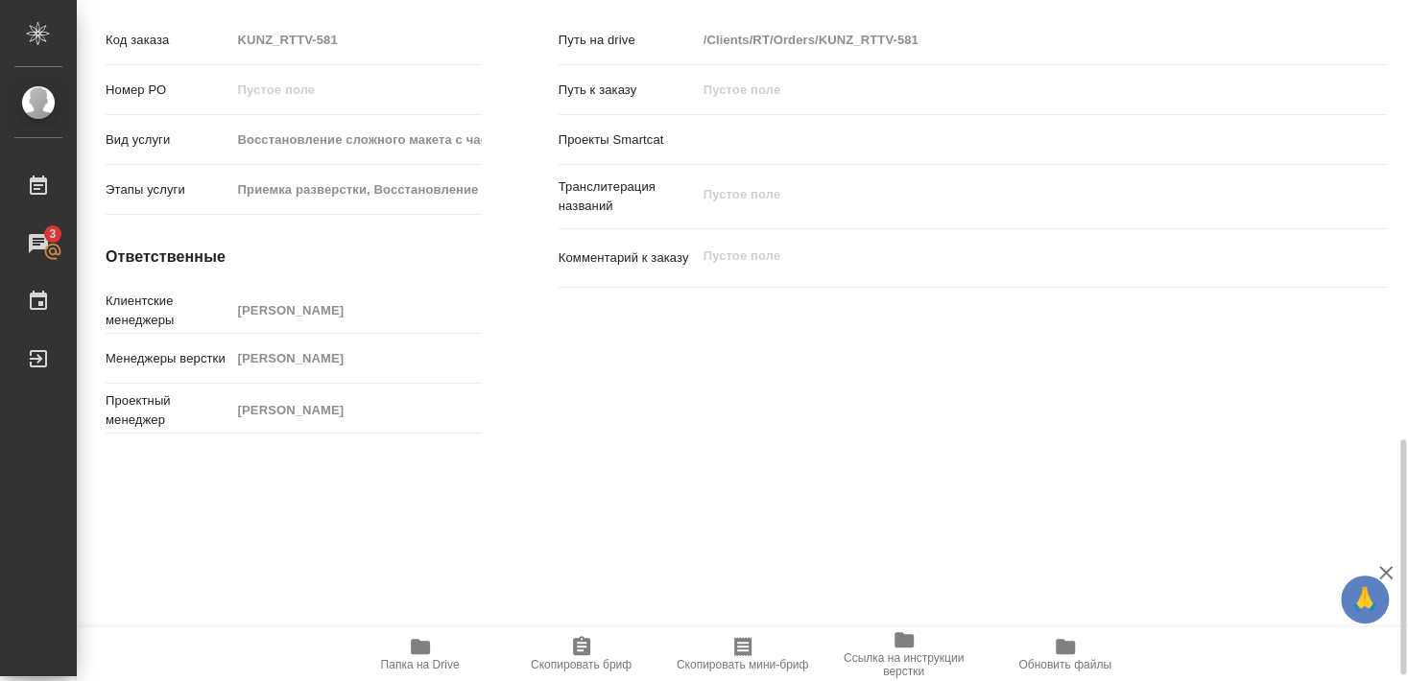
type textarea "x"
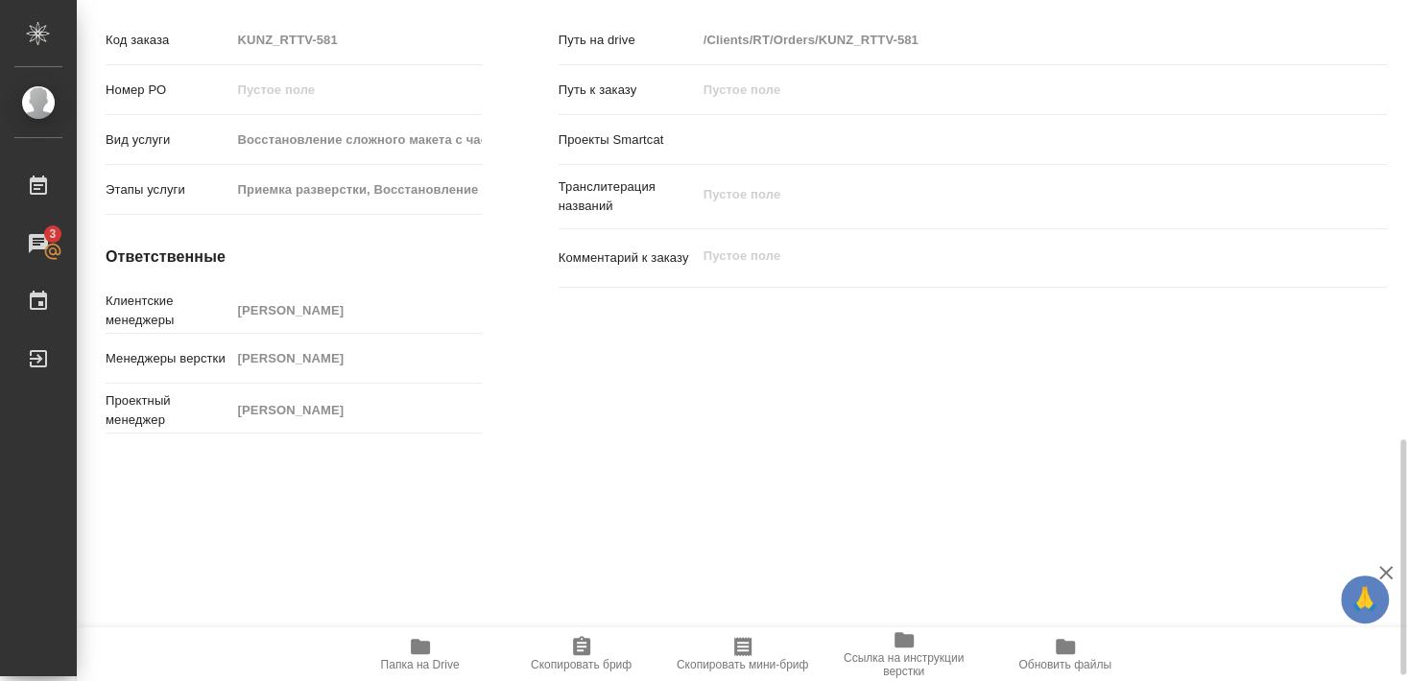
scroll to position [1269, 0]
type textarea "x"
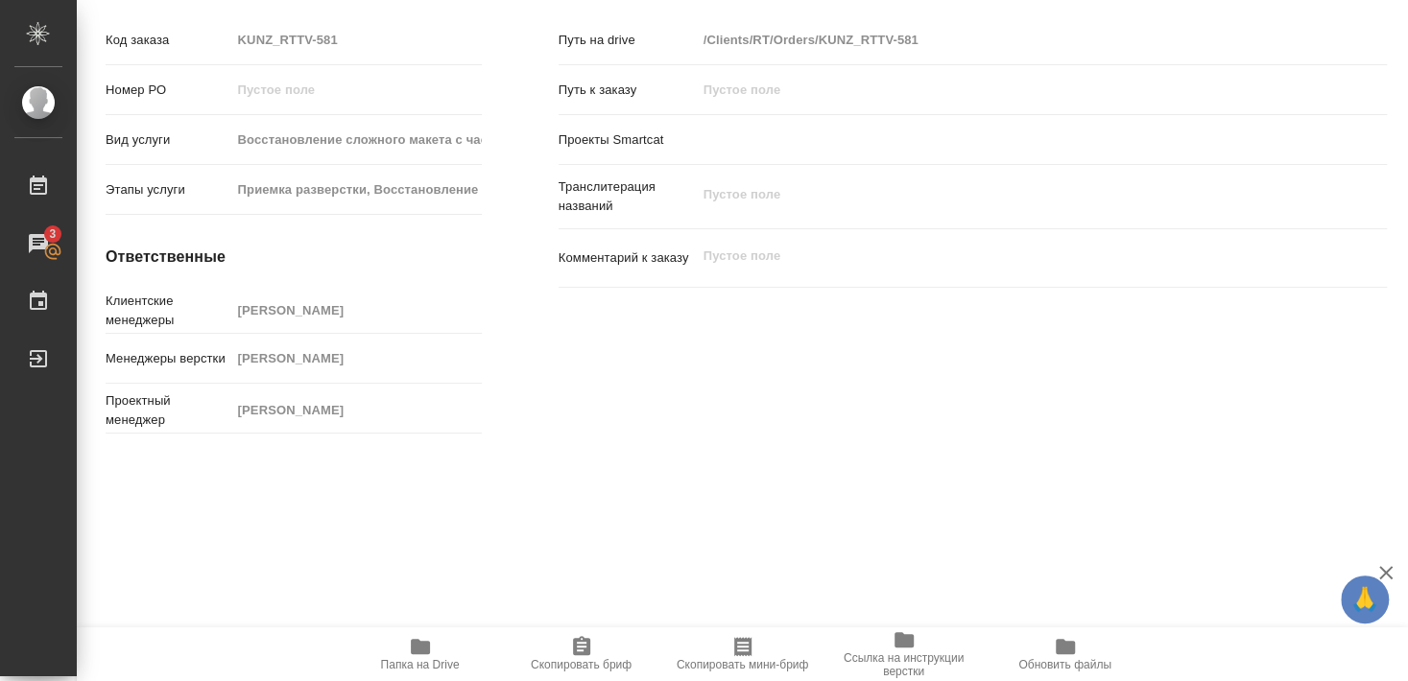
type textarea "x"
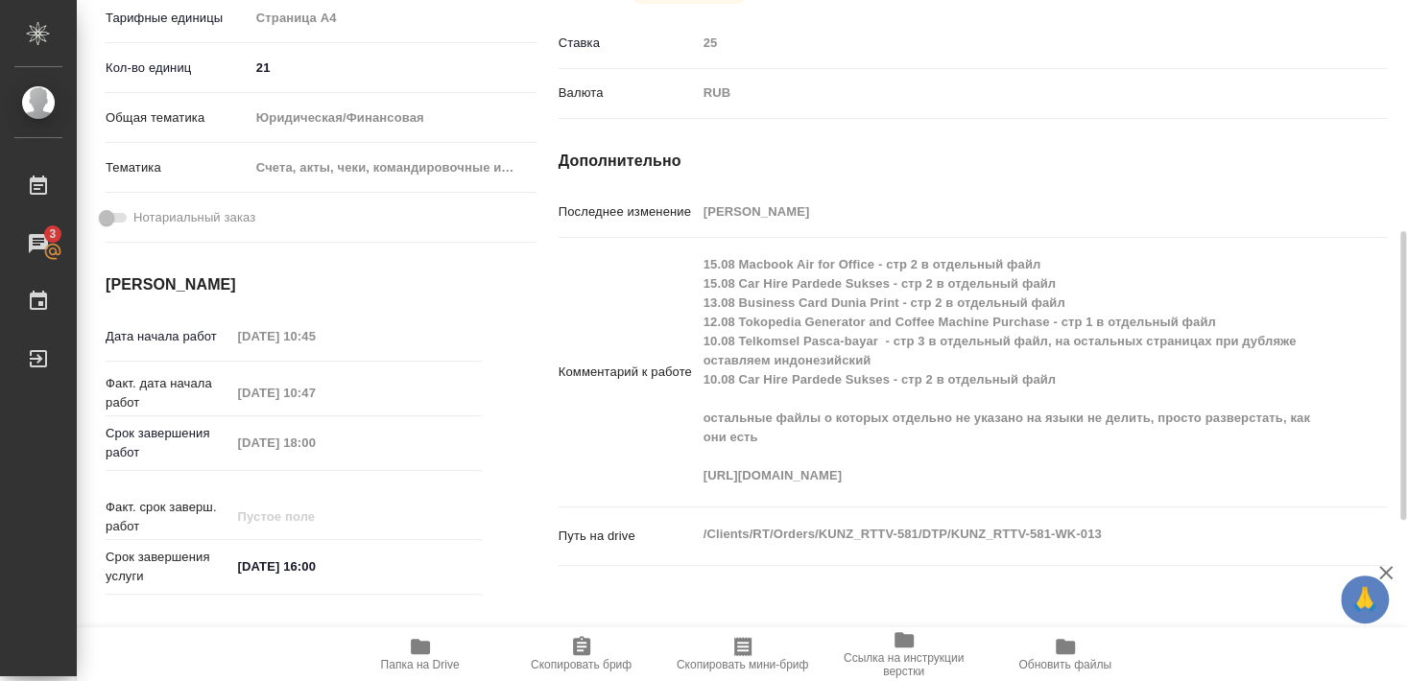
scroll to position [440, 0]
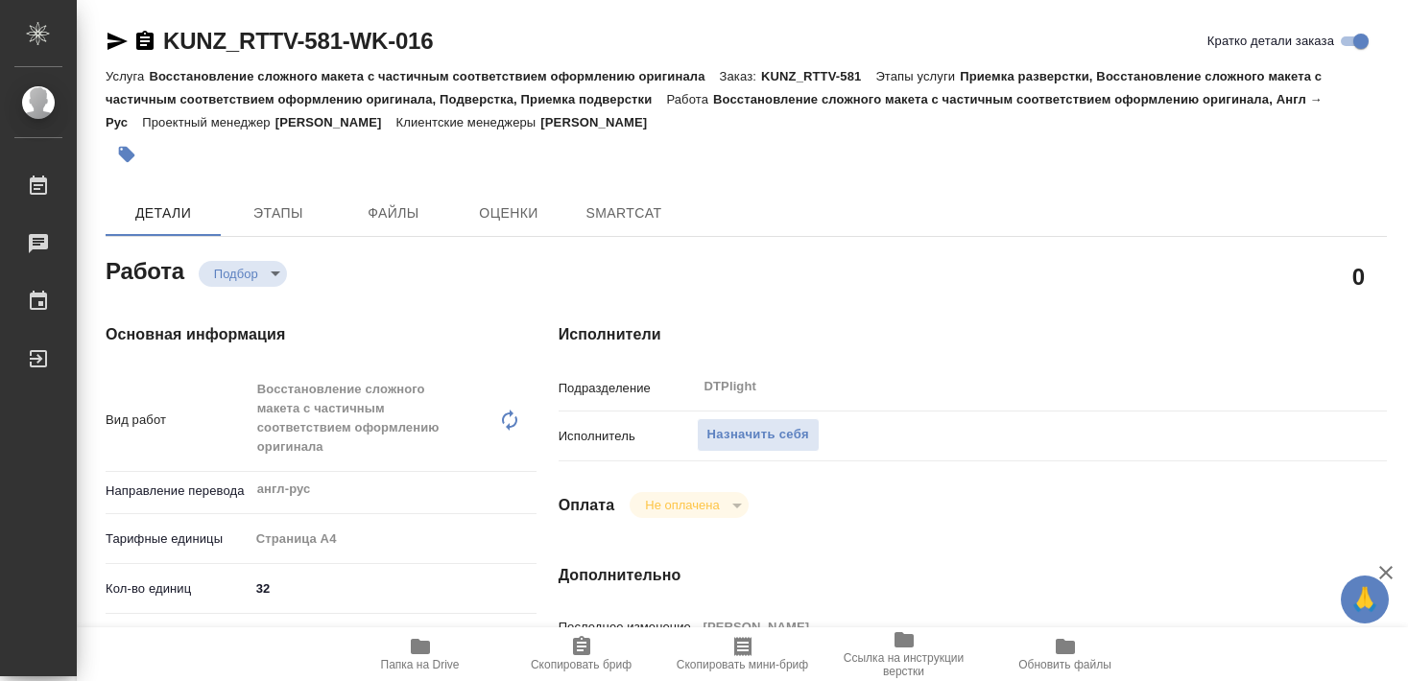
type textarea "x"
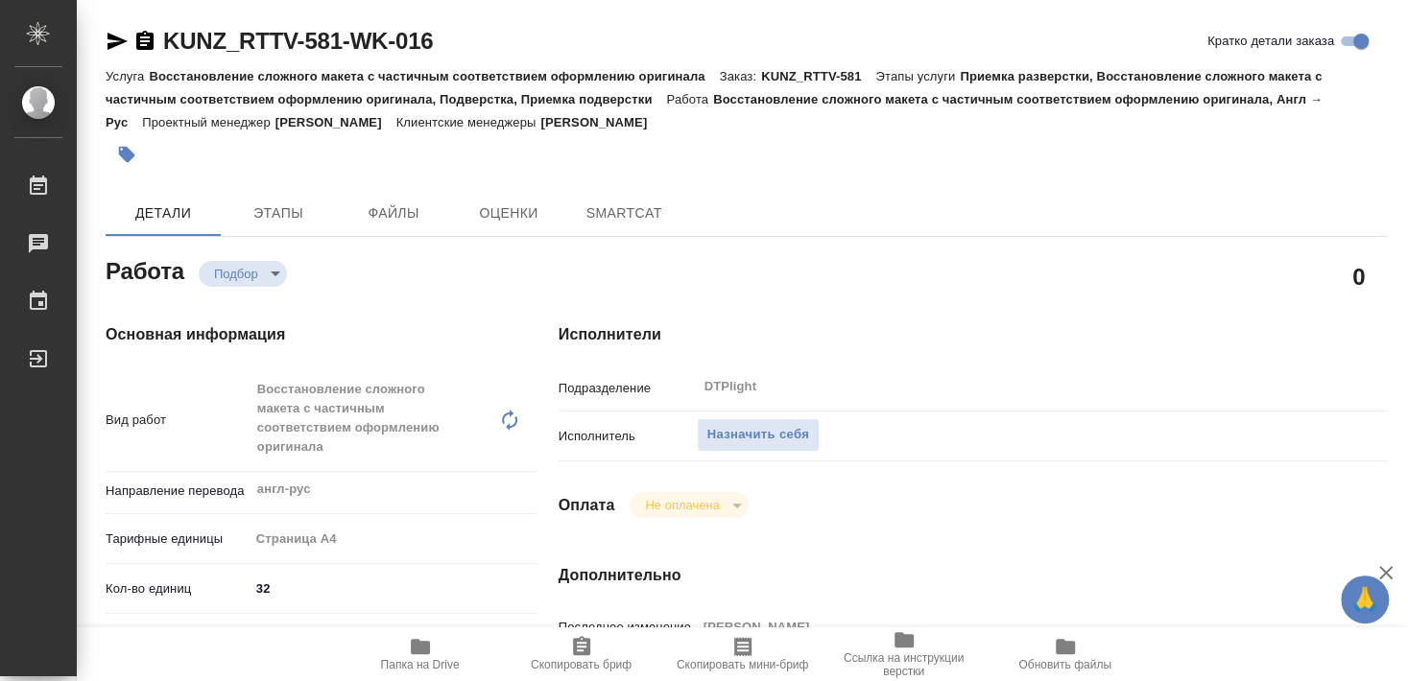
type textarea "x"
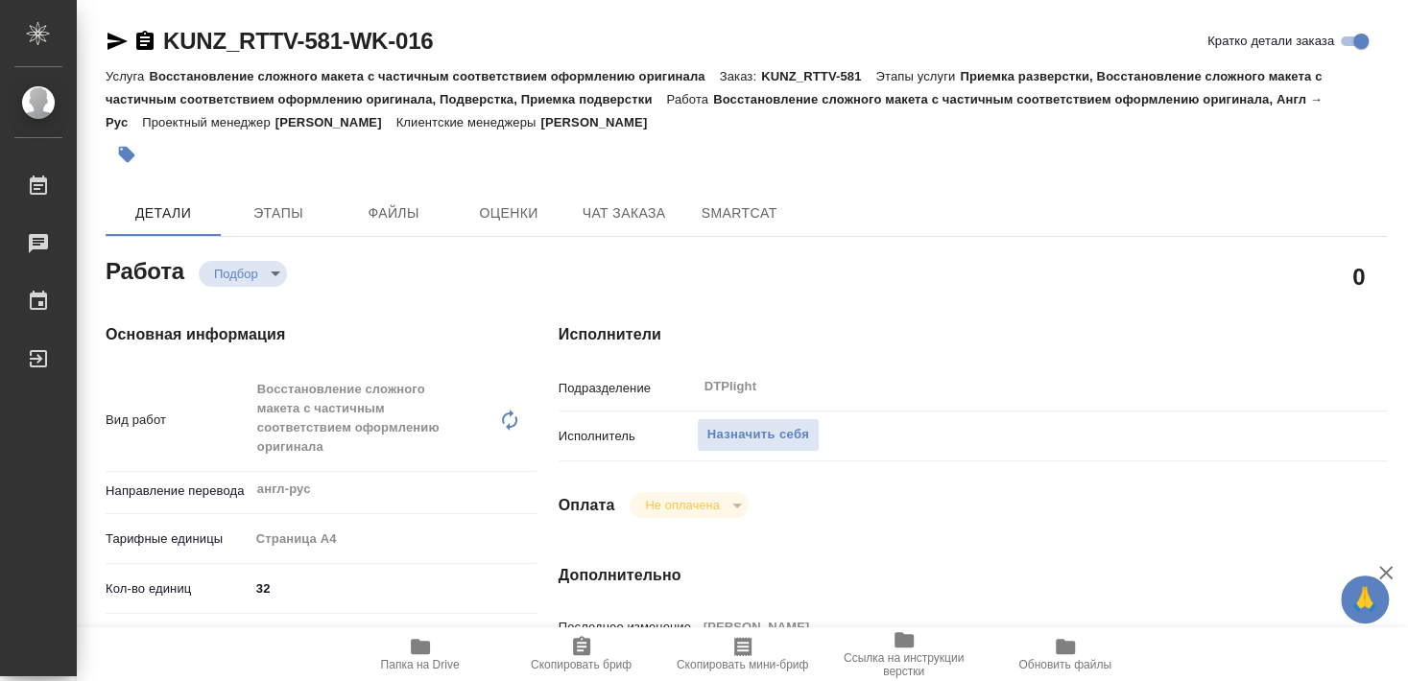
type textarea "x"
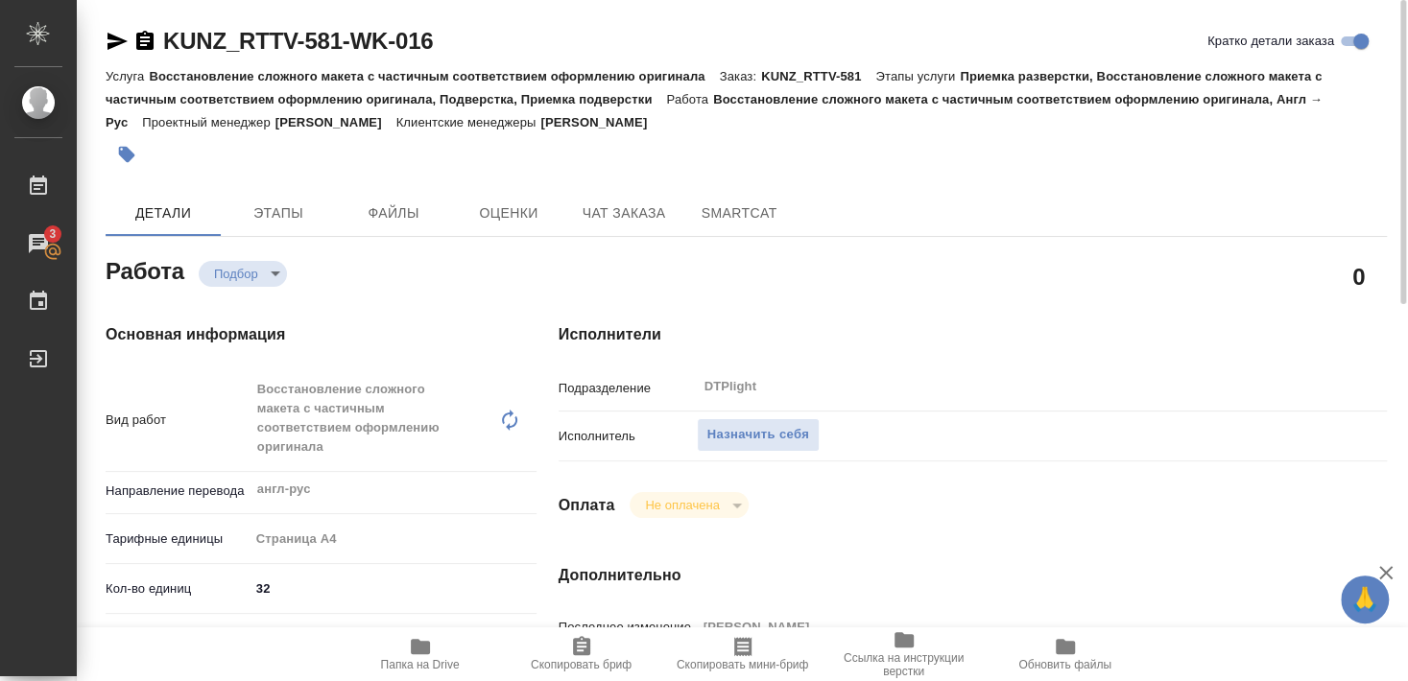
click at [111, 44] on icon "button" at bounding box center [117, 41] width 20 height 17
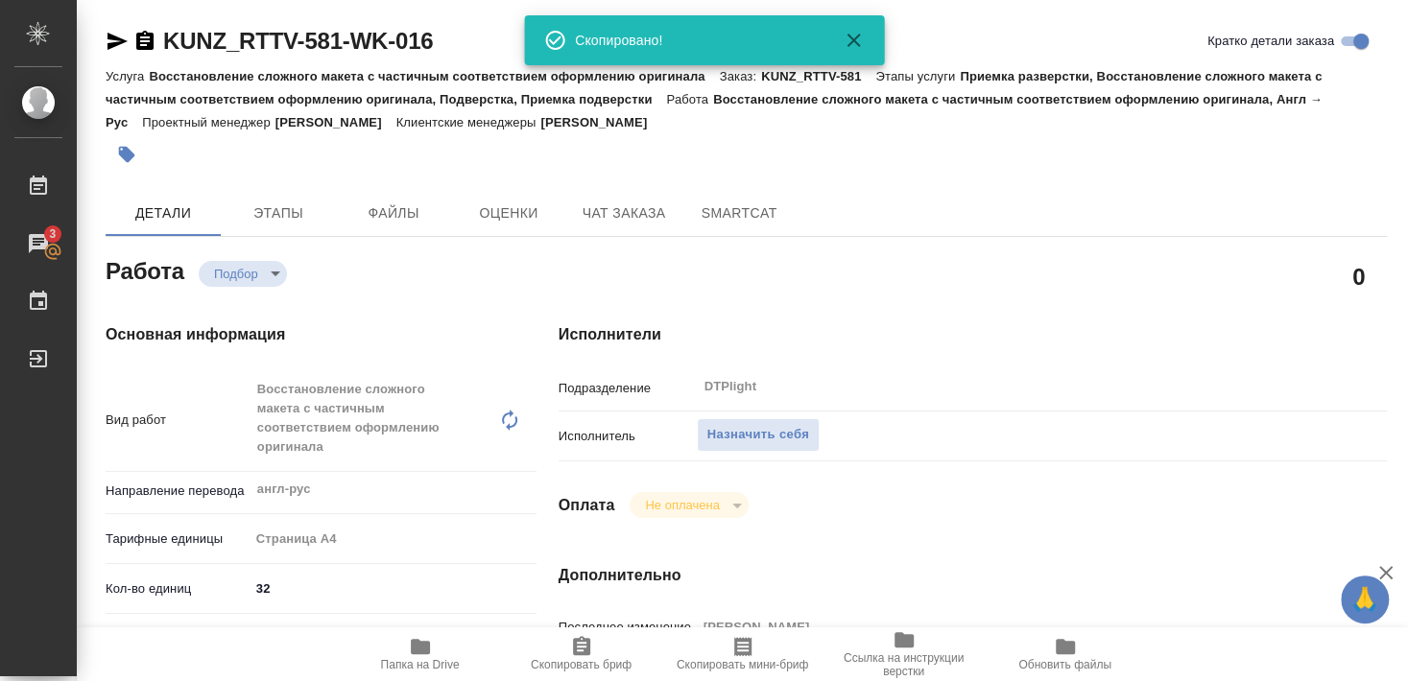
type textarea "x"
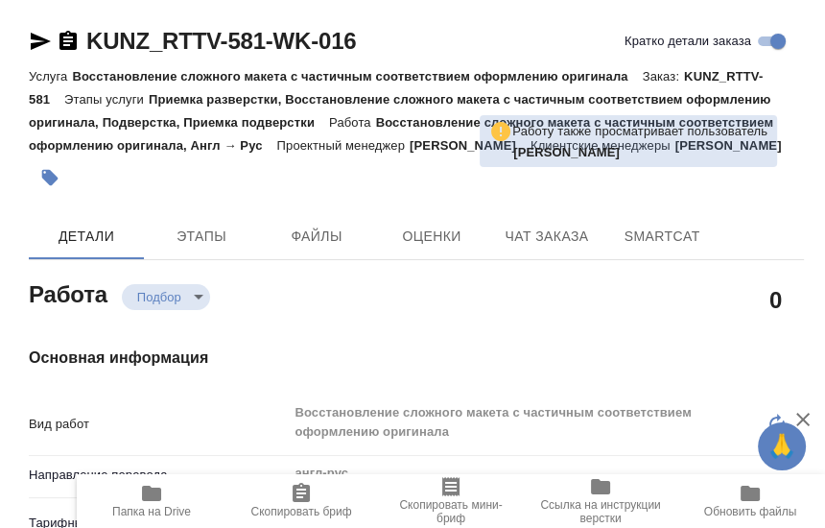
type textarea "x"
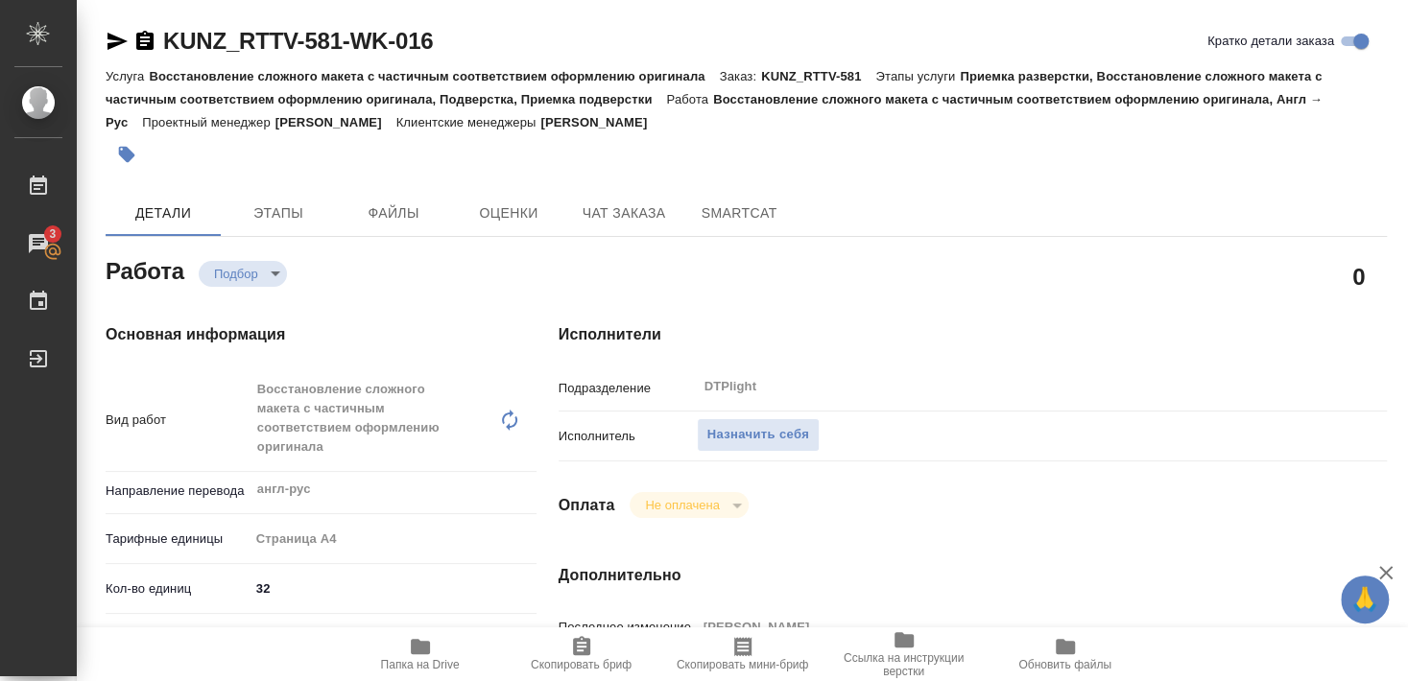
type textarea "x"
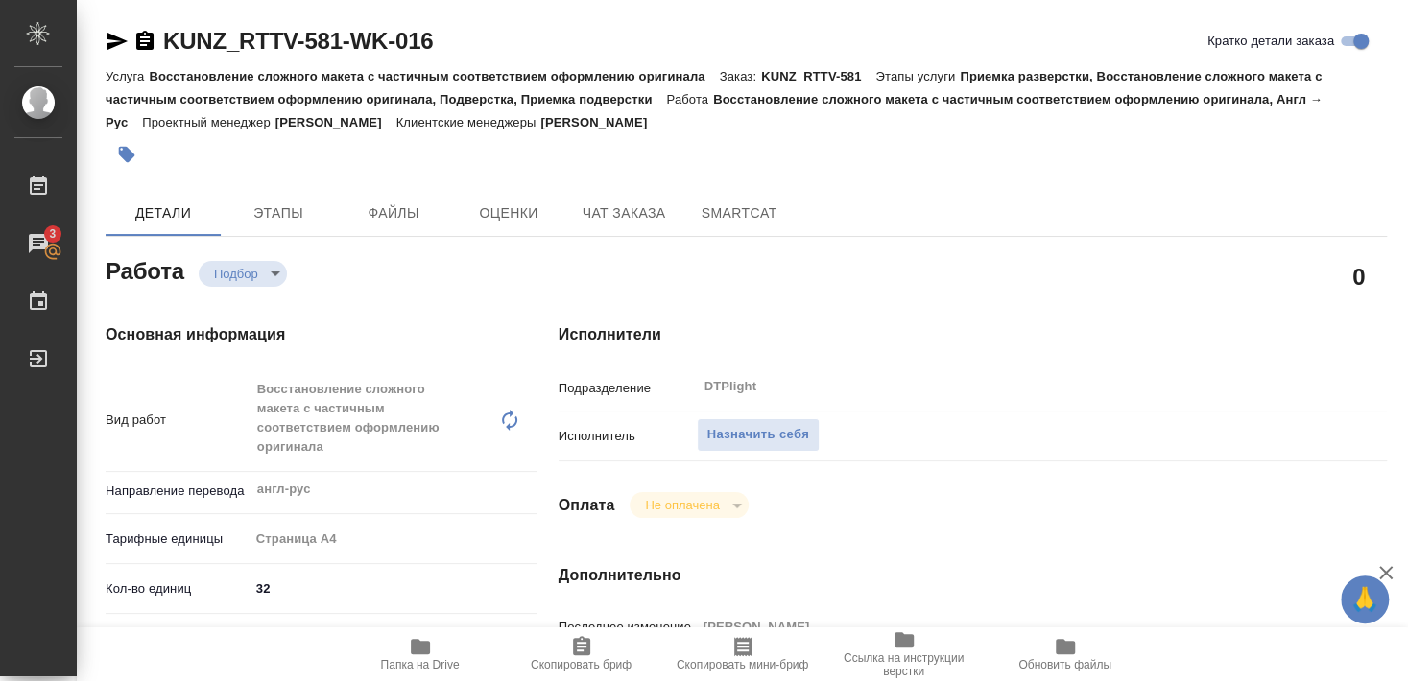
type textarea "x"
